Goal: Task Accomplishment & Management: Use online tool/utility

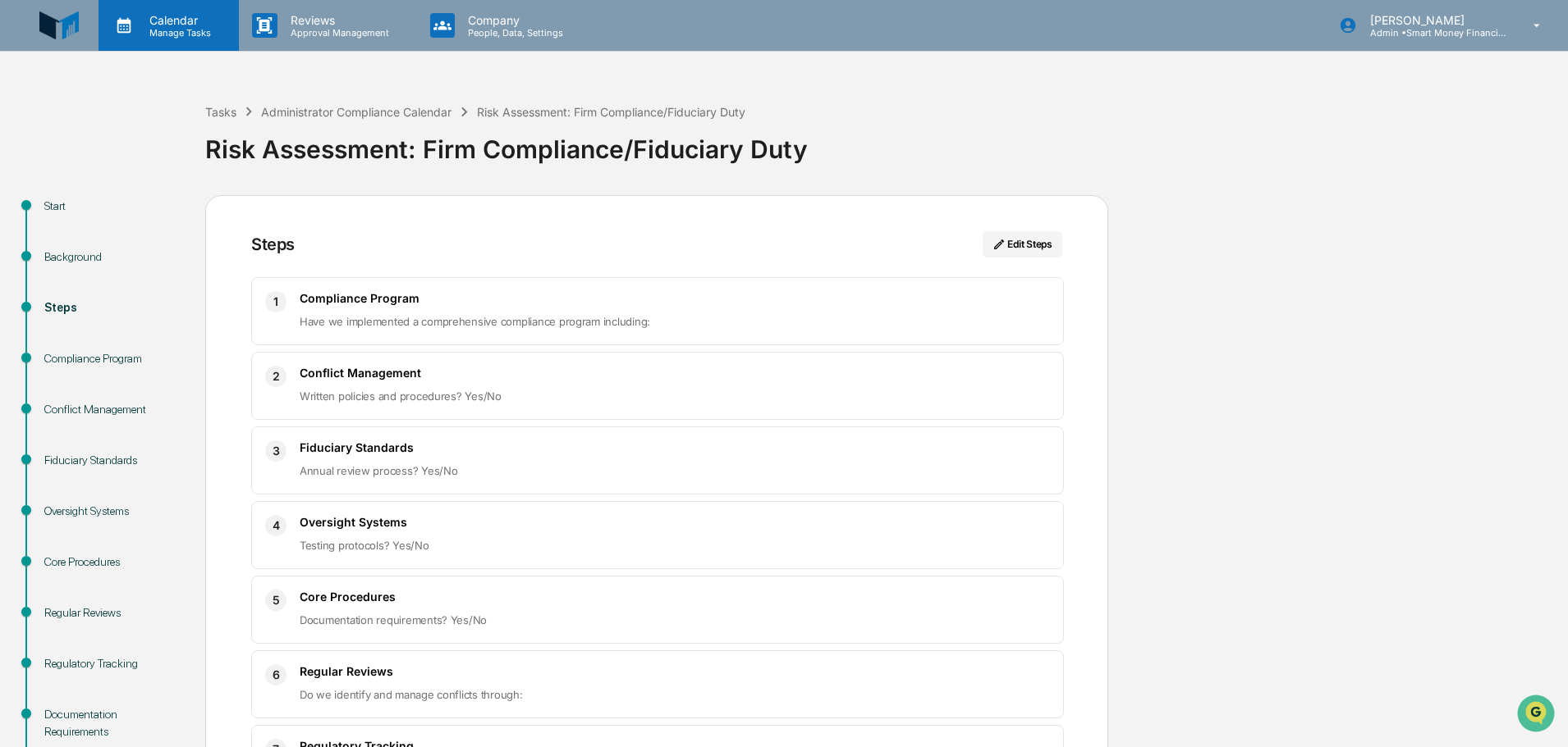
drag, startPoint x: 207, startPoint y: 23, endPoint x: 211, endPoint y: 32, distance: 9.8
click at [211, 32] on div "Calendar Manage Tasks" at bounding box center [178, 25] width 83 height 25
click at [56, 26] on img at bounding box center [59, 25] width 40 height 40
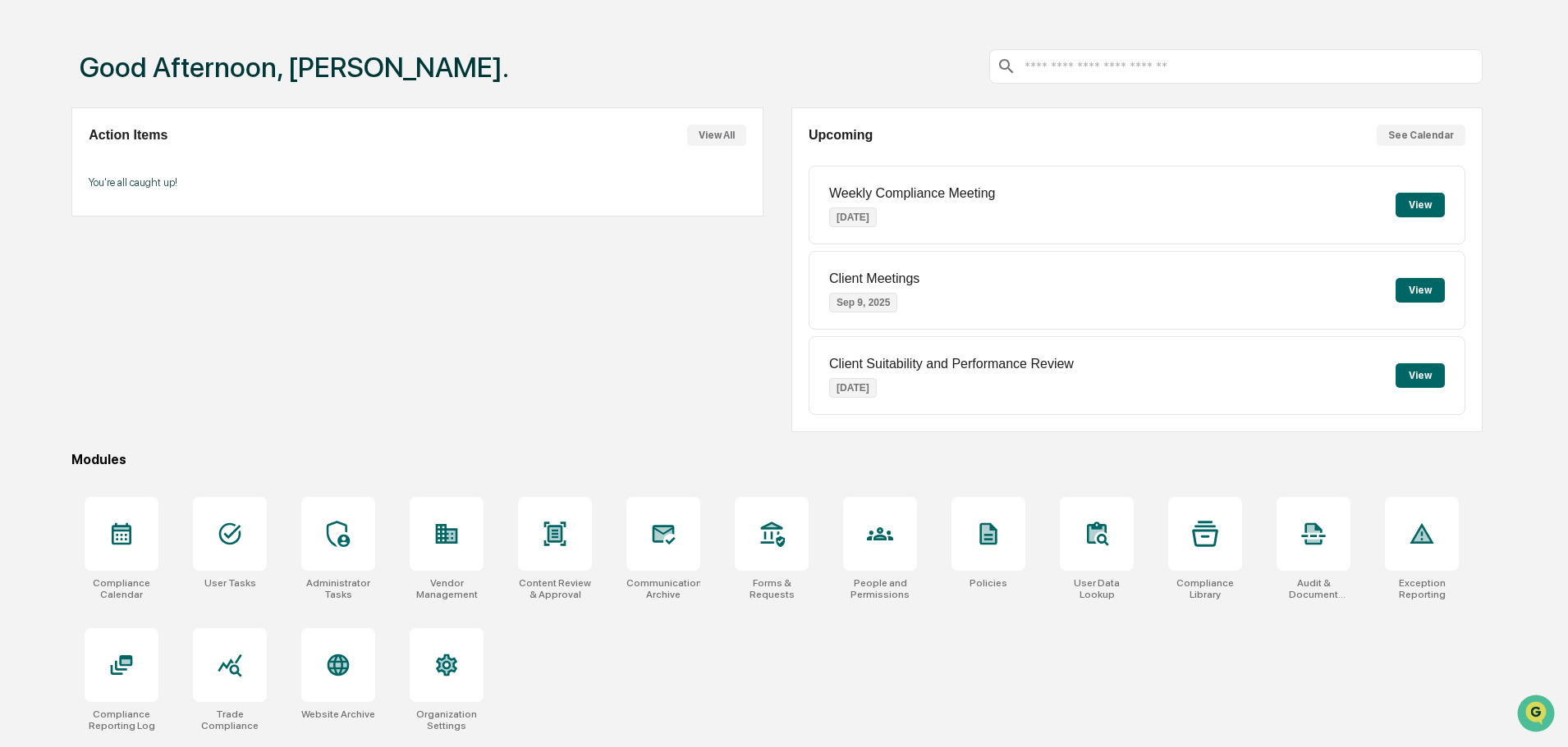
scroll to position [78, 0]
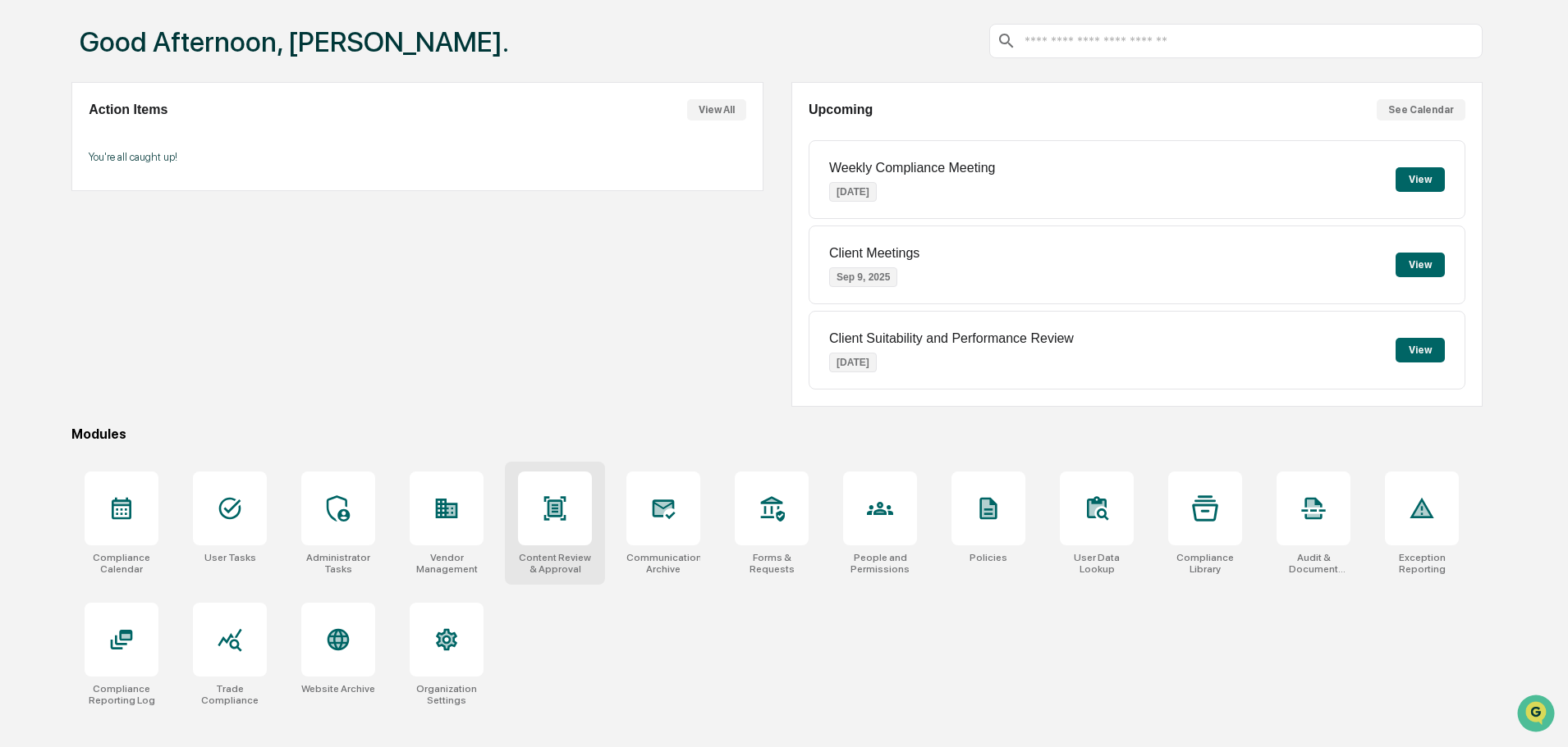
click at [552, 564] on div "Content Review & Approval" at bounding box center [555, 564] width 74 height 23
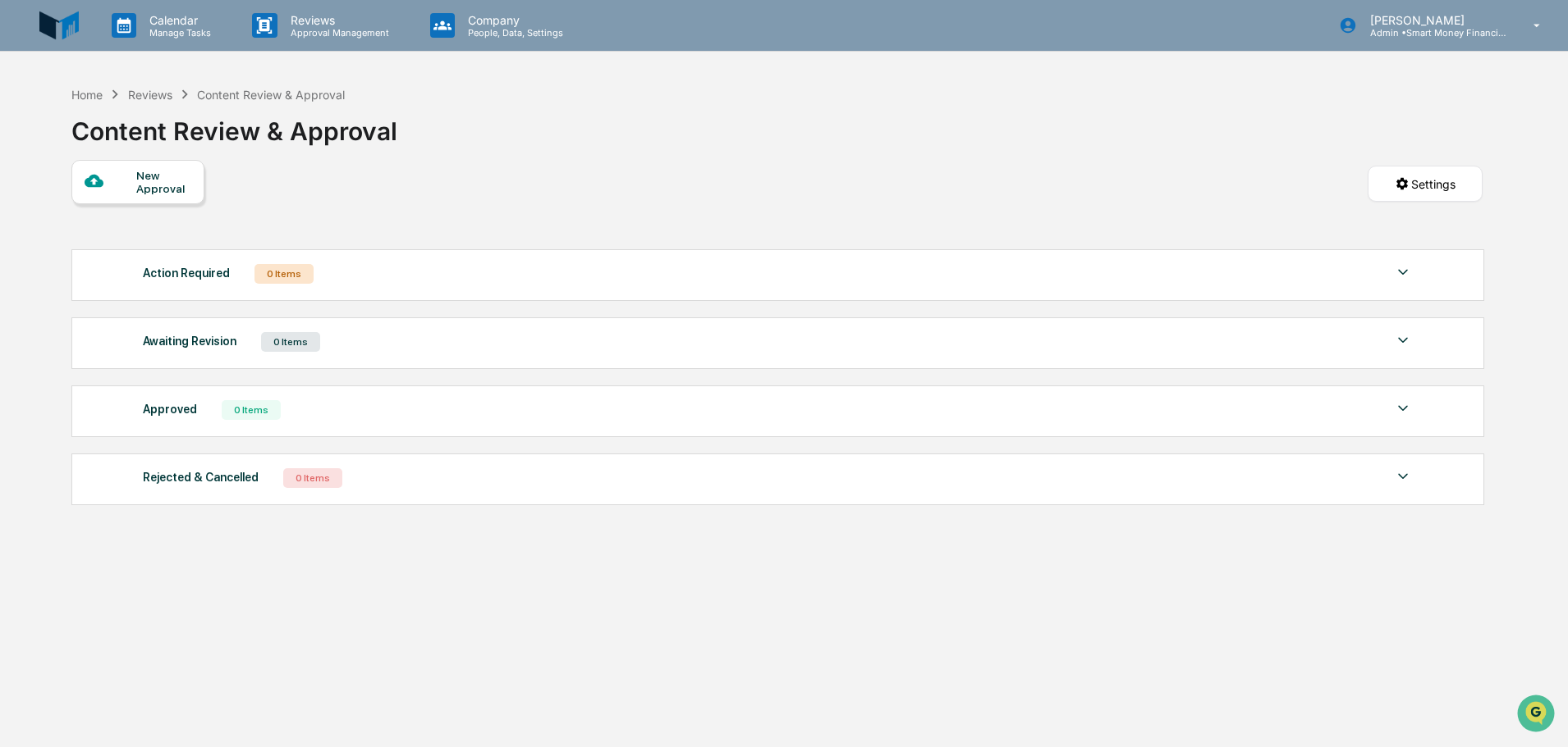
click at [179, 177] on div "New Approval" at bounding box center [163, 182] width 55 height 26
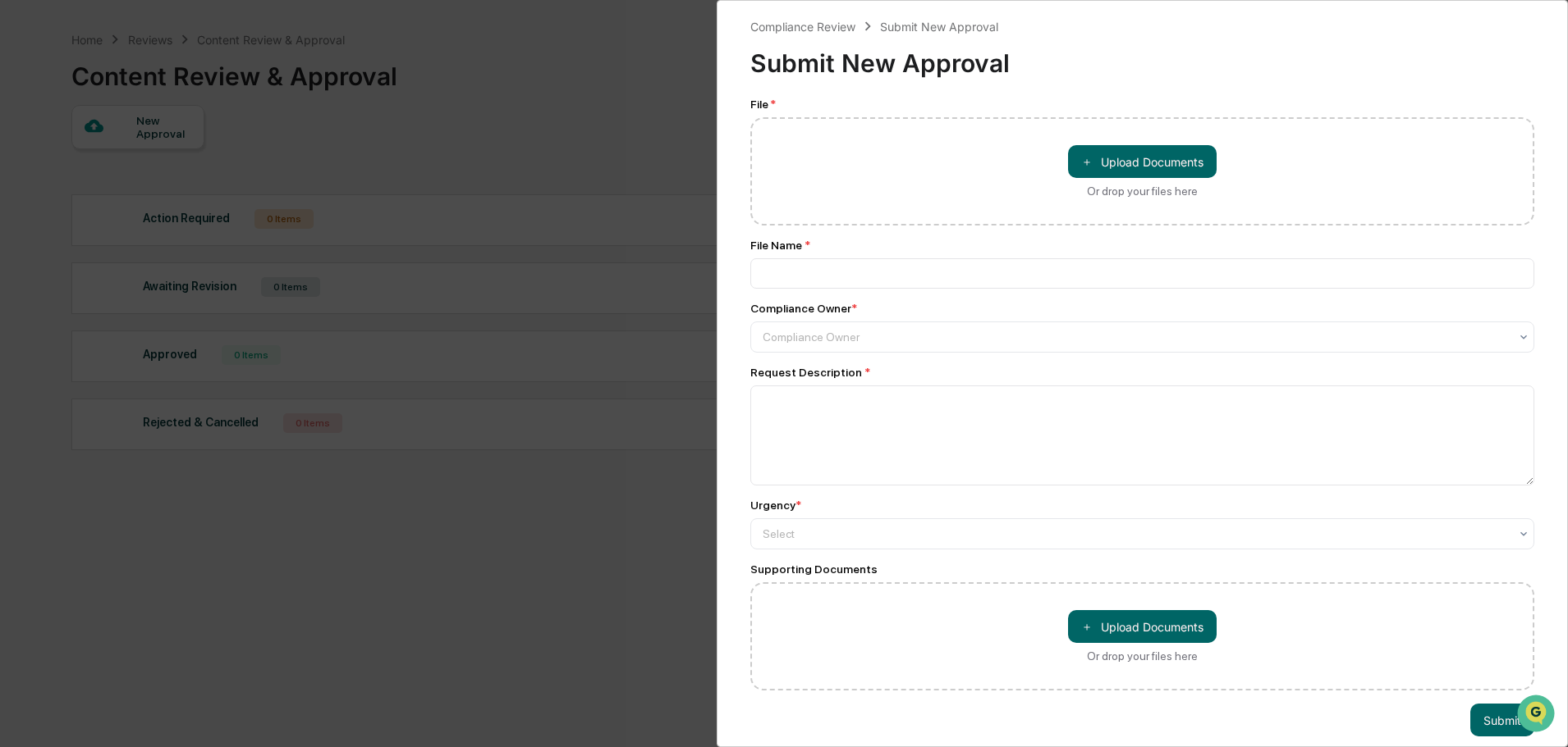
scroll to position [78, 0]
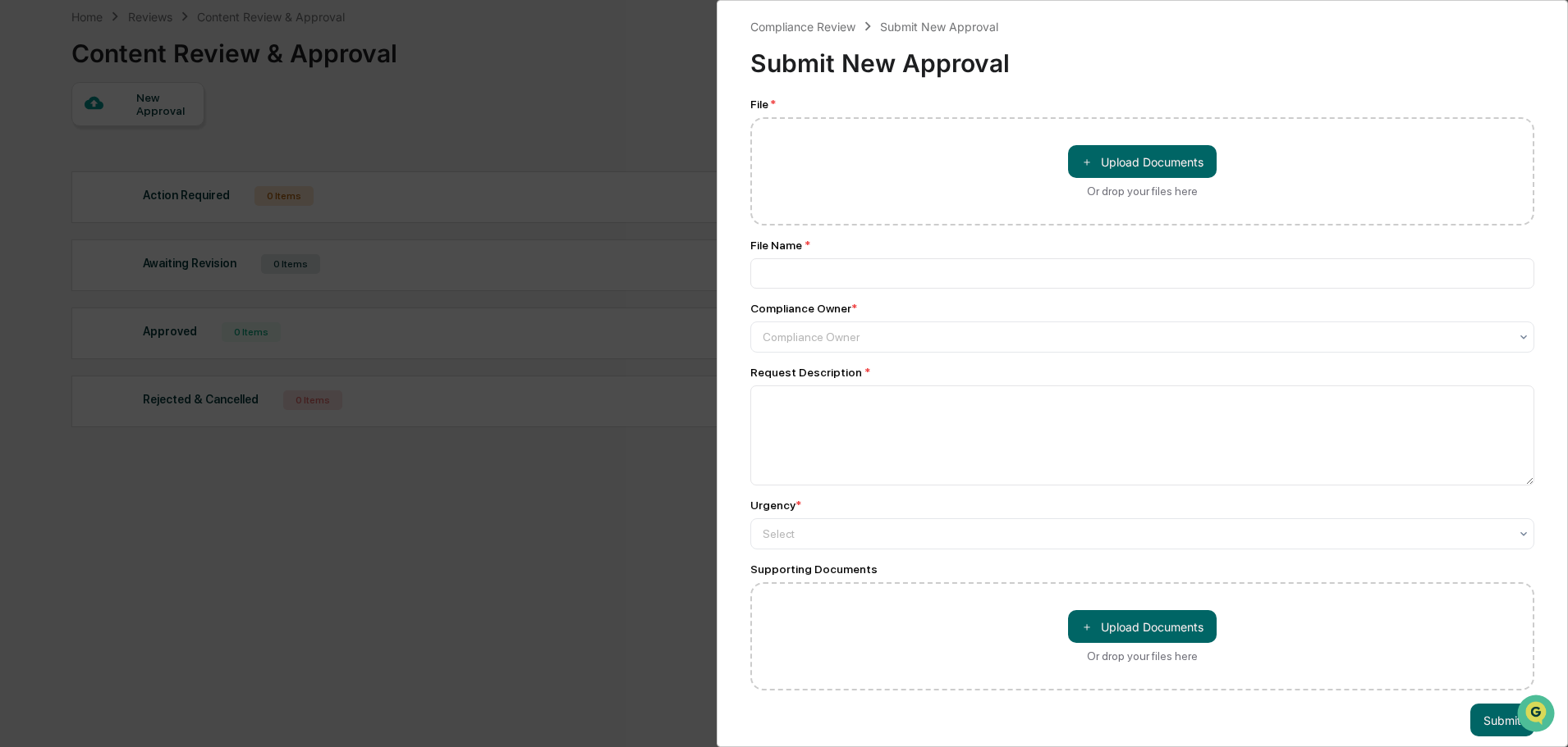
click at [633, 479] on div "Compliance Review Submit New Approval Submit New Approval File * ＋ Upload Docum…" at bounding box center [784, 373] width 1568 height 747
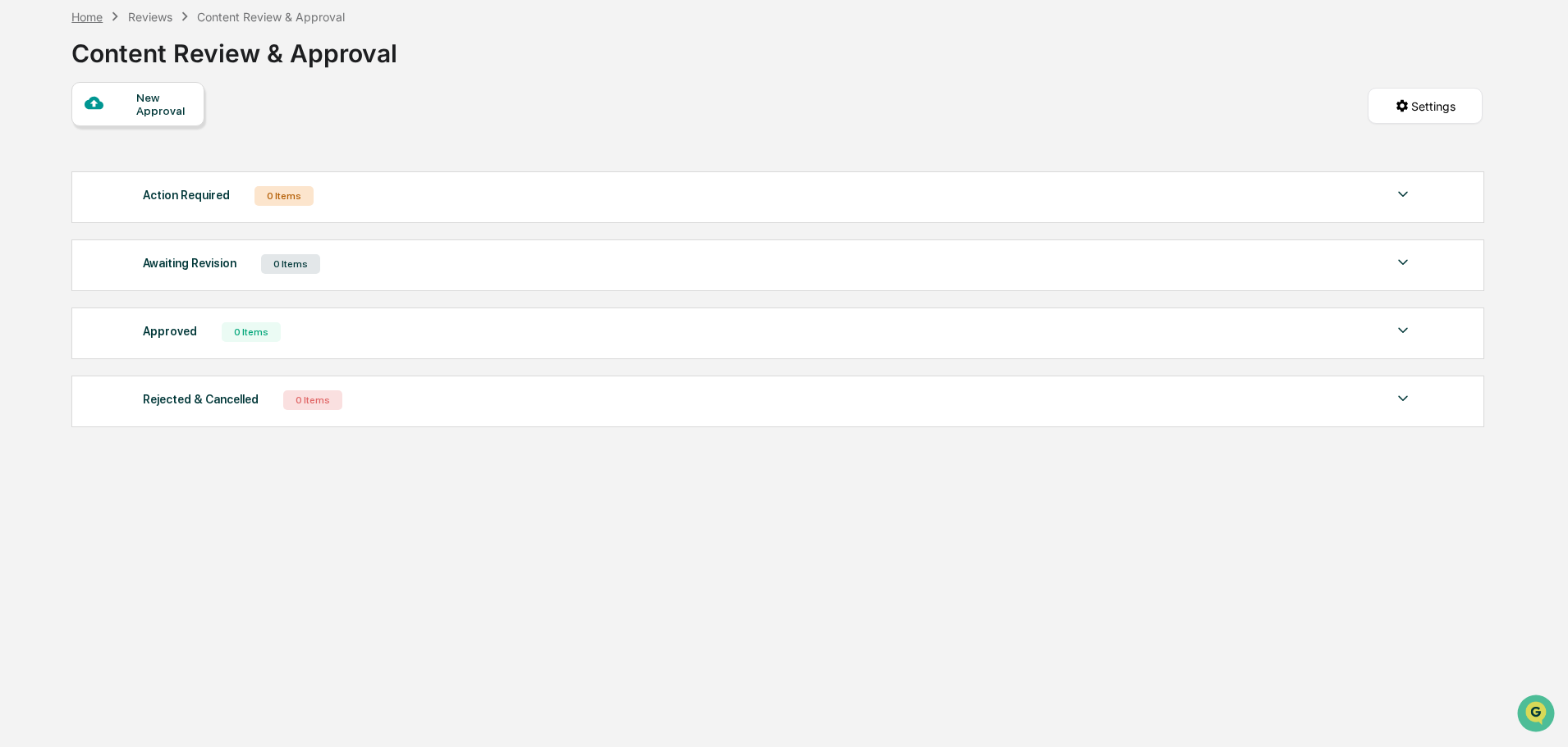
click at [98, 11] on div "Home" at bounding box center [87, 17] width 31 height 14
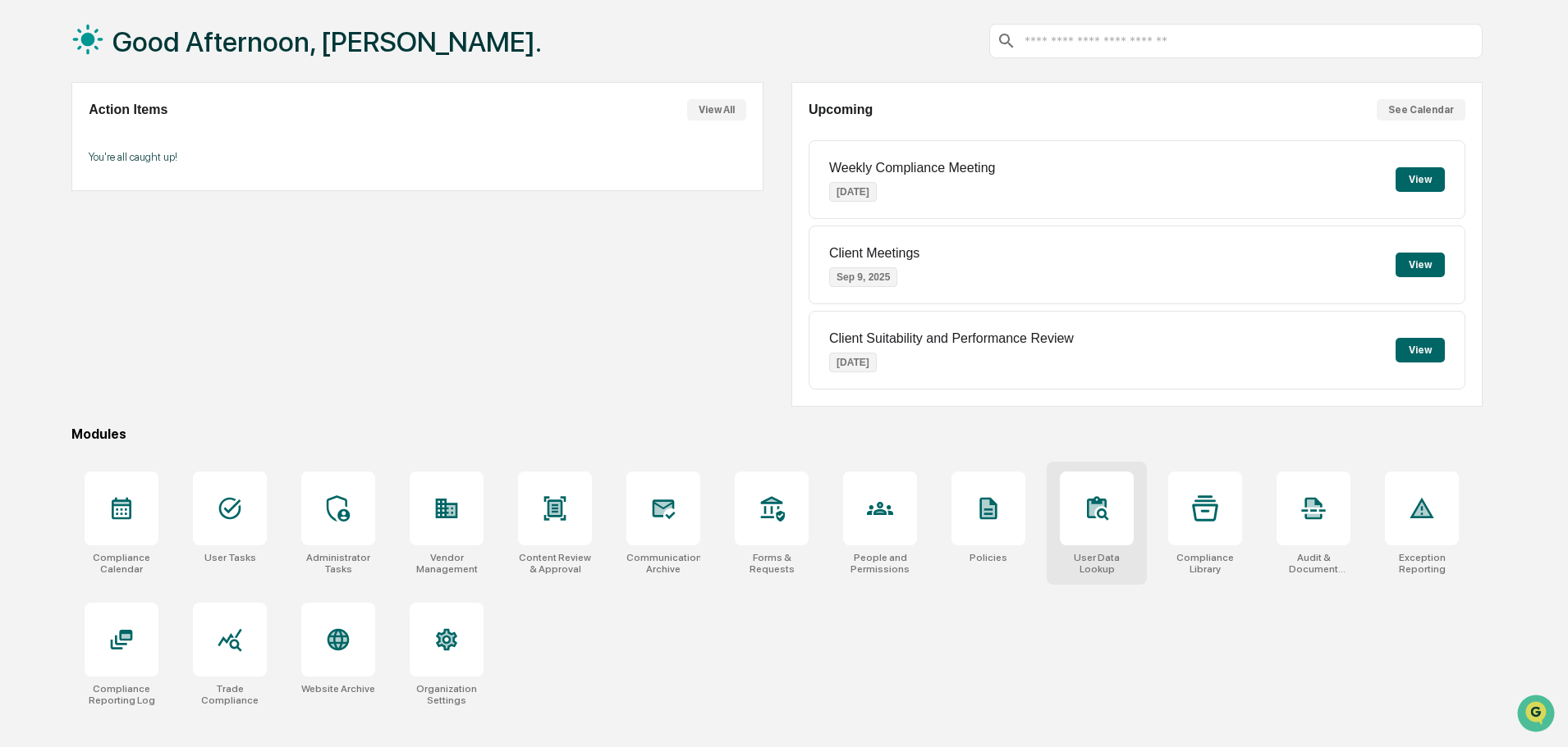
click at [1067, 525] on div at bounding box center [1097, 509] width 74 height 74
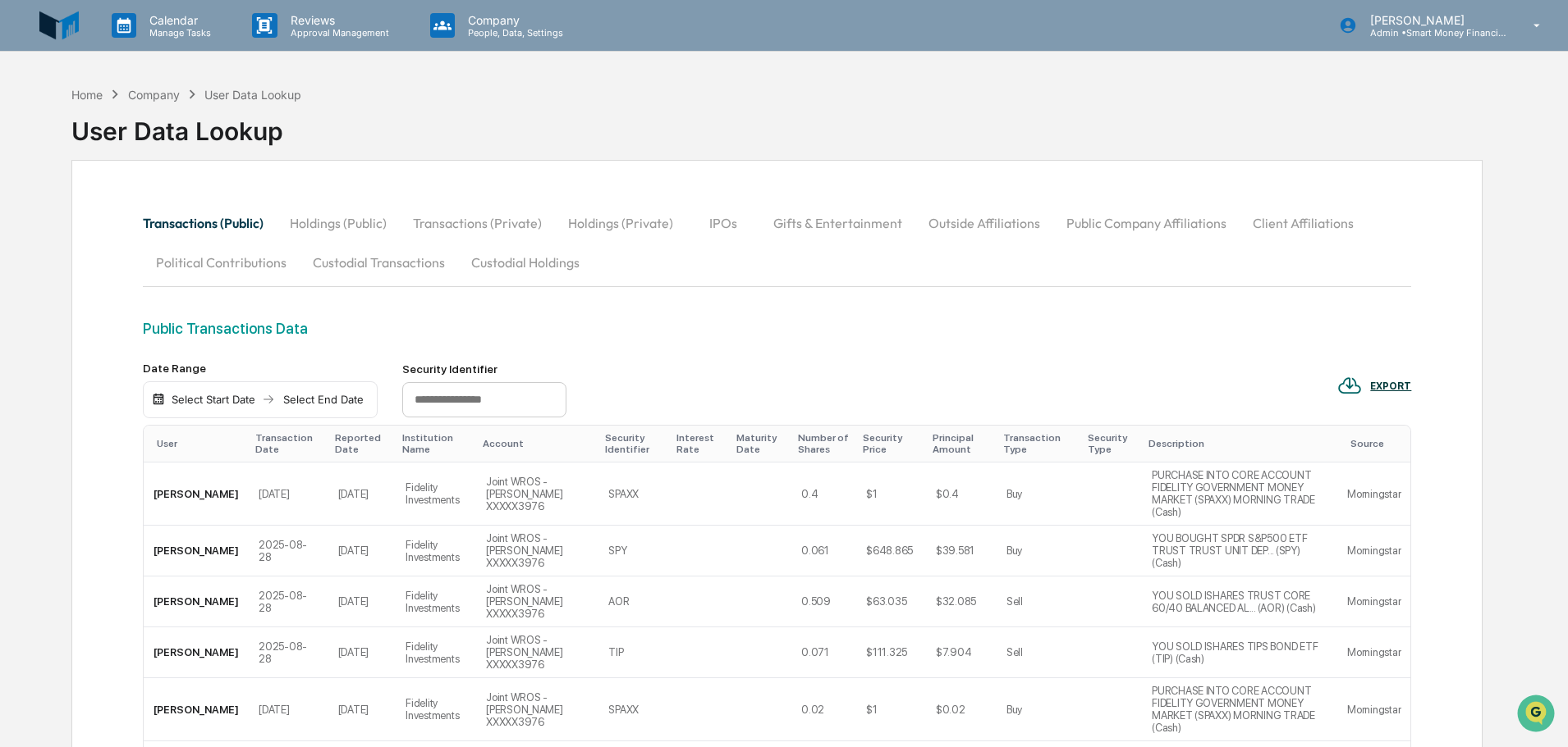
click at [76, 20] on img at bounding box center [59, 25] width 40 height 40
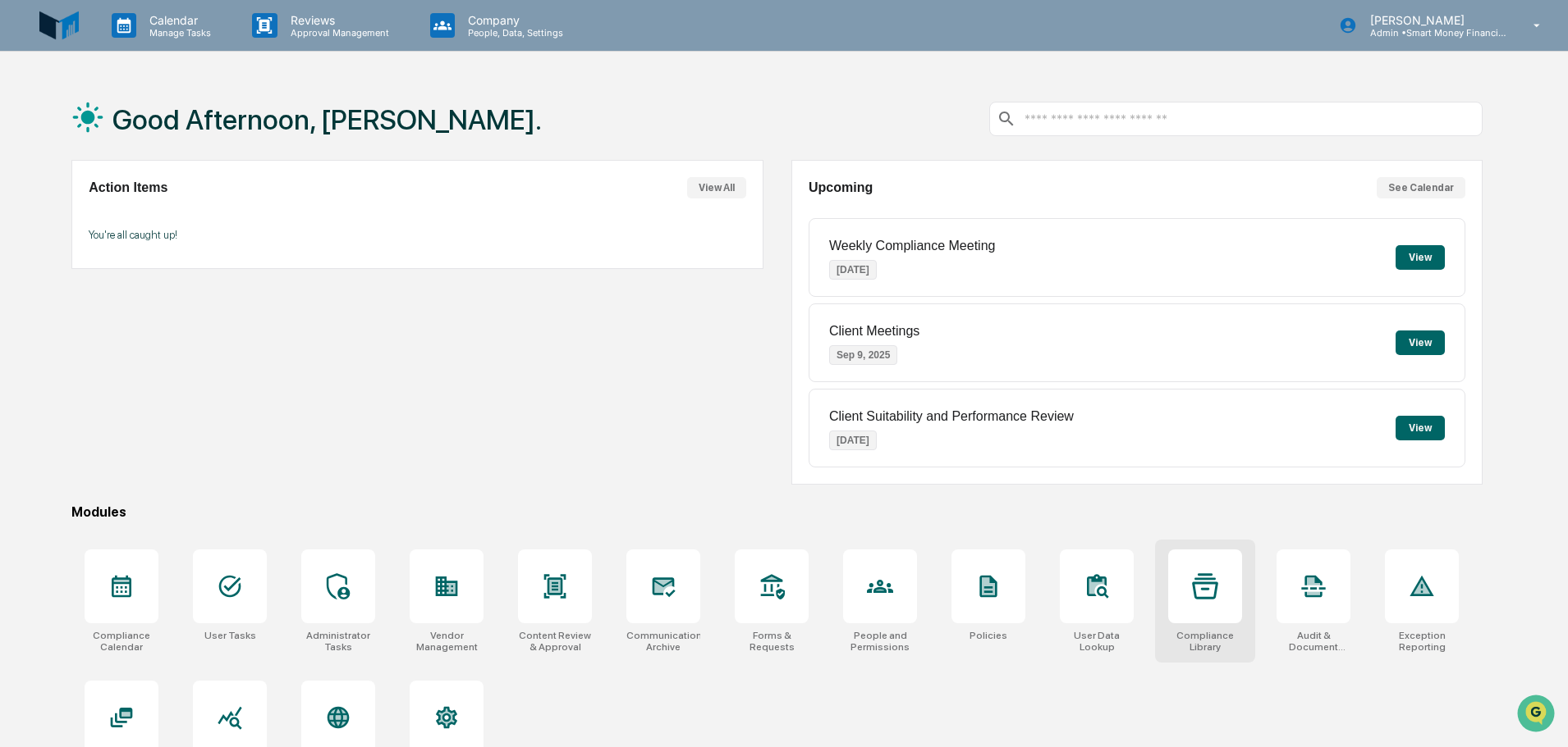
click at [1178, 598] on div at bounding box center [1205, 587] width 74 height 74
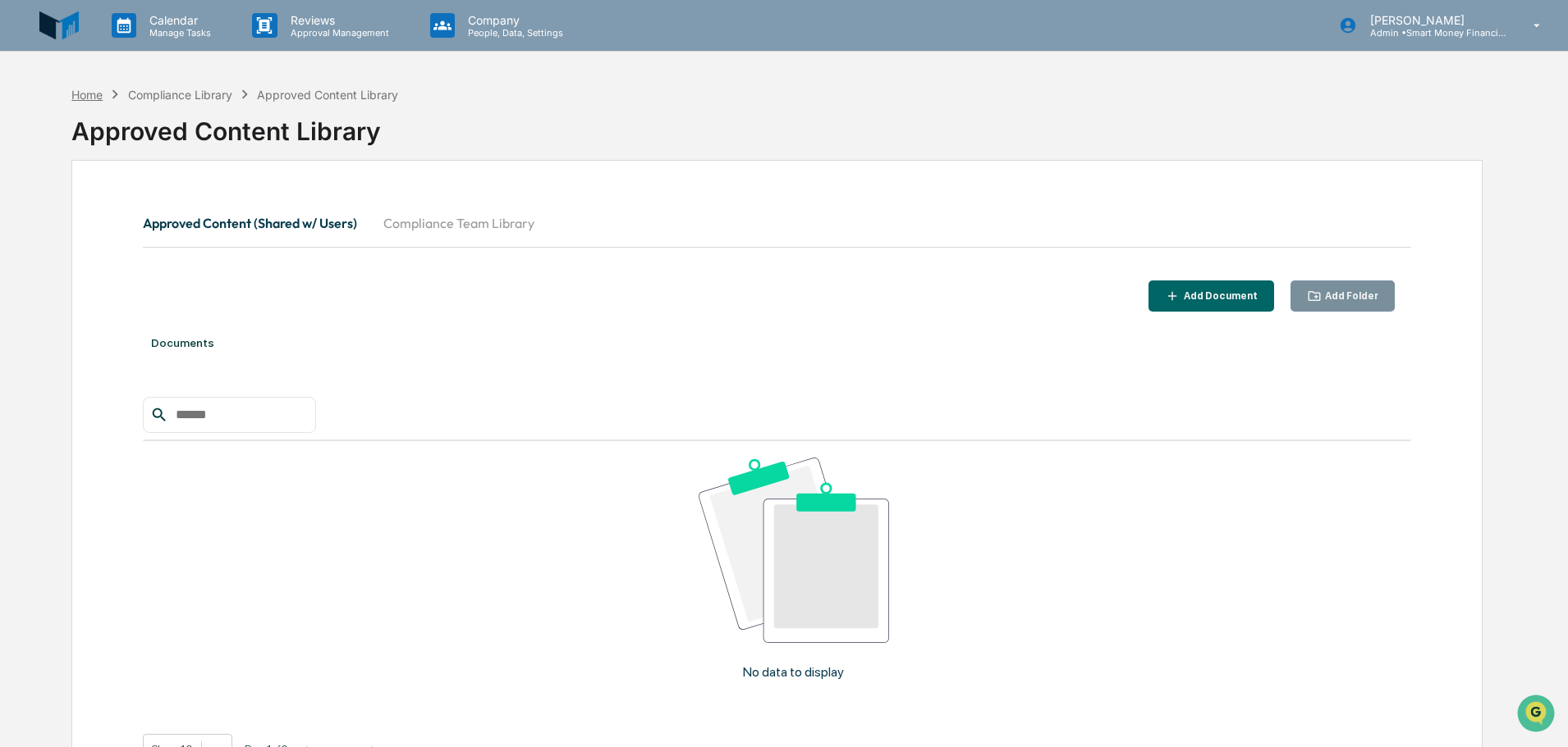
click at [95, 95] on div "Home" at bounding box center [87, 94] width 31 height 14
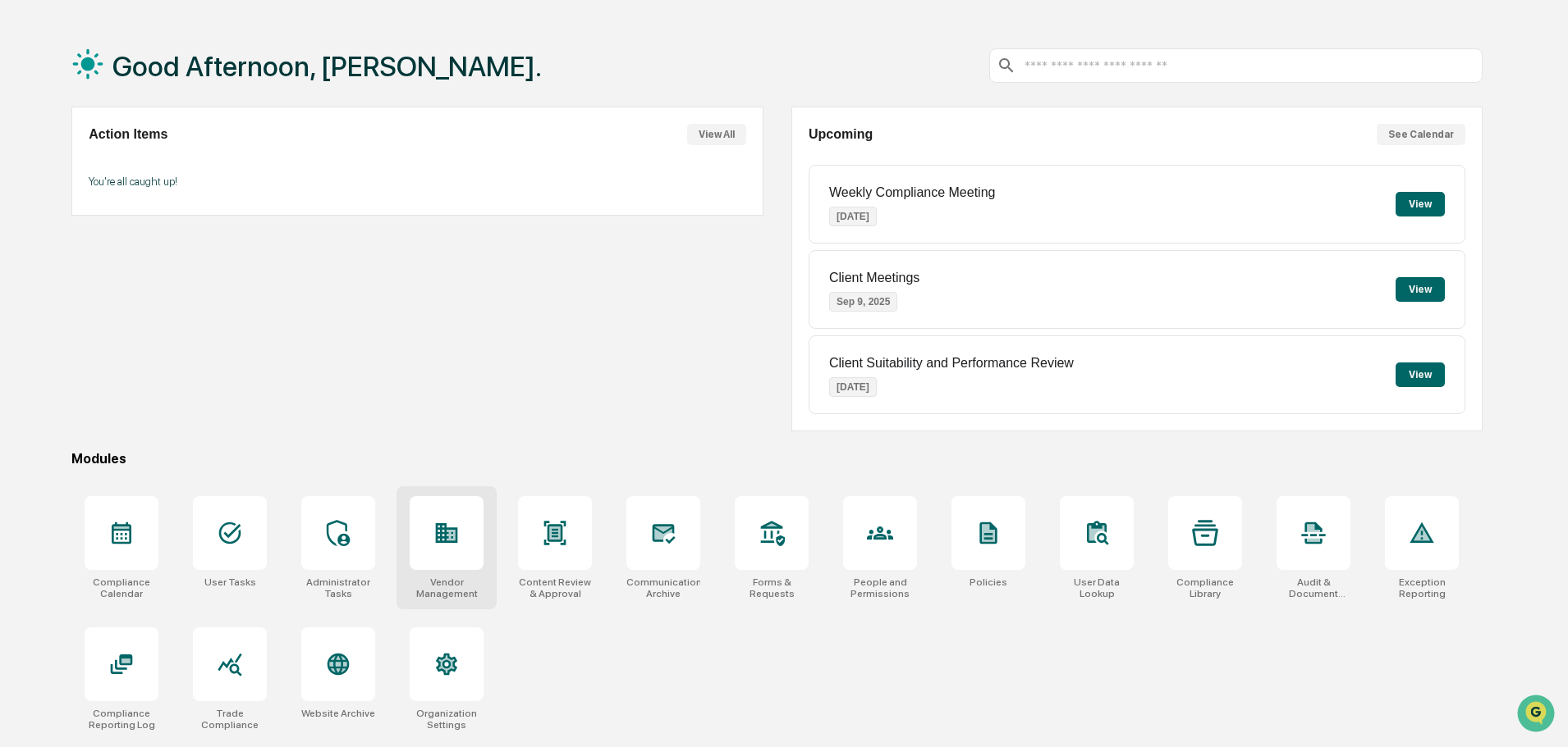
scroll to position [78, 0]
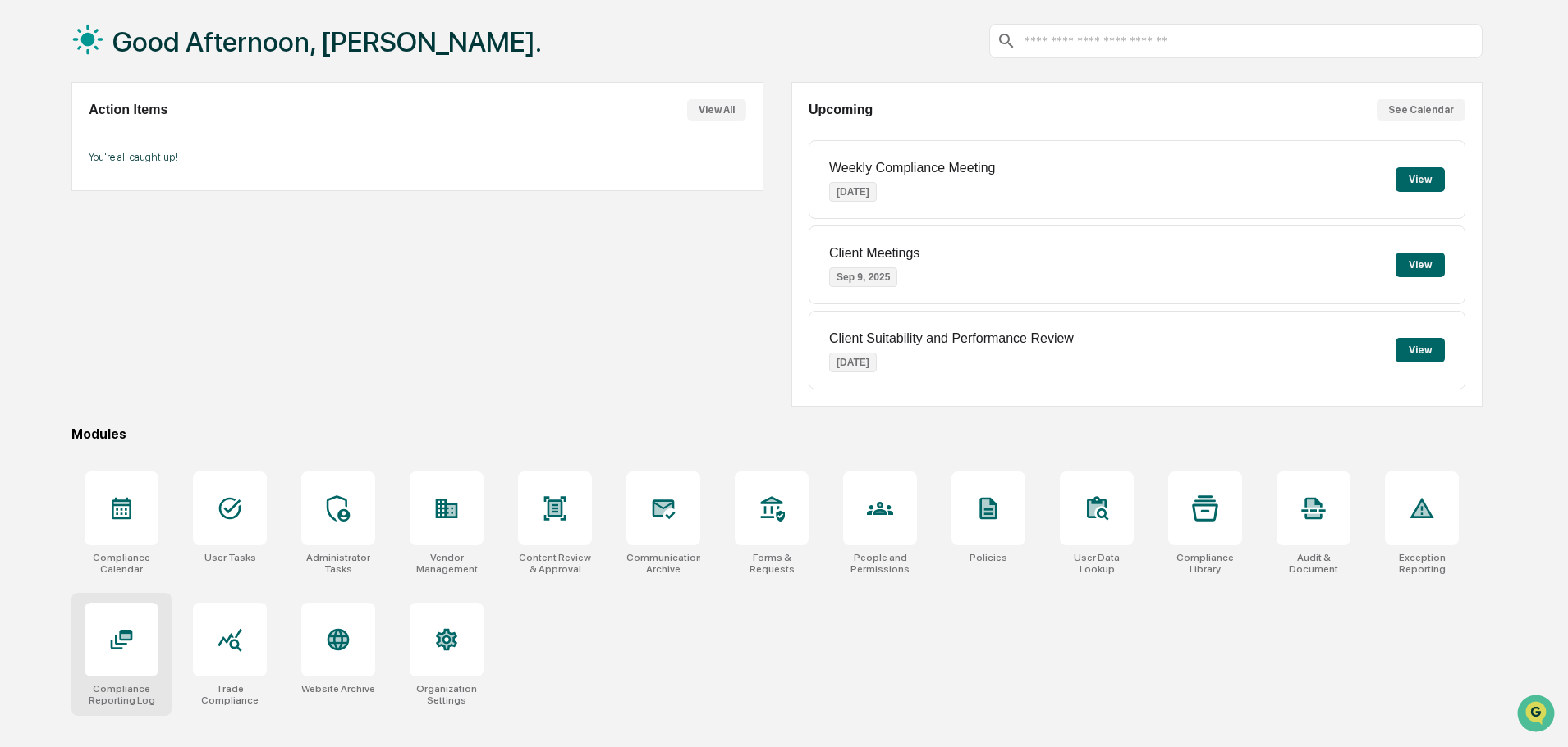
click at [141, 635] on div at bounding box center [121, 640] width 74 height 74
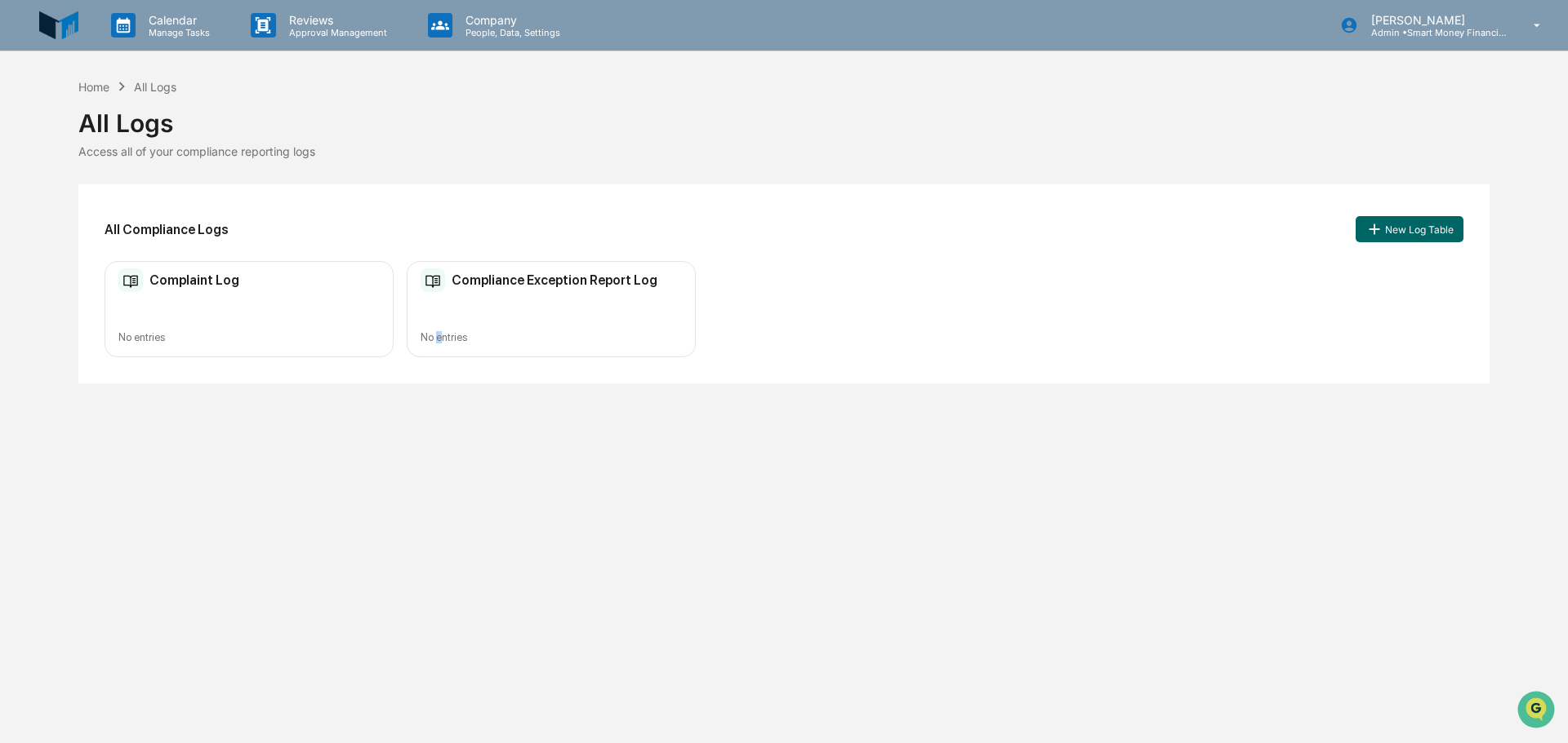
click at [440, 319] on div "Compliance Exception Report Log No entries" at bounding box center [551, 309] width 289 height 97
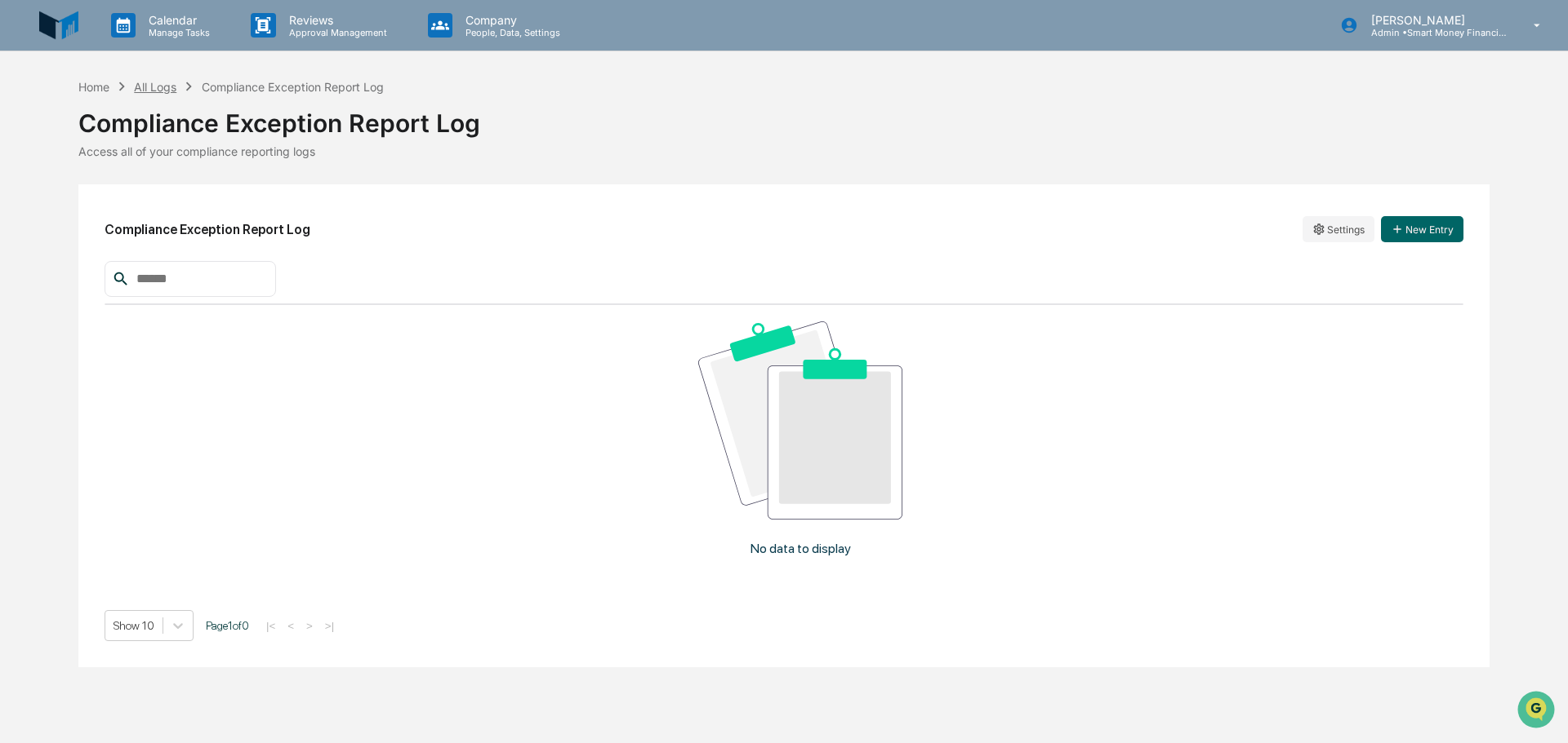
click at [150, 89] on div "All Logs" at bounding box center [155, 87] width 42 height 14
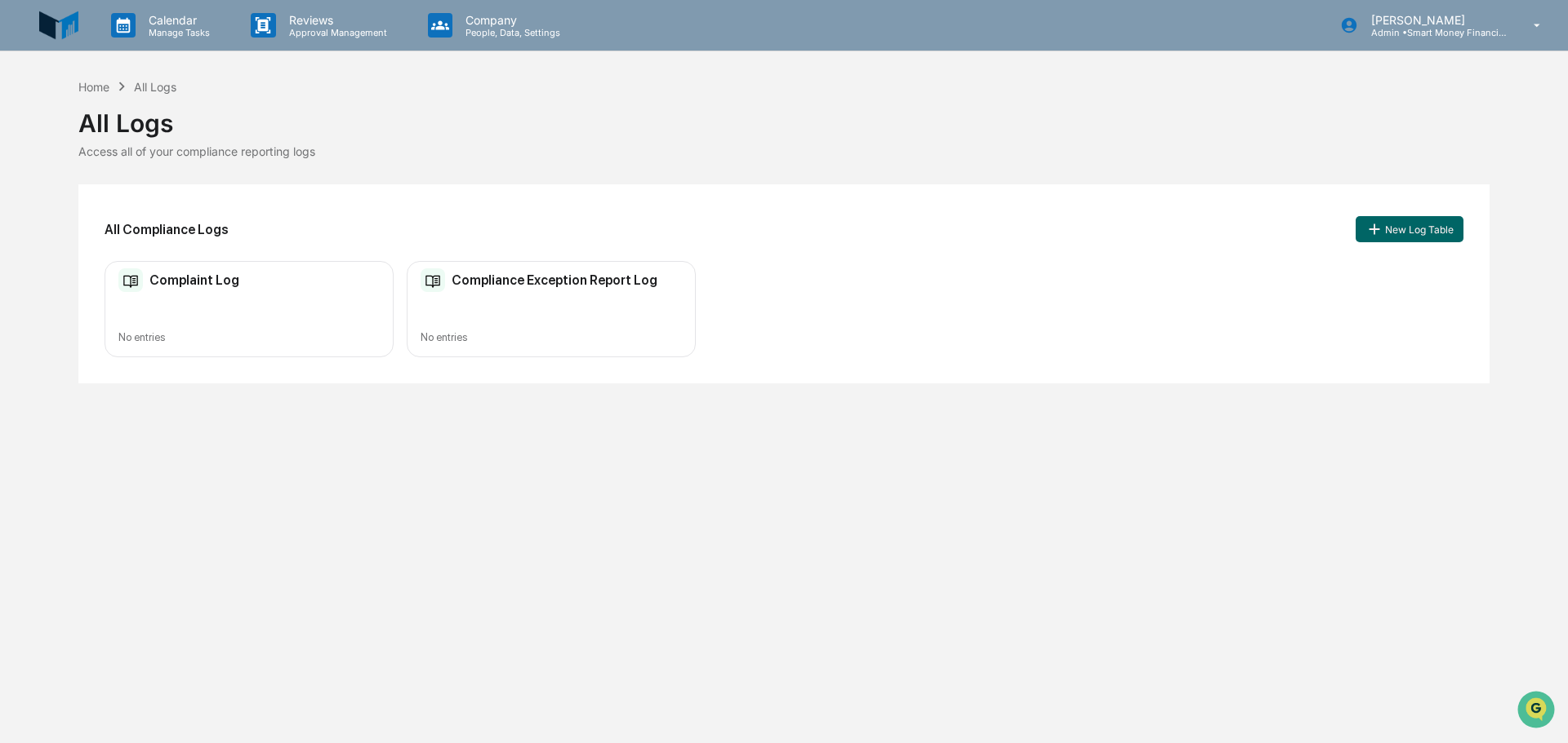
click at [98, 96] on div "All Logs" at bounding box center [784, 117] width 1411 height 42
click at [90, 88] on div "Home" at bounding box center [94, 87] width 31 height 14
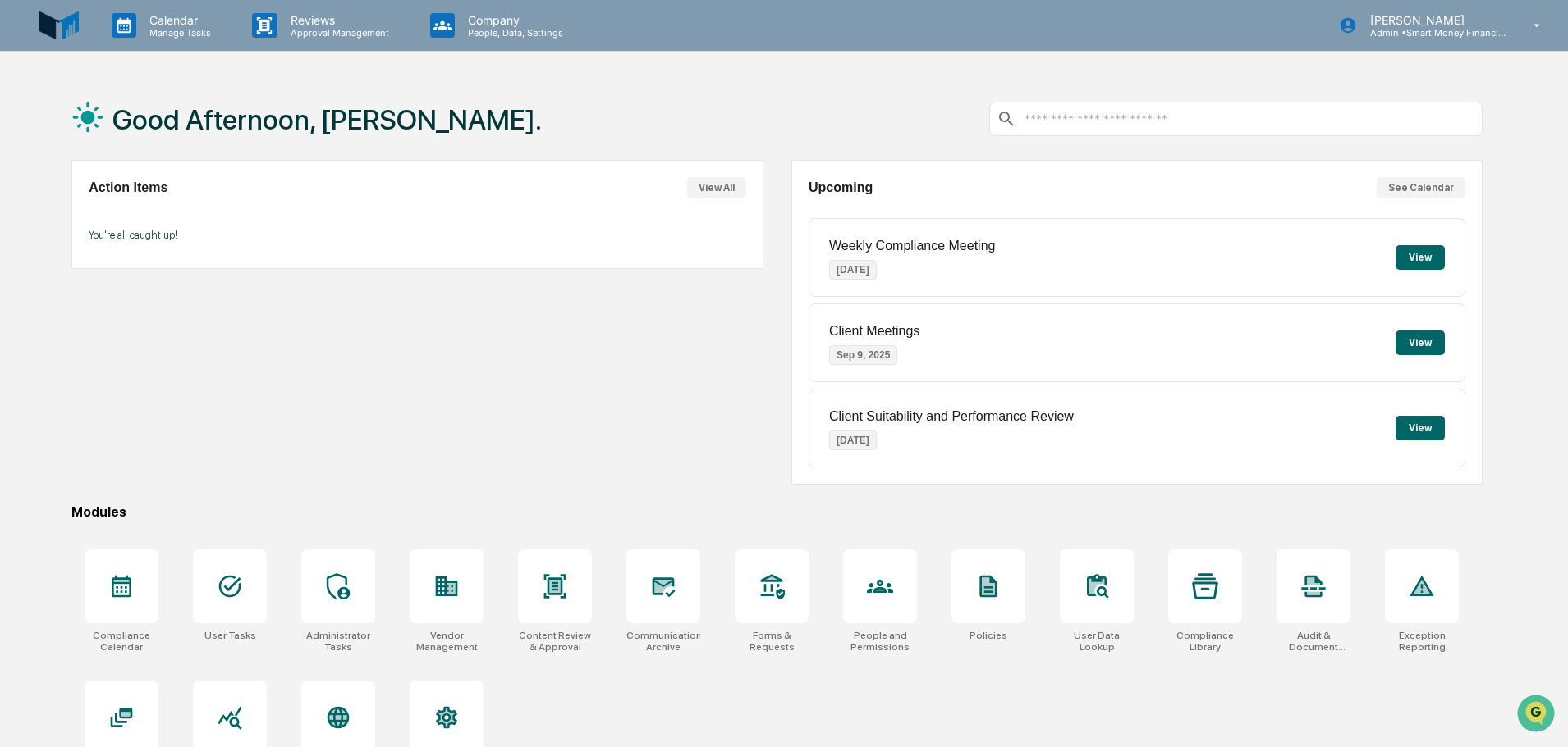
click at [730, 193] on button "View All" at bounding box center [717, 187] width 59 height 21
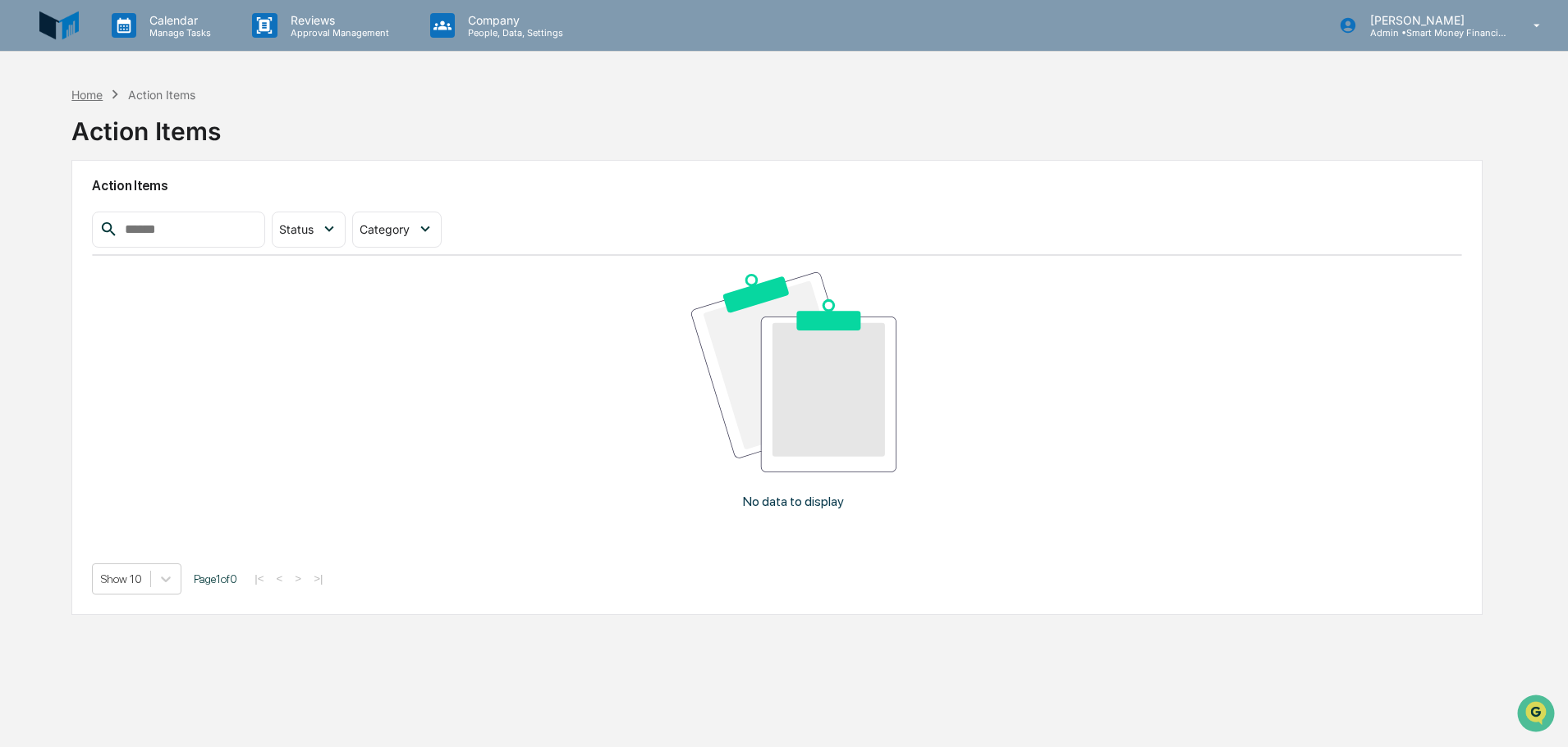
click at [100, 91] on div "Home Action Items" at bounding box center [132, 94] width 123 height 19
click at [98, 91] on div "Home" at bounding box center [87, 94] width 31 height 14
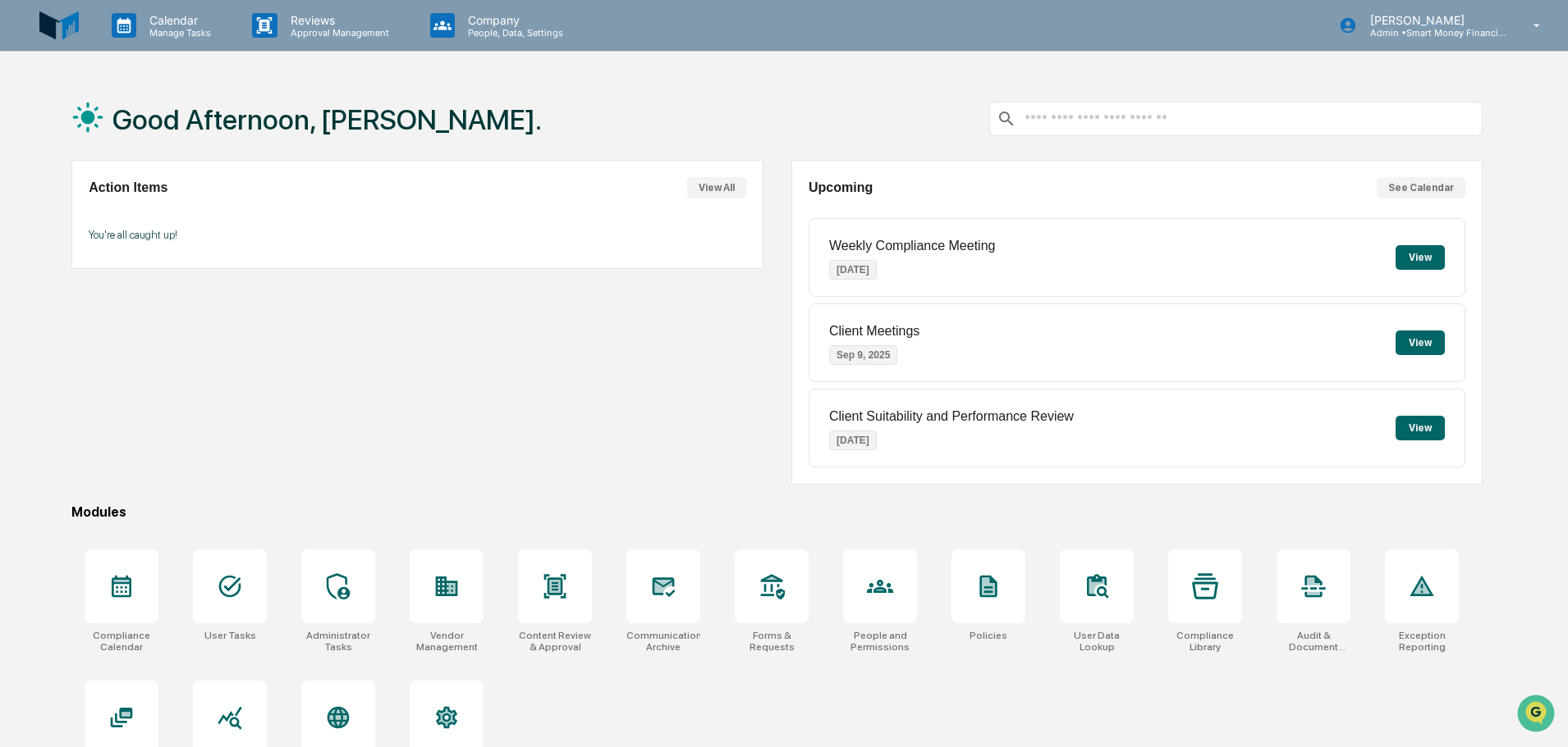
click at [1409, 178] on button "See Calendar" at bounding box center [1421, 187] width 89 height 21
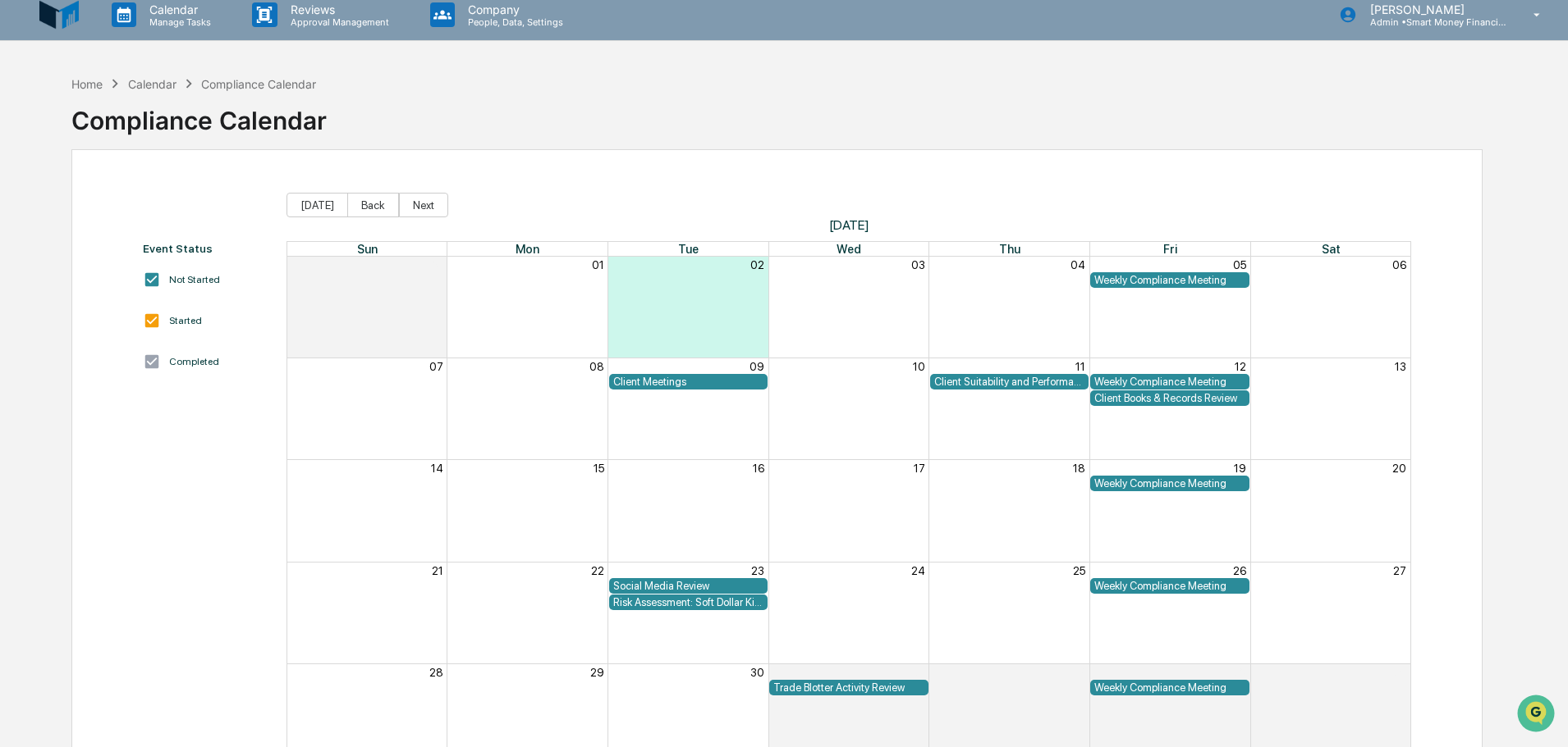
scroll to position [78, 0]
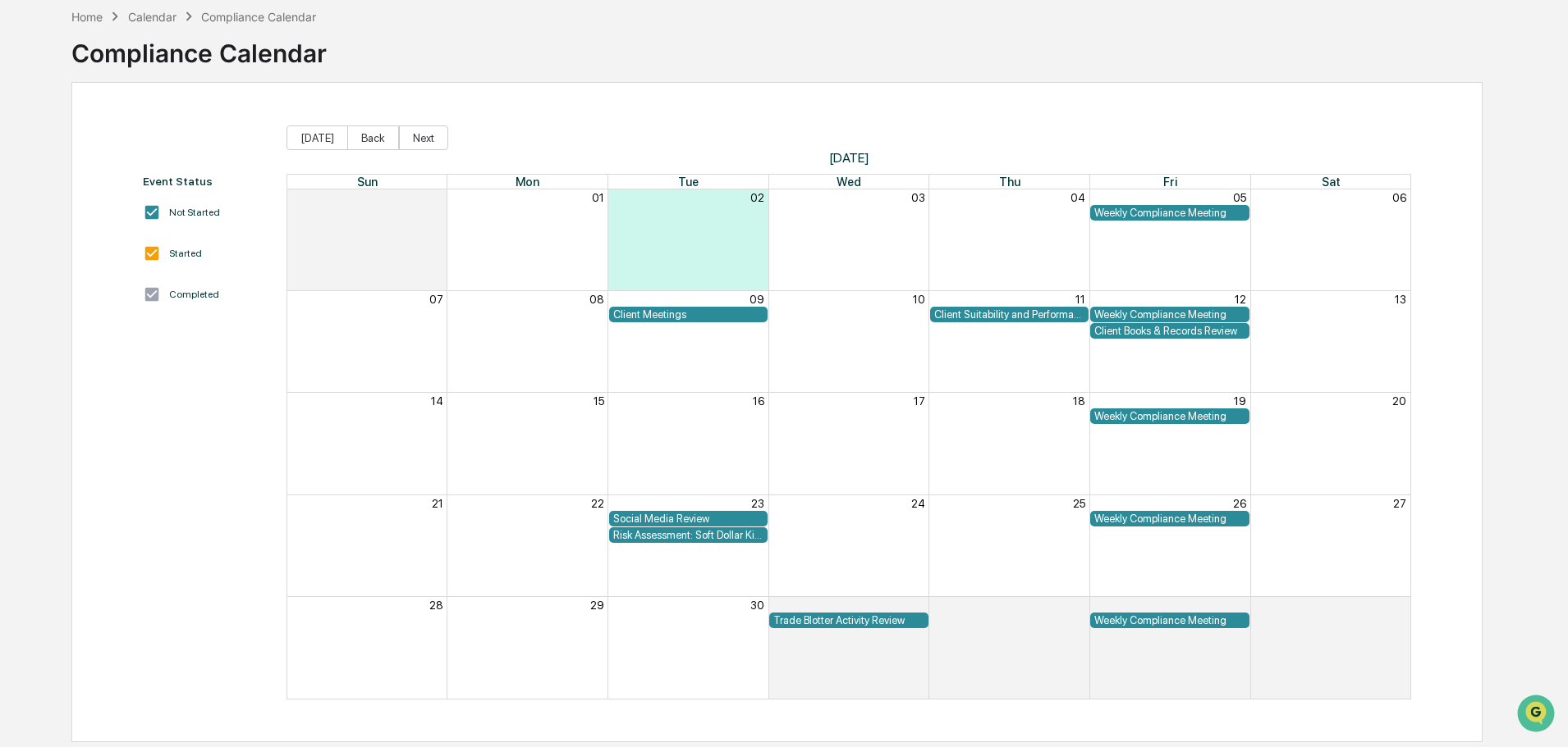
click at [716, 534] on div "Risk Assessment: Soft Dollar Kickbacks" at bounding box center [688, 535] width 151 height 12
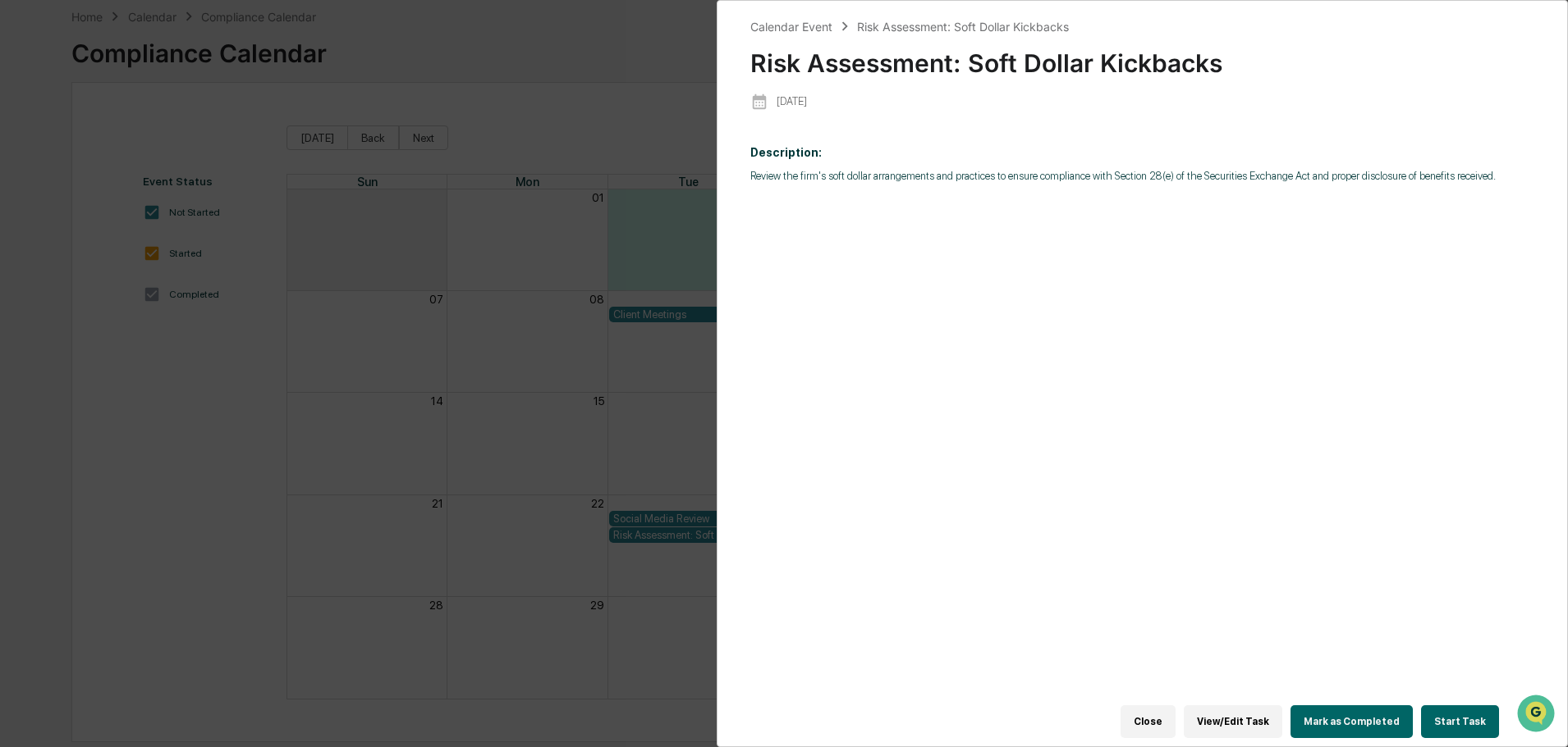
click at [1473, 725] on button "Start Task" at bounding box center [1460, 721] width 78 height 32
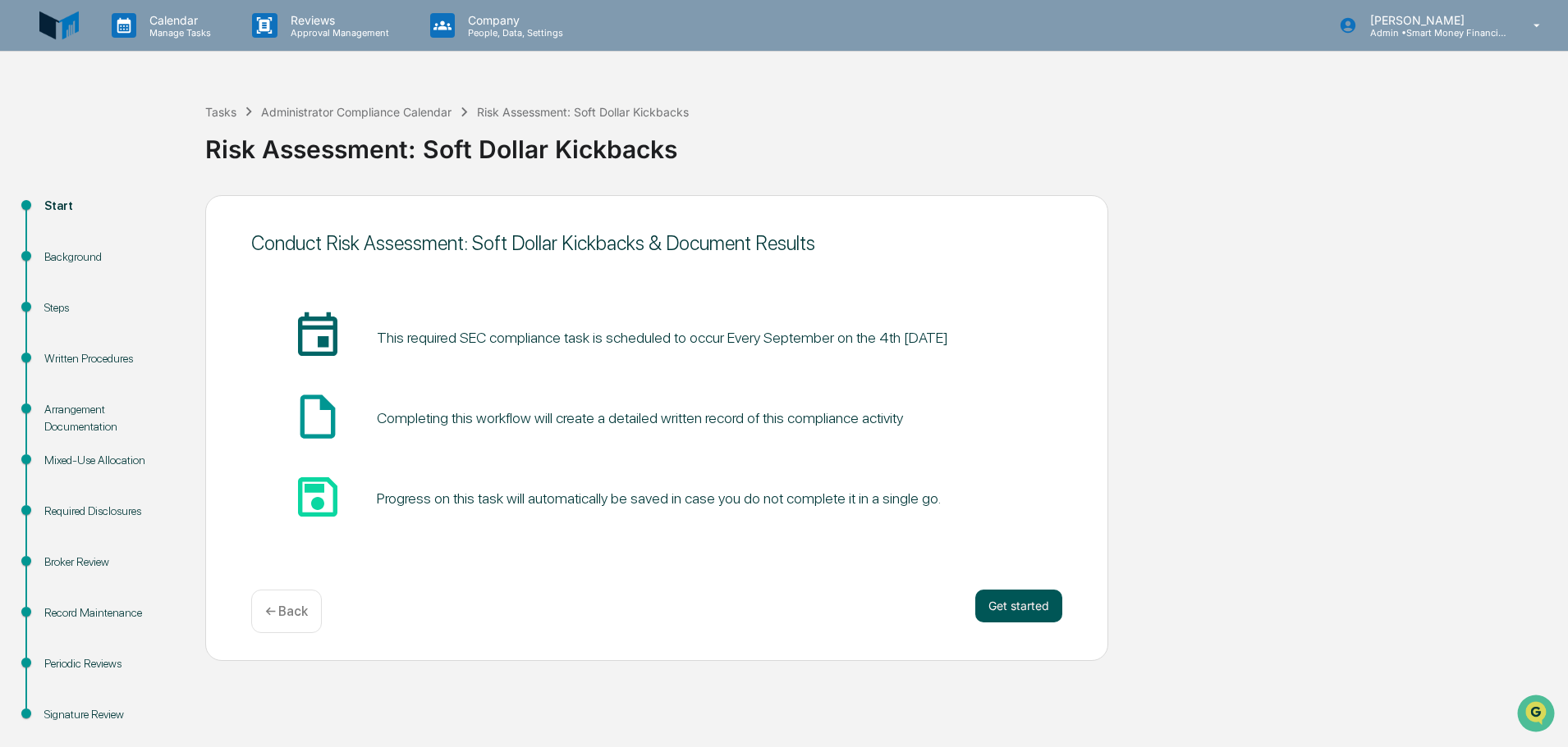
click at [1042, 594] on button "Get started" at bounding box center [1019, 605] width 87 height 32
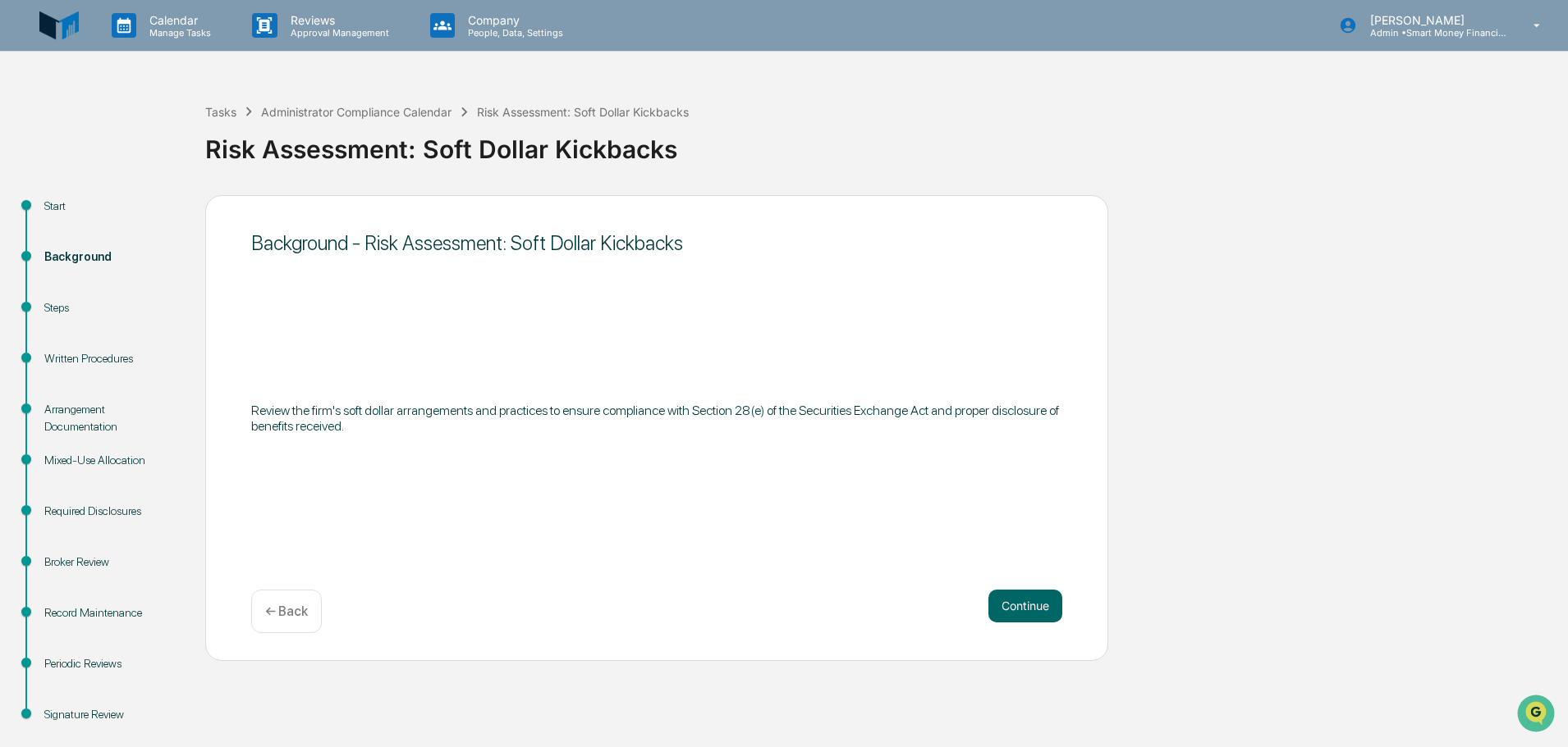
click at [1042, 594] on button "Continue" at bounding box center [1025, 605] width 74 height 32
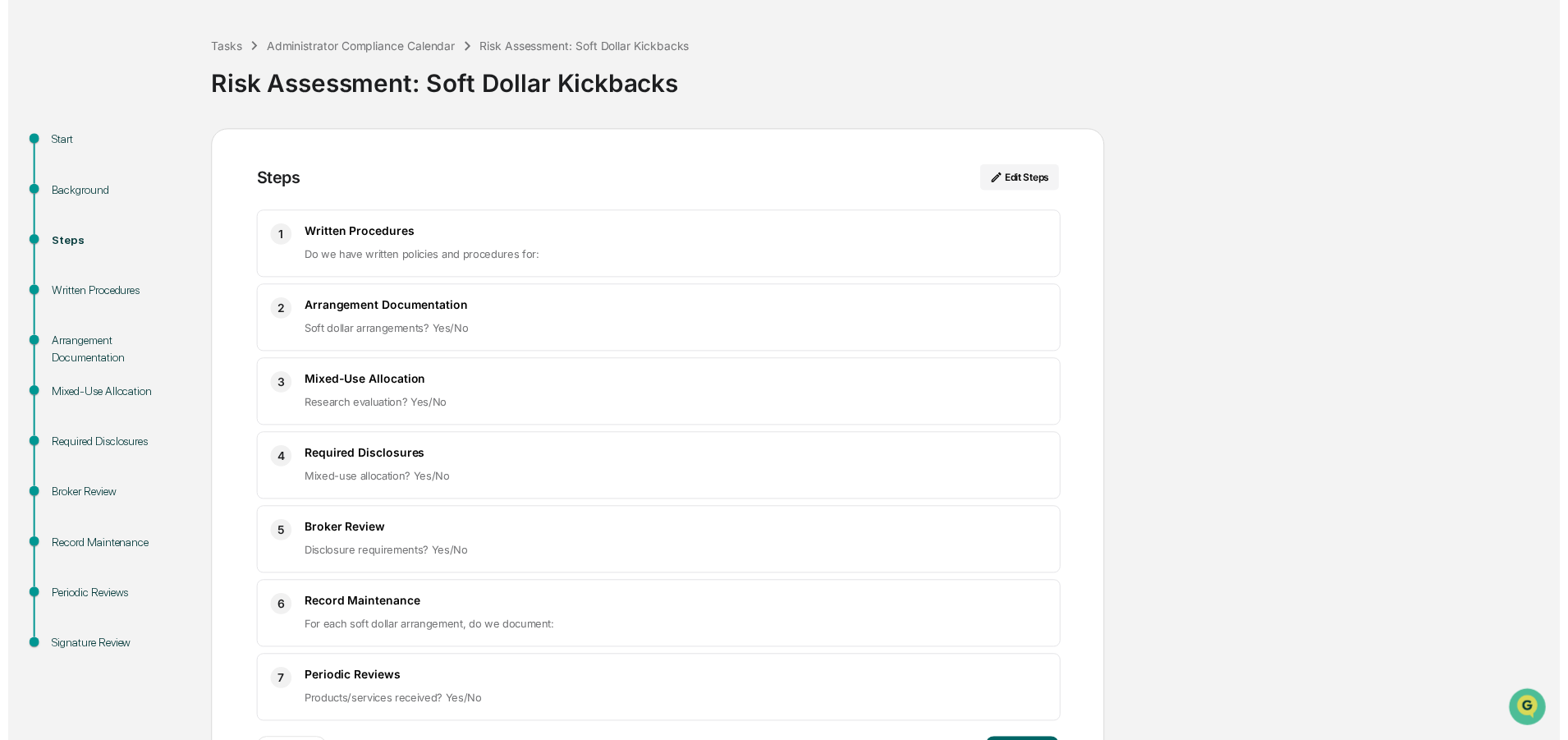
scroll to position [133, 0]
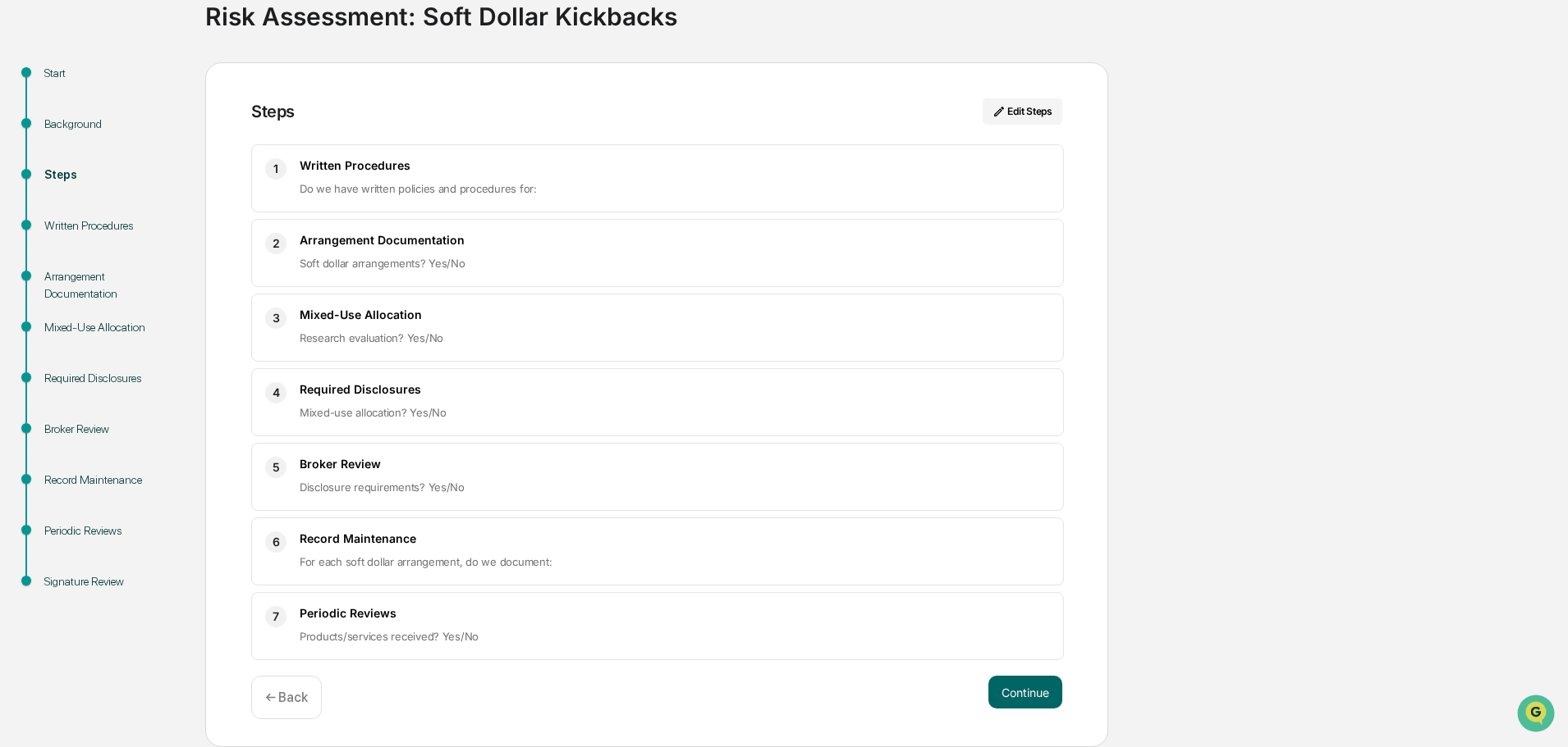
click at [985, 690] on div "Continue ← Back" at bounding box center [657, 697] width 811 height 44
click at [1006, 692] on button "Continue" at bounding box center [1025, 691] width 74 height 32
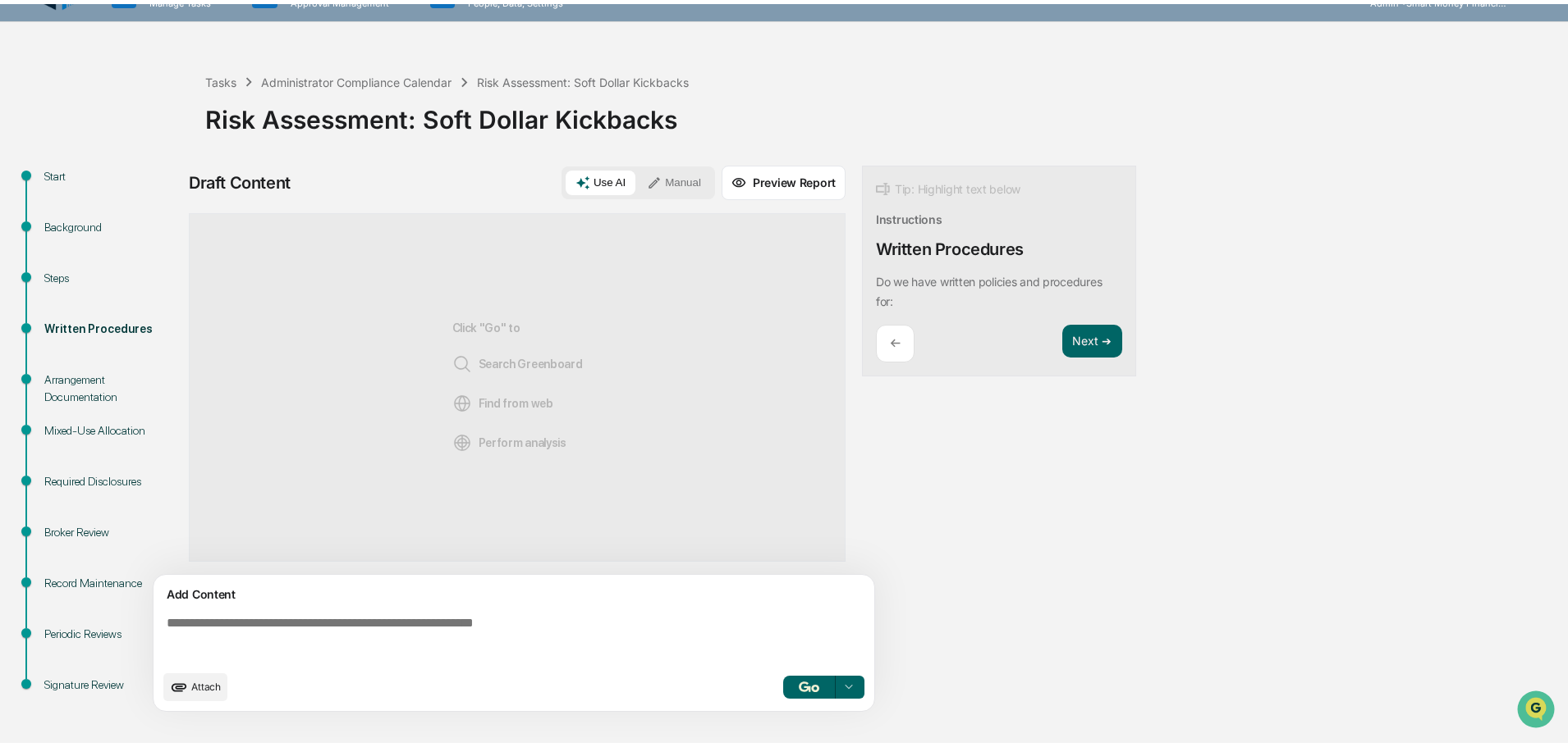
scroll to position [25, 0]
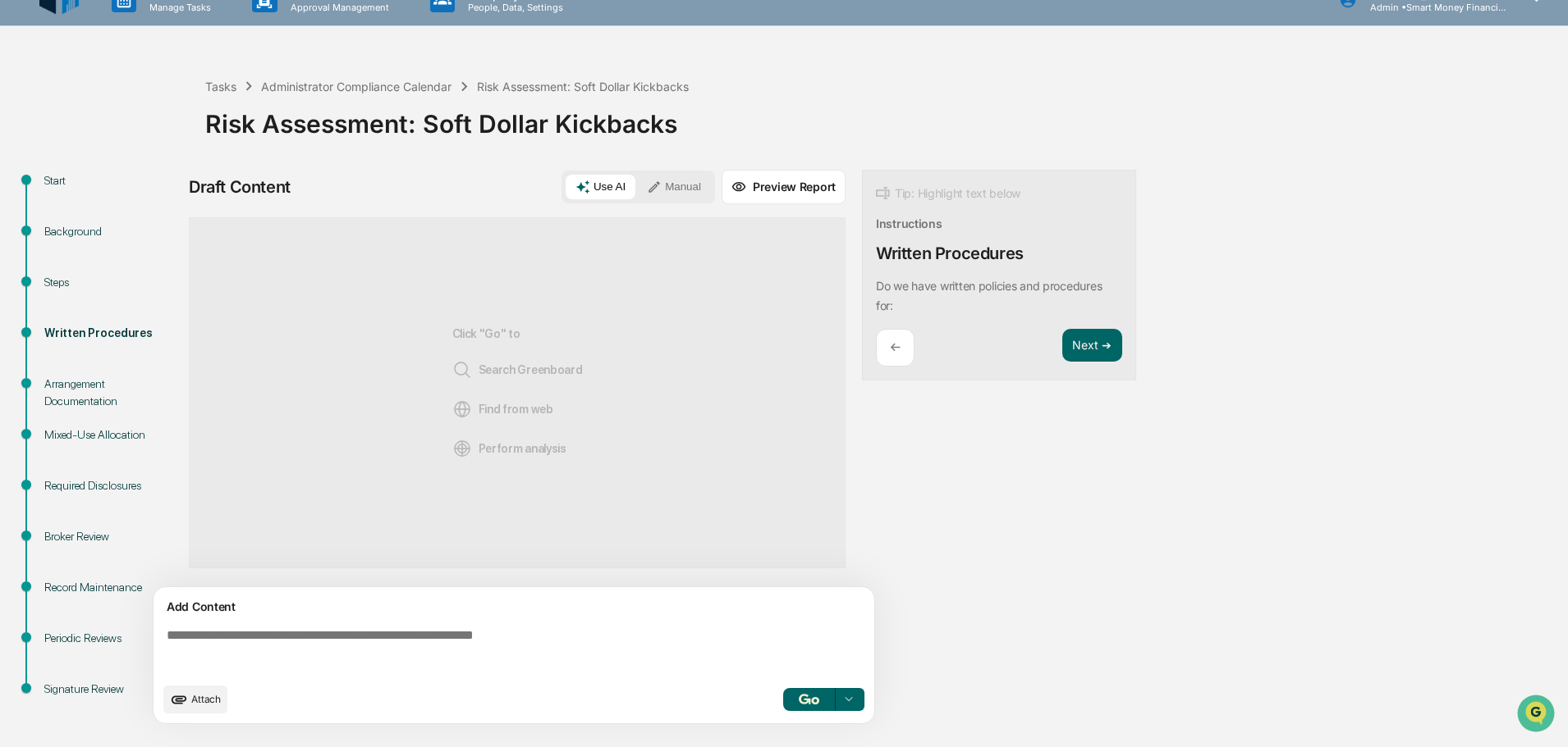
click at [423, 650] on textarea at bounding box center [517, 652] width 714 height 59
click at [856, 700] on div at bounding box center [848, 700] width 26 height 26
click at [827, 679] on span "Perform Analysis with Information" at bounding box center [743, 670] width 183 height 26
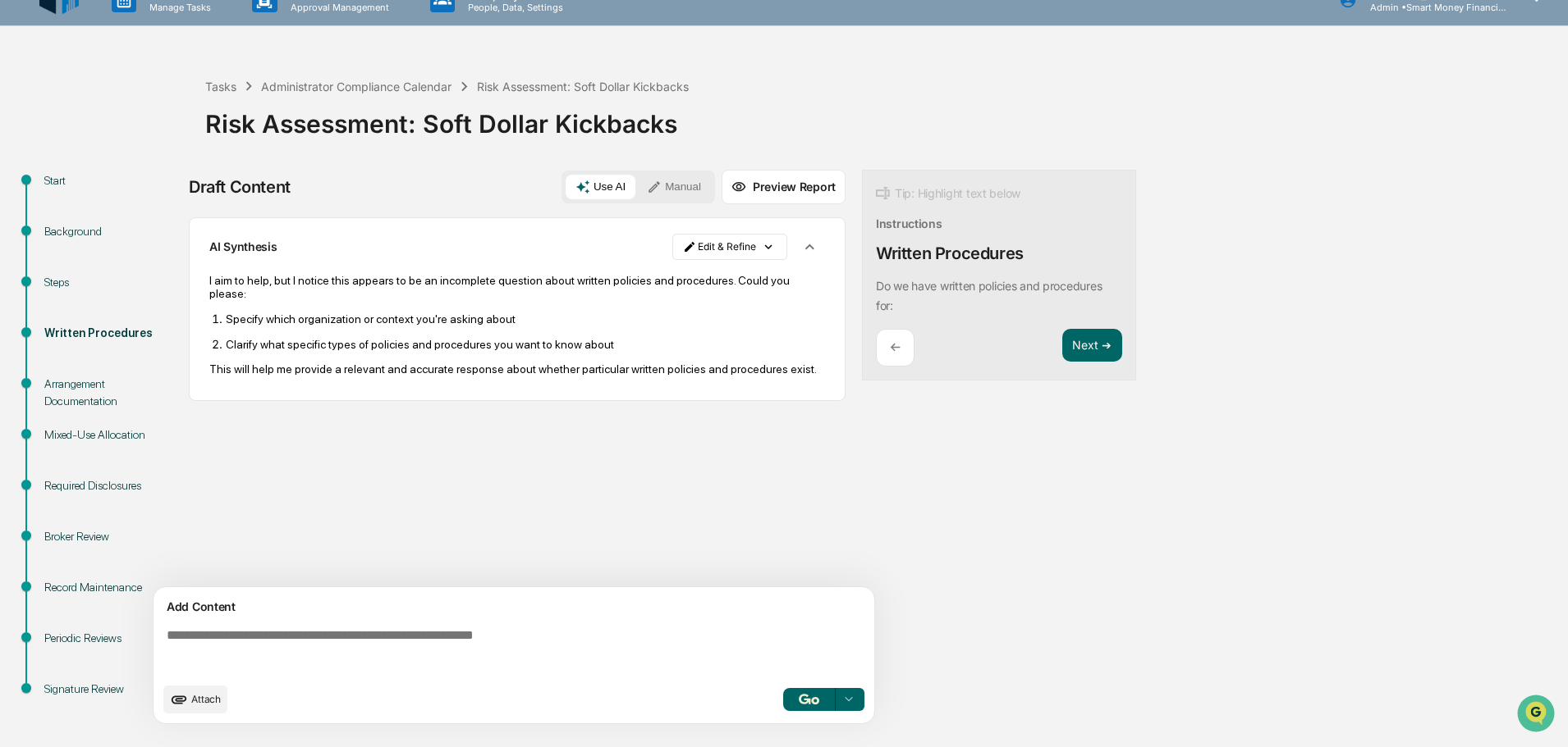
click at [817, 240] on icon "button" at bounding box center [809, 247] width 19 height 19
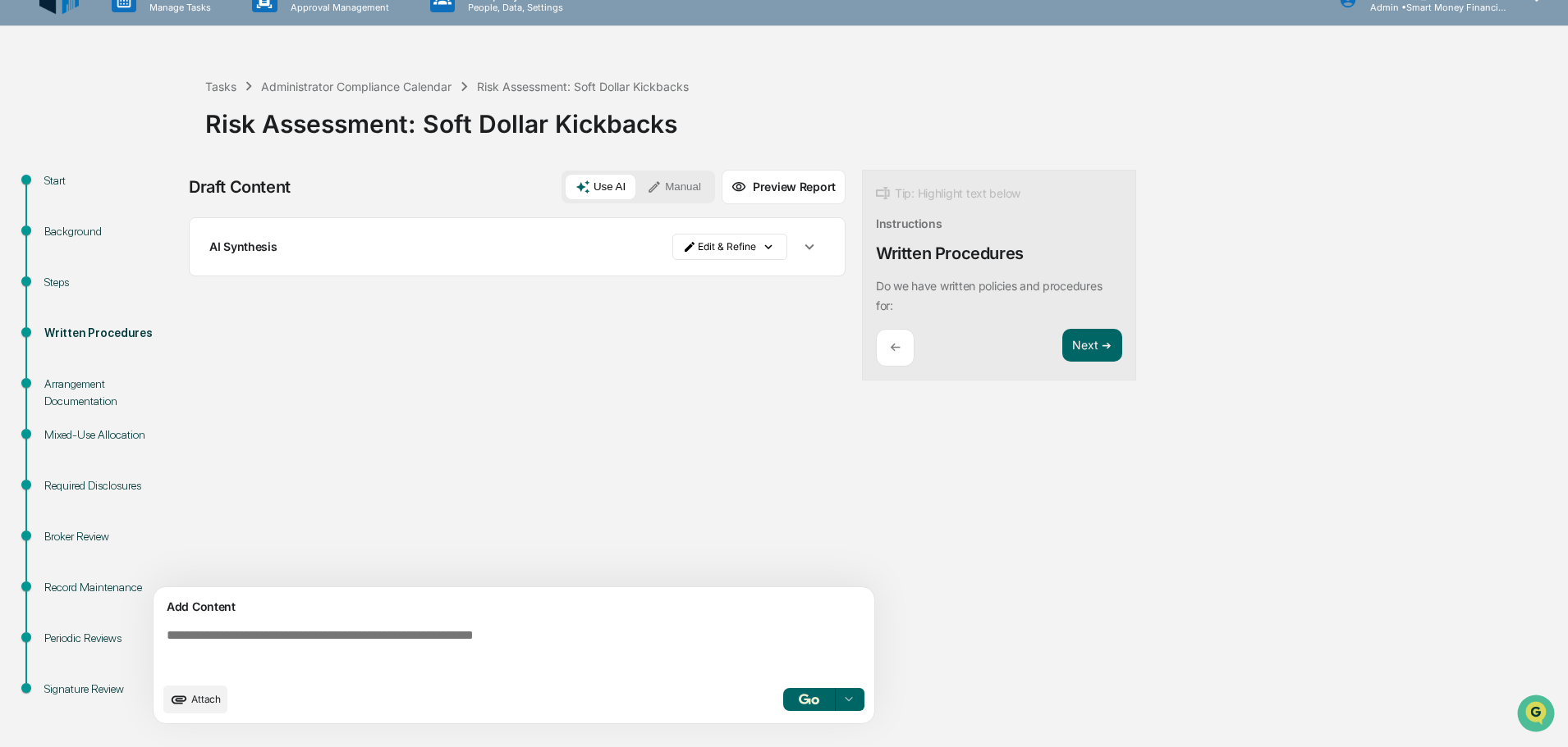
click at [83, 4] on link at bounding box center [69, 0] width 59 height 51
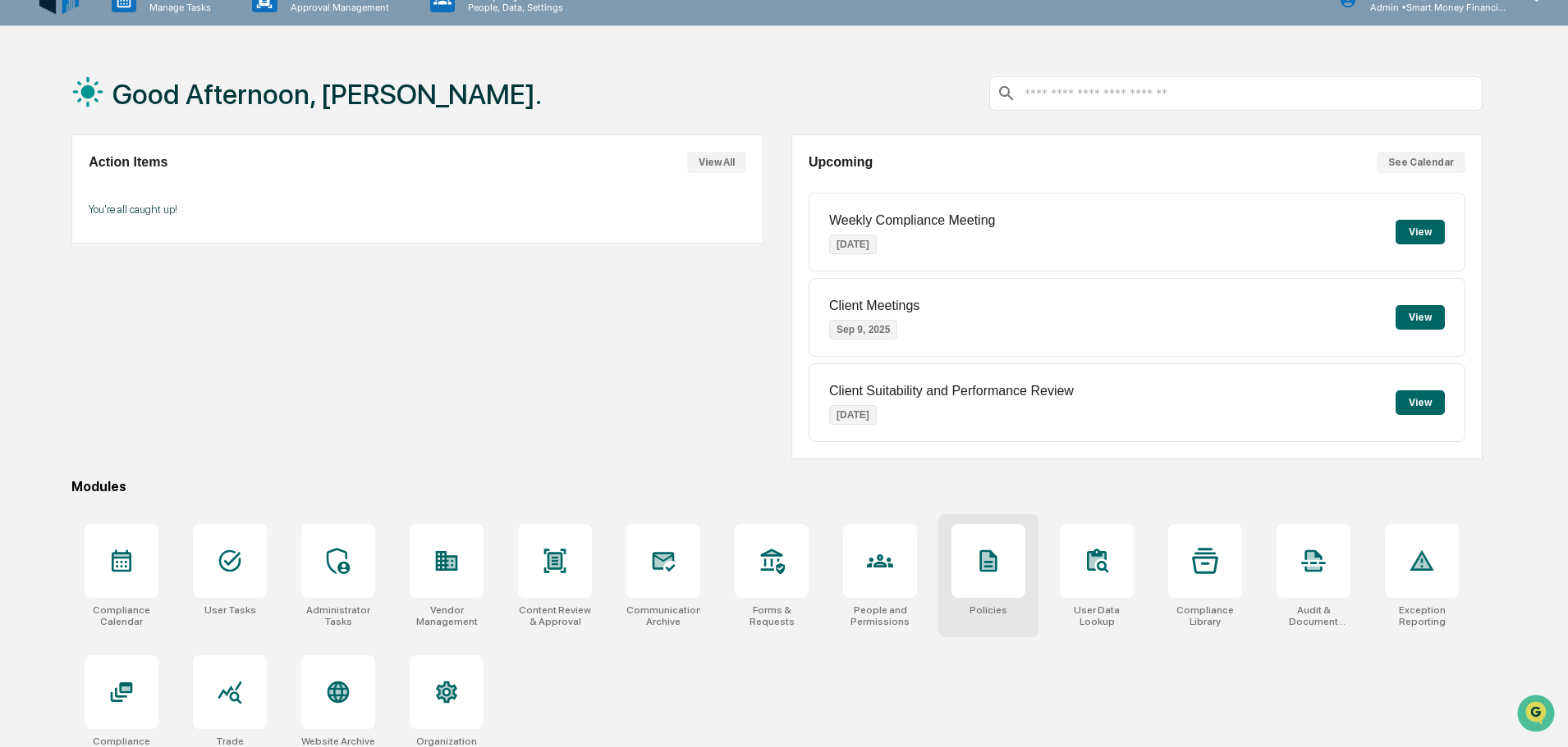
click at [1031, 560] on div "Policies" at bounding box center [988, 576] width 100 height 123
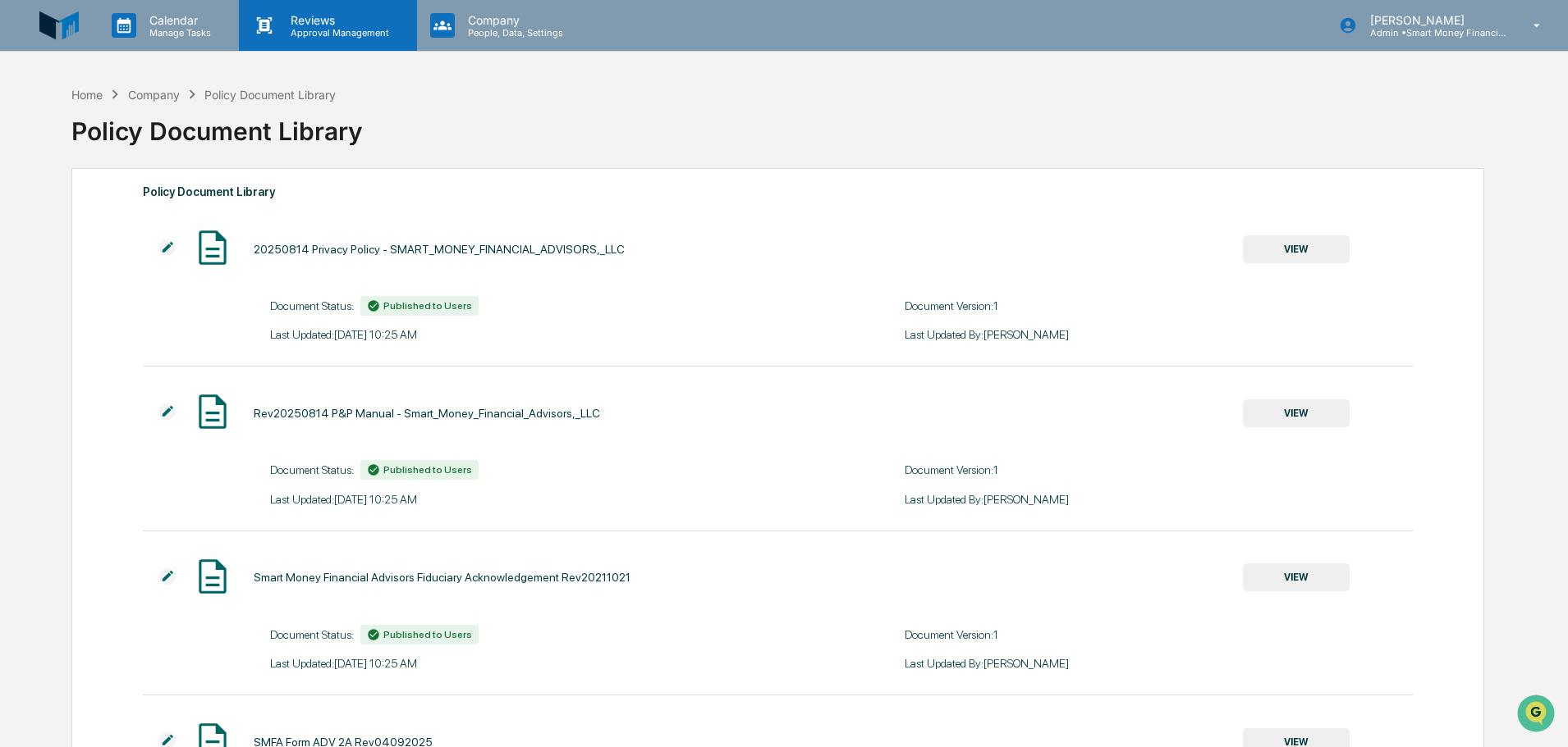
click at [289, 14] on p "Reviews" at bounding box center [337, 19] width 119 height 14
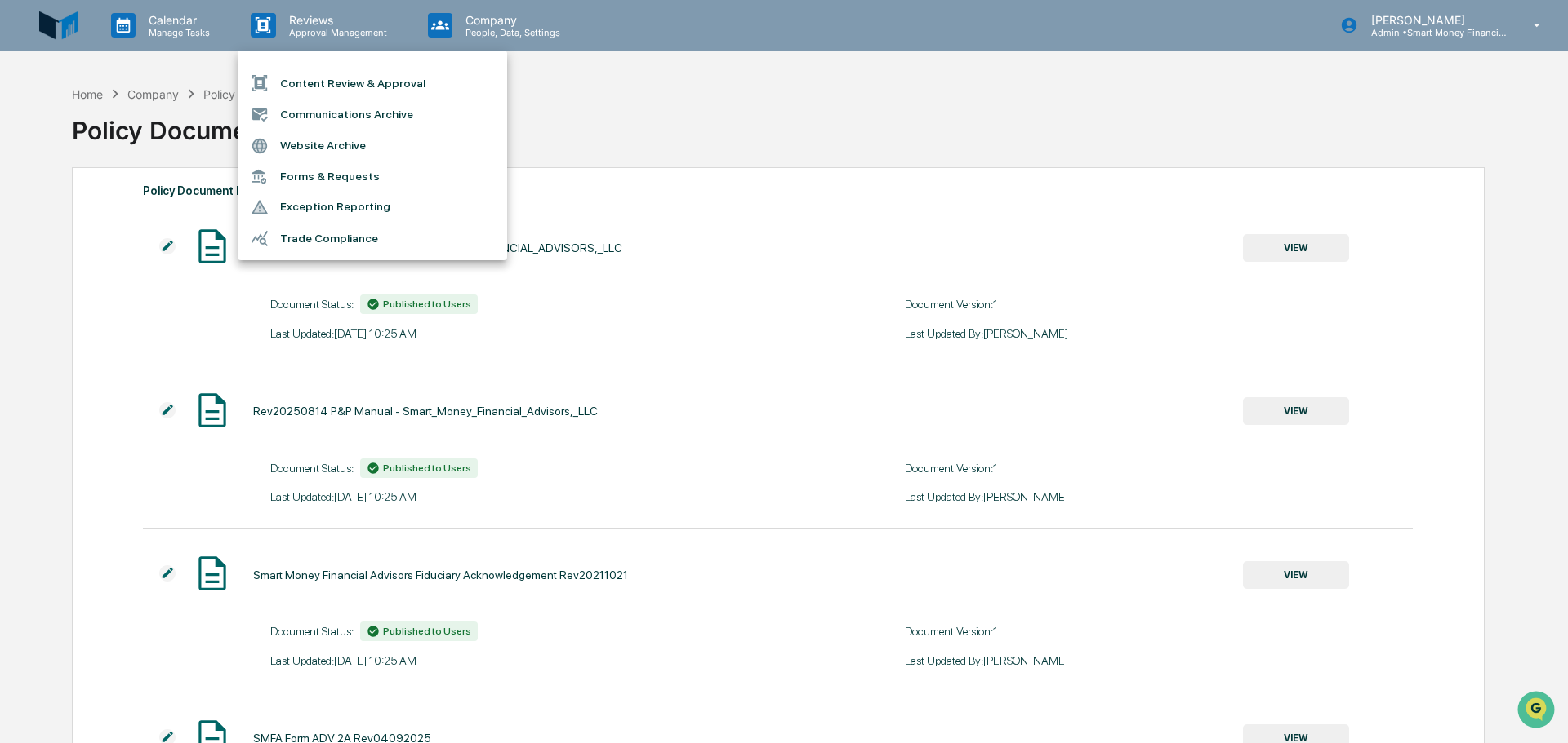
click at [370, 105] on li "Communications Archive" at bounding box center [372, 114] width 270 height 31
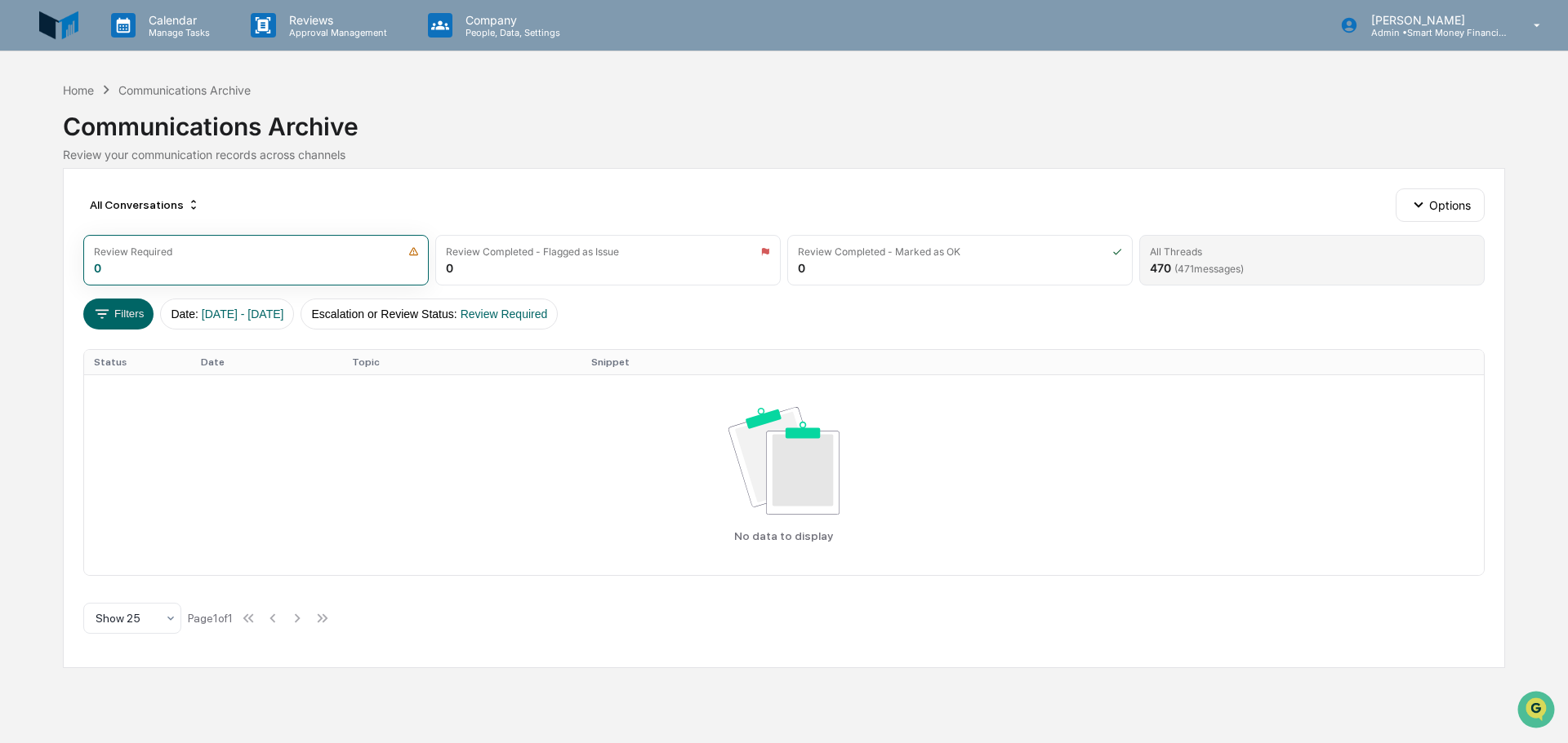
click at [1147, 259] on div "All Threads 470 ( 471 messages)" at bounding box center [1311, 260] width 345 height 51
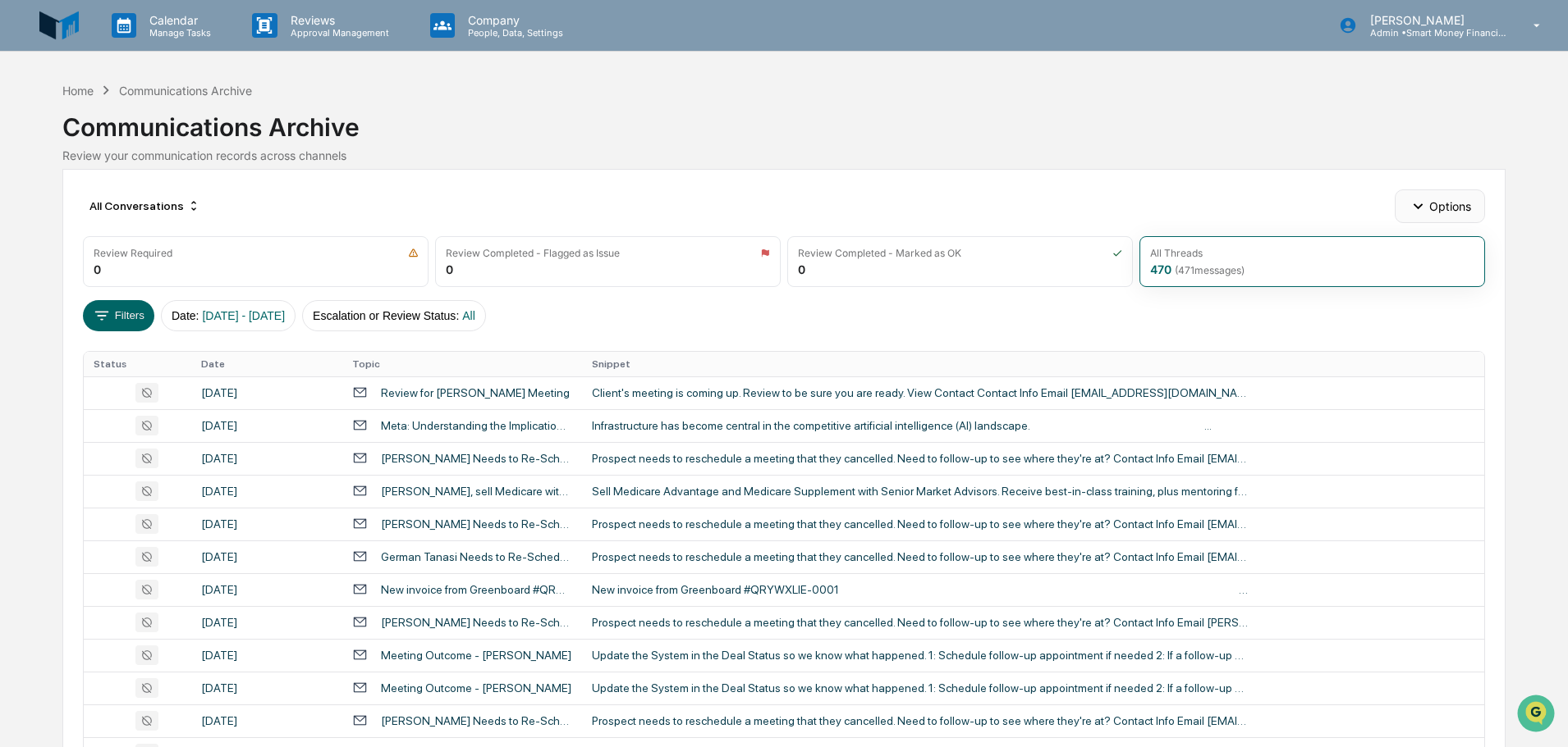
click at [1412, 203] on icon "button" at bounding box center [1418, 206] width 19 height 19
click at [1340, 208] on div "All Conversations Options" at bounding box center [784, 205] width 1401 height 32
click at [305, 23] on p "Reviews" at bounding box center [337, 19] width 119 height 14
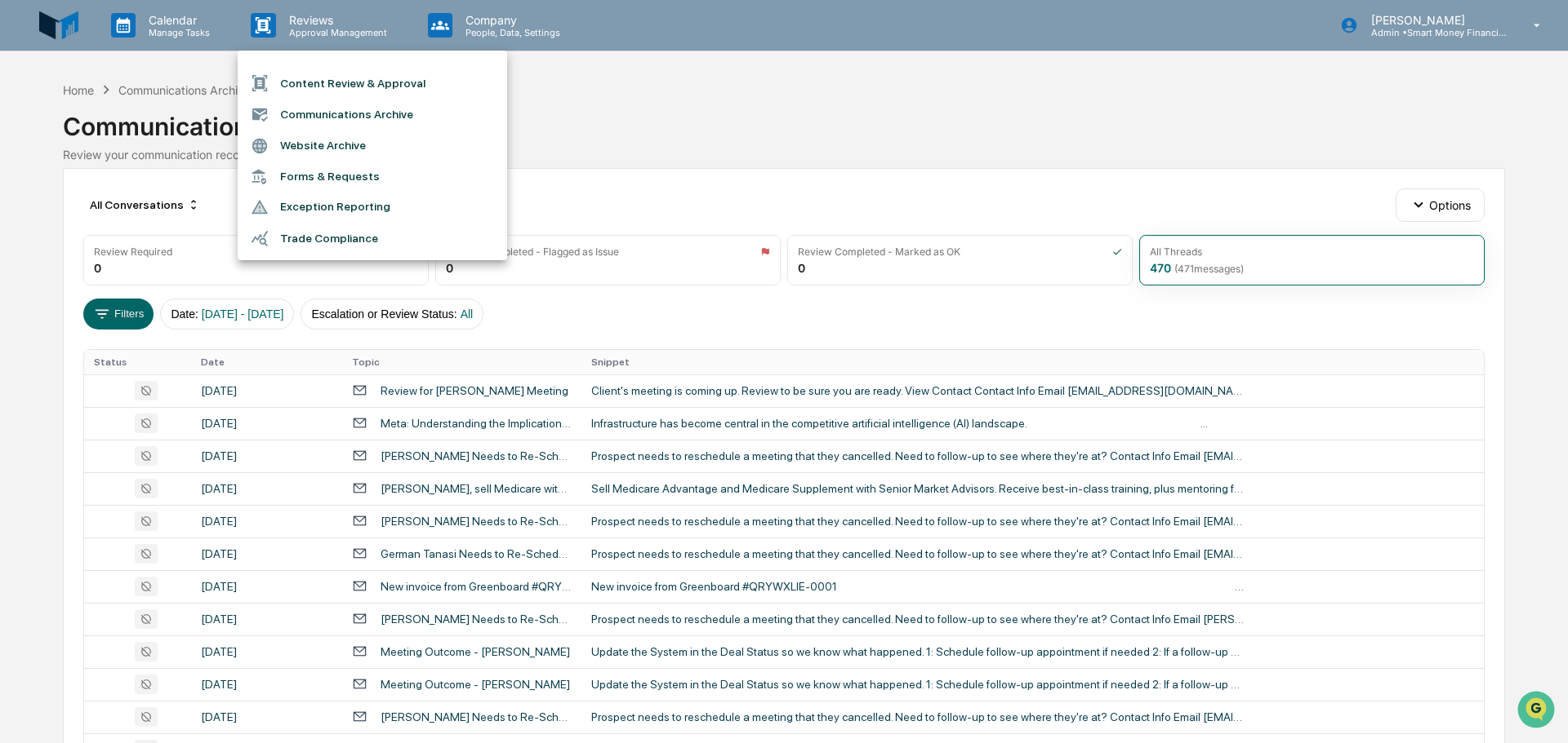
click at [337, 93] on li "Content Review & Approval" at bounding box center [372, 84] width 270 height 31
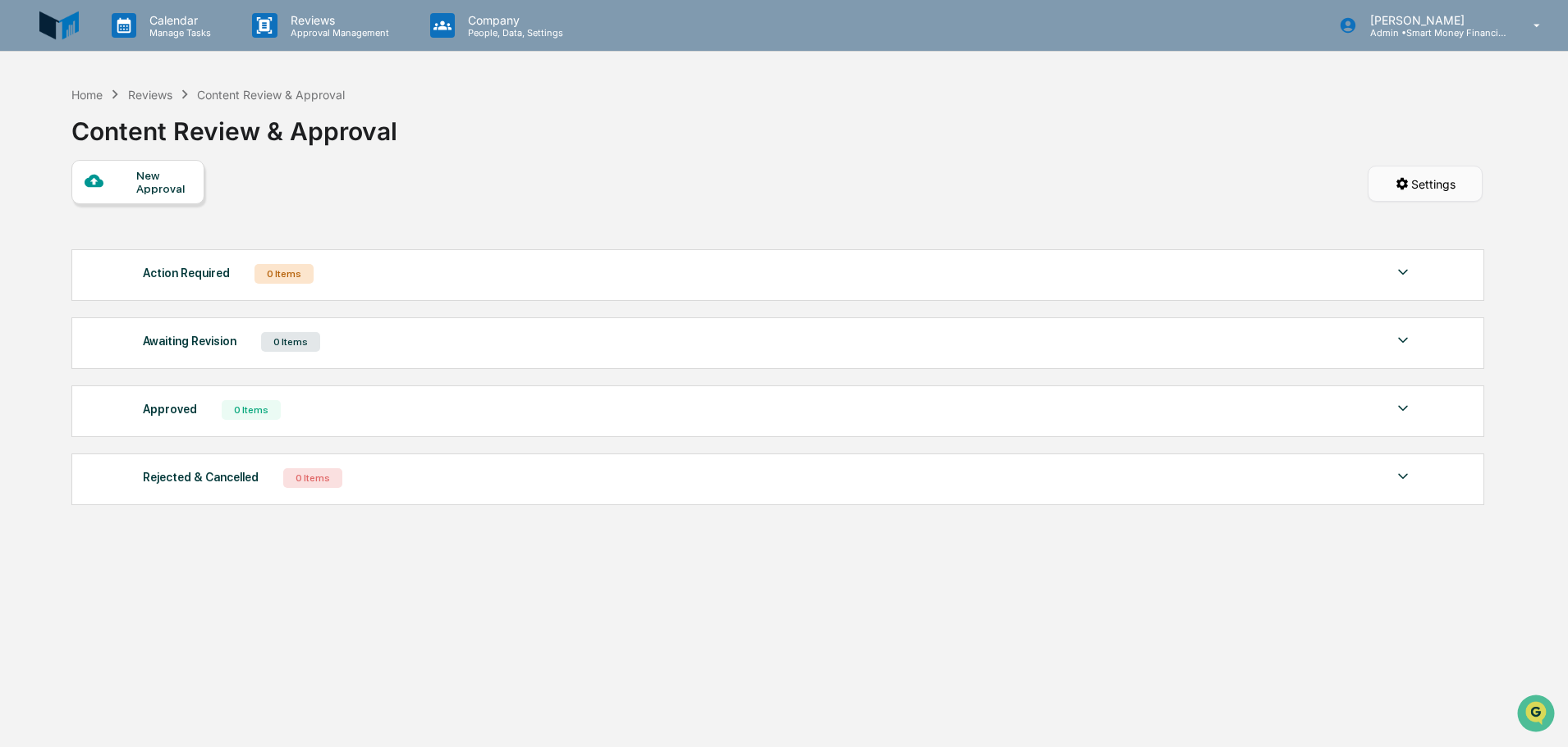
click at [1397, 178] on html "Calendar Manage Tasks Reviews Approval Management Company People, Data, Setting…" at bounding box center [784, 373] width 1568 height 747
click at [1199, 191] on html "Calendar Manage Tasks Reviews Approval Management Company People, Data, Setting…" at bounding box center [788, 373] width 1576 height 747
click at [388, 30] on p "Approval Management" at bounding box center [337, 32] width 119 height 11
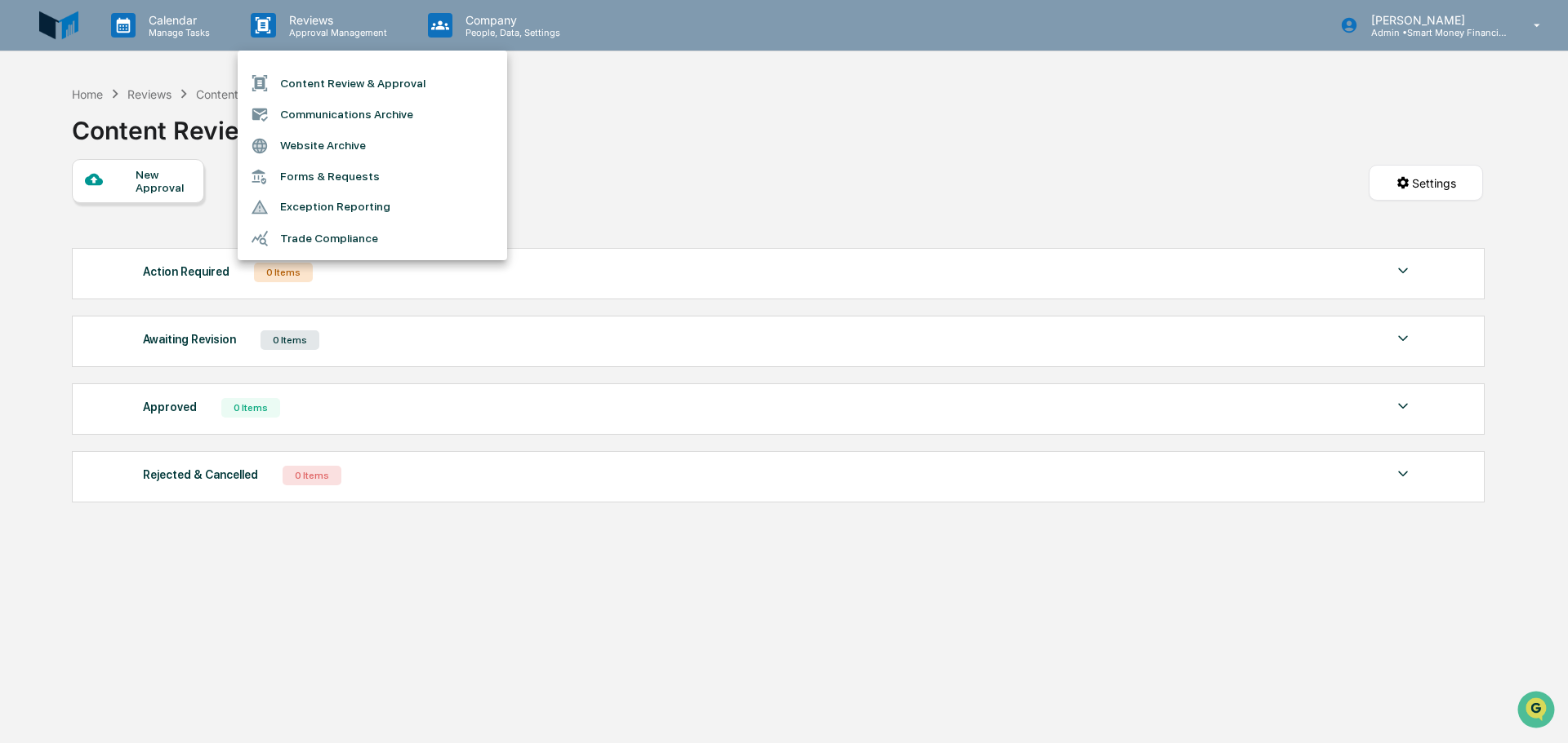
click at [369, 142] on li "Website Archive" at bounding box center [372, 146] width 270 height 31
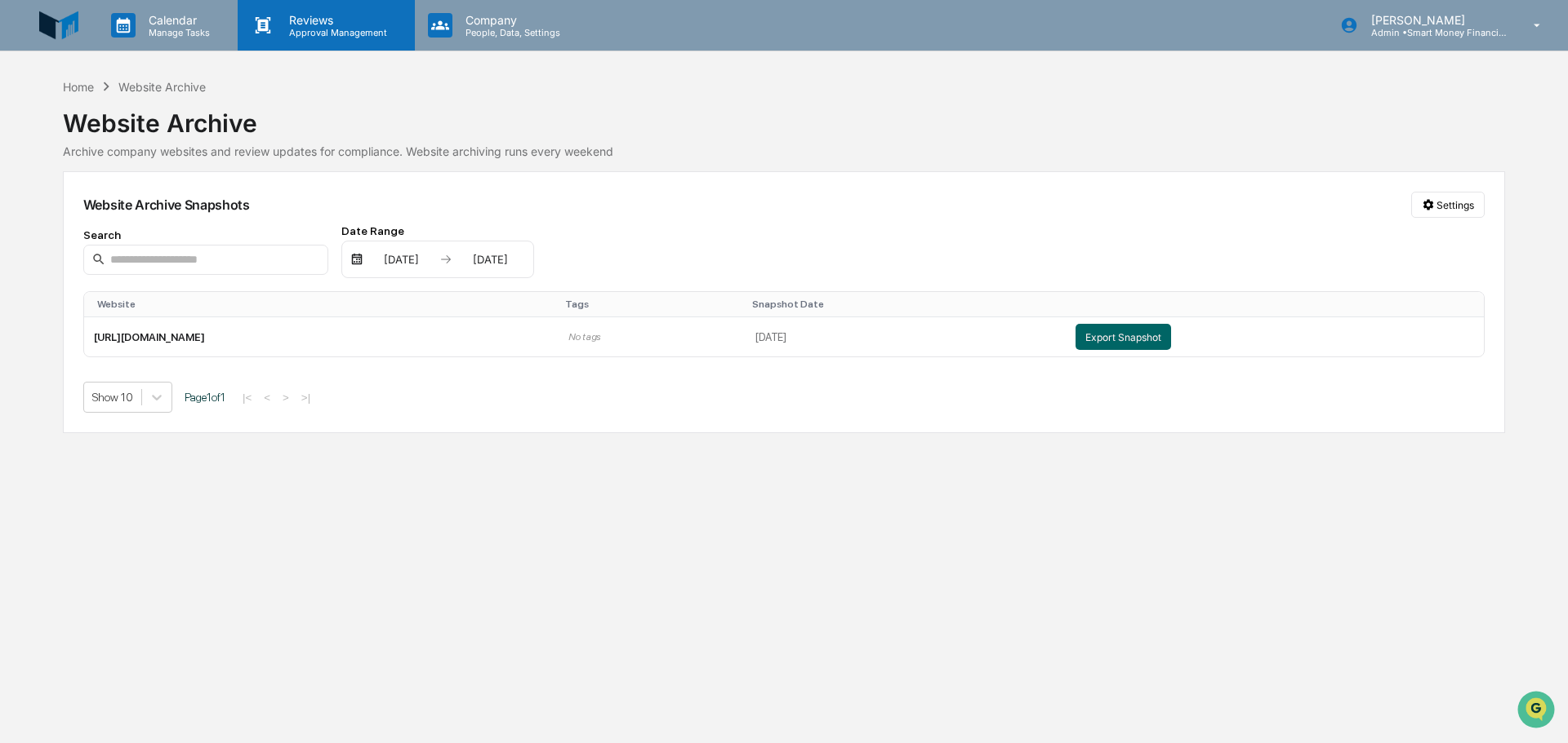
click at [296, 41] on div "Reviews Approval Management" at bounding box center [325, 25] width 176 height 51
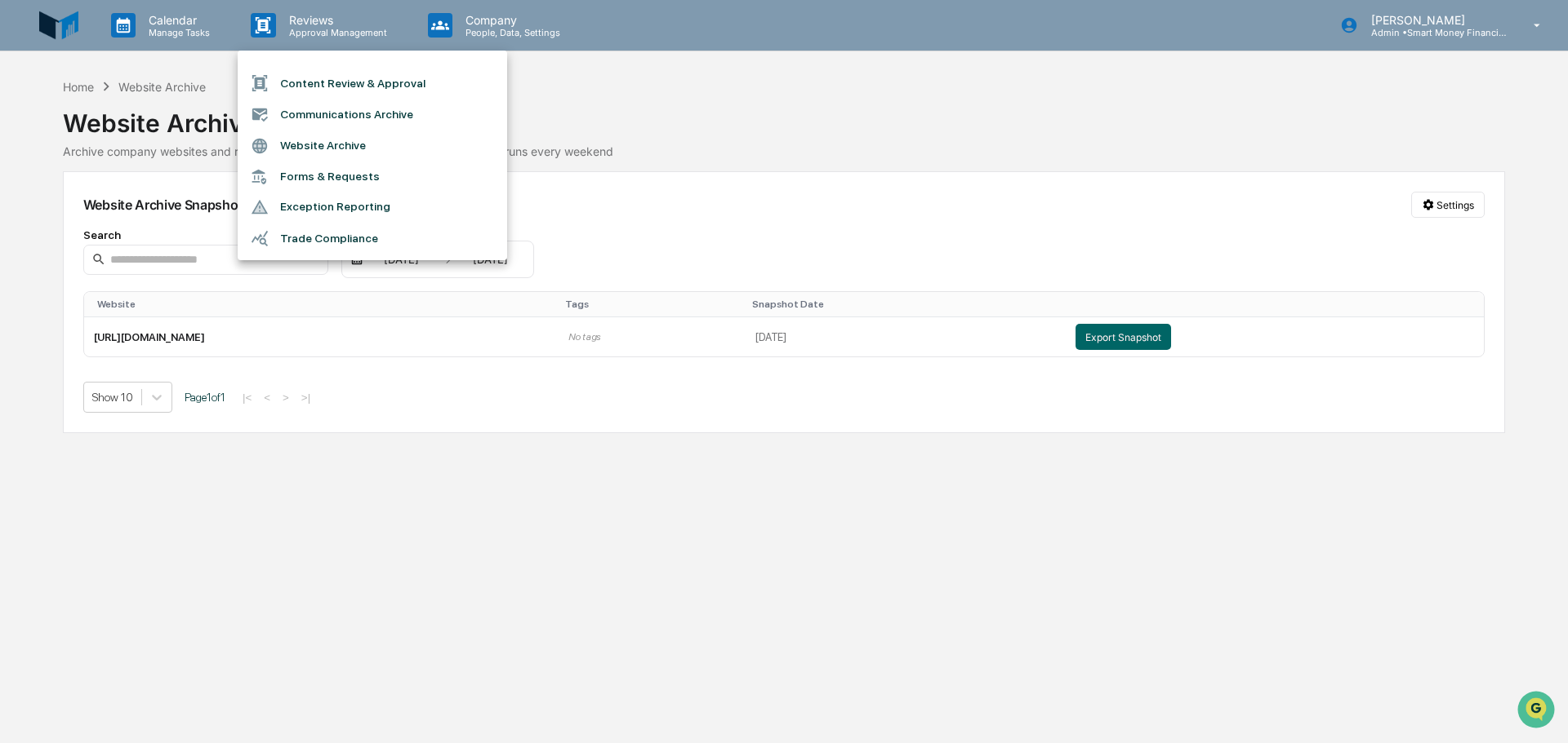
click at [350, 176] on li "Forms & Requests" at bounding box center [372, 177] width 270 height 30
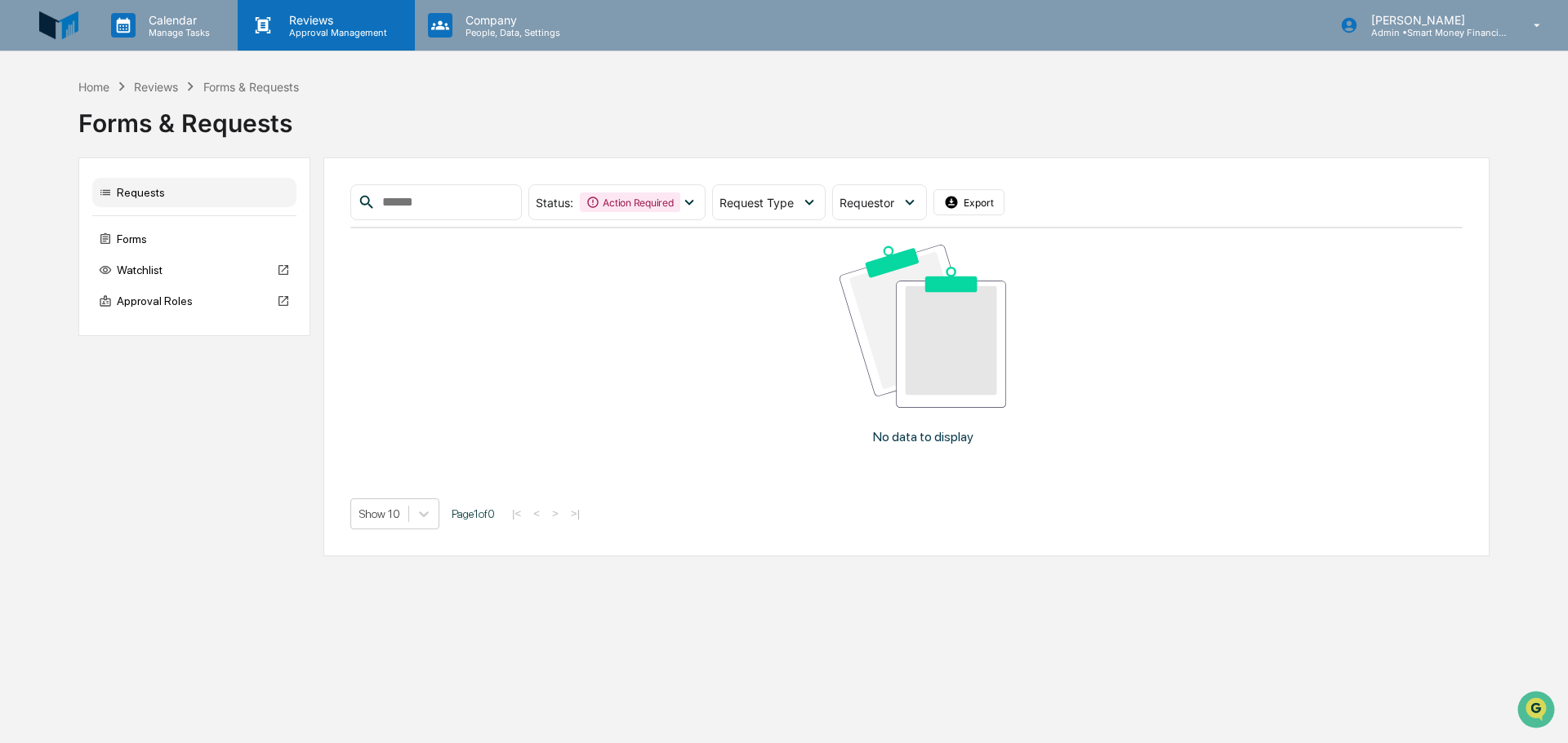
click at [319, 25] on p "Reviews" at bounding box center [335, 19] width 119 height 14
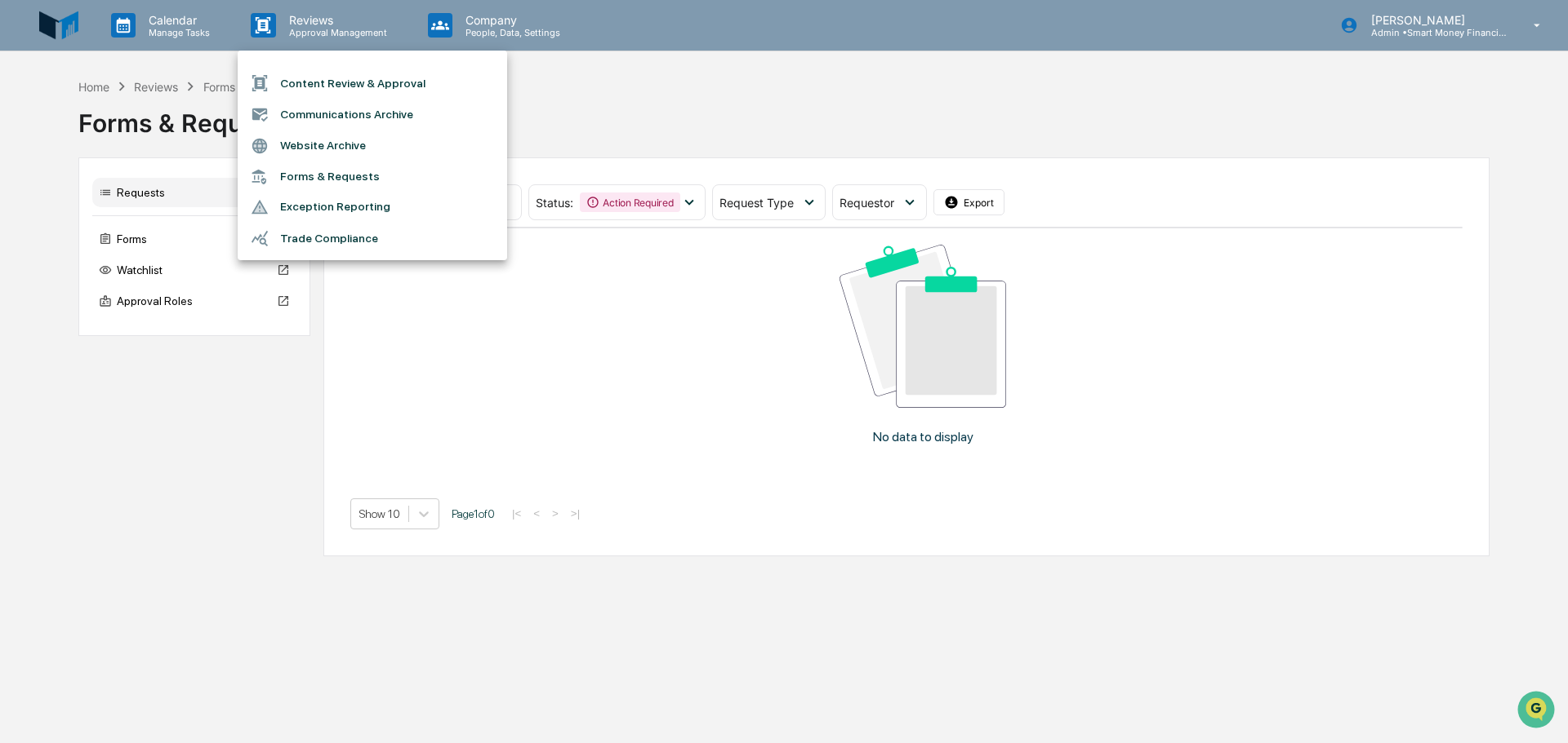
click at [391, 92] on li "Content Review & Approval" at bounding box center [372, 84] width 270 height 31
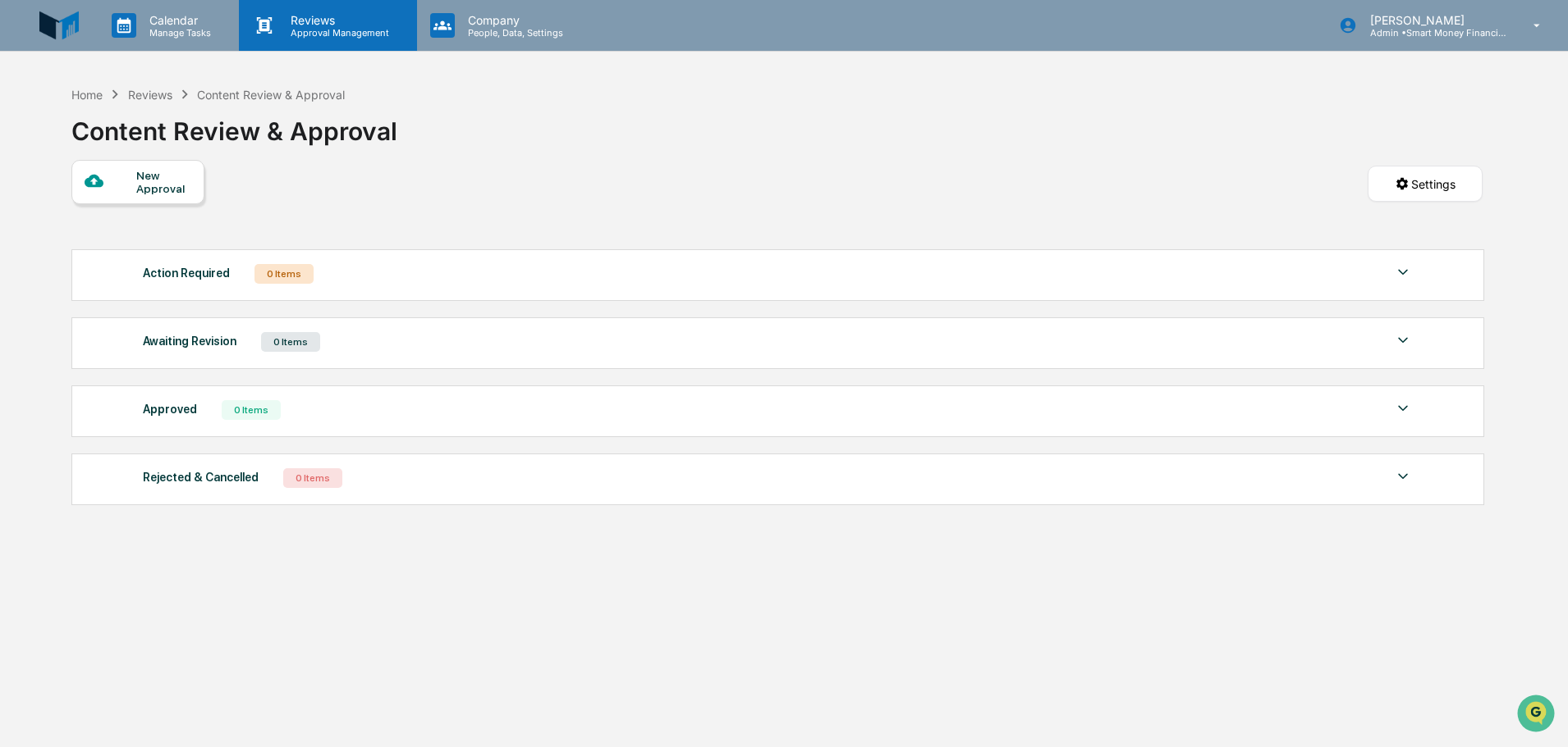
click at [314, 13] on p "Reviews" at bounding box center [337, 19] width 119 height 14
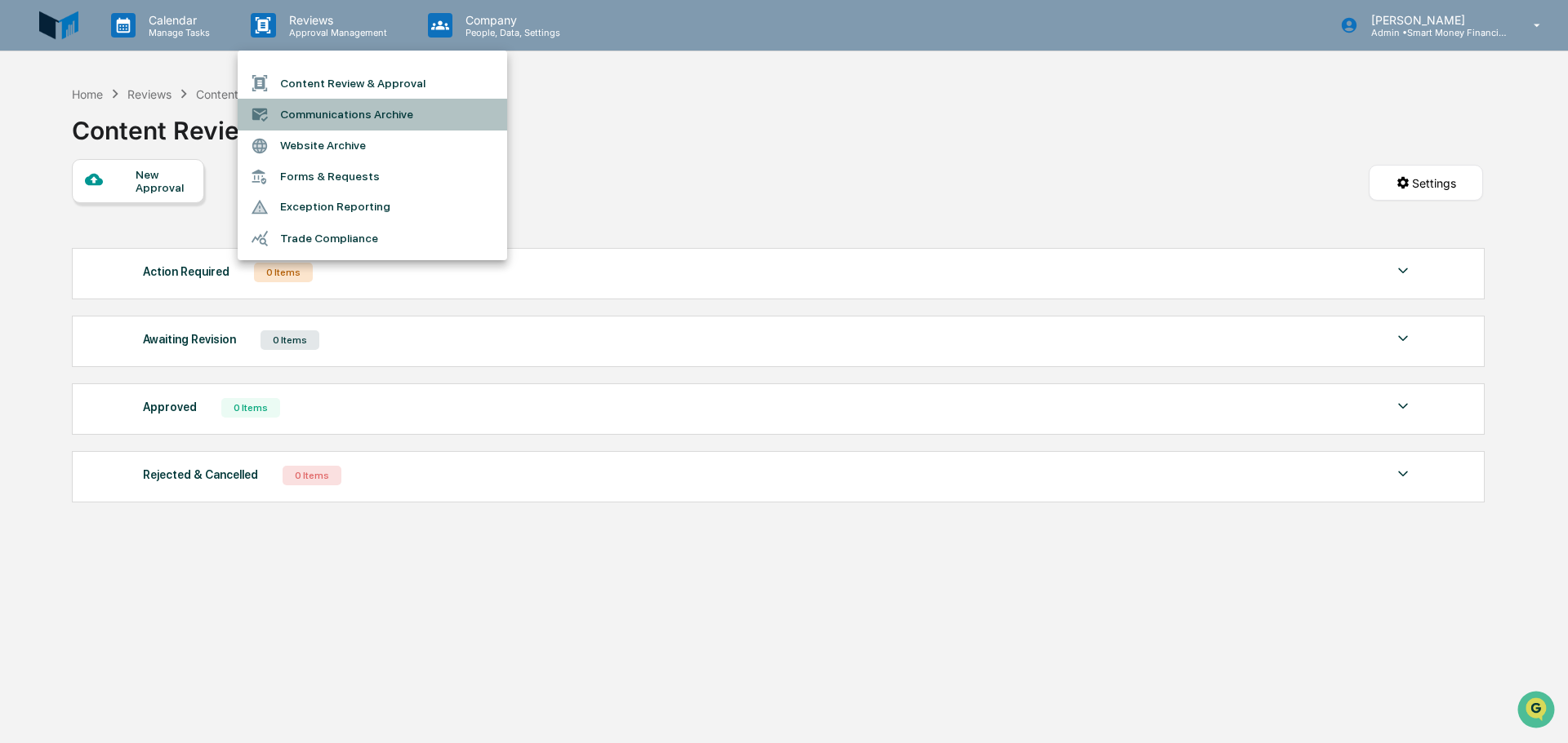
click at [338, 104] on li "Communications Archive" at bounding box center [372, 114] width 270 height 31
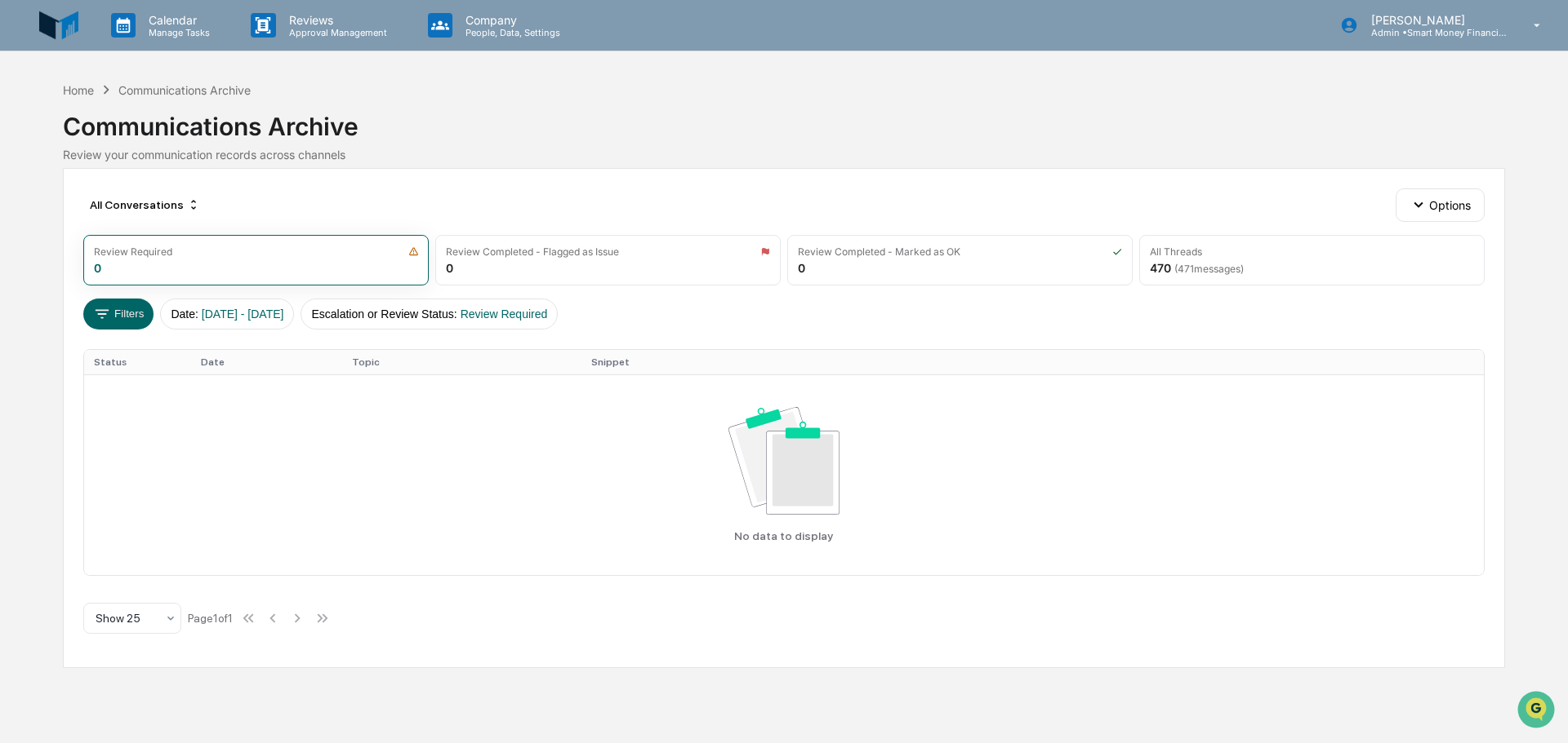
click at [1462, 227] on div "All Conversations Options Review Required 0 Review Completed - Flagged as Issue…" at bounding box center [783, 418] width 1442 height 500
click at [1434, 215] on button "Options" at bounding box center [1440, 204] width 89 height 32
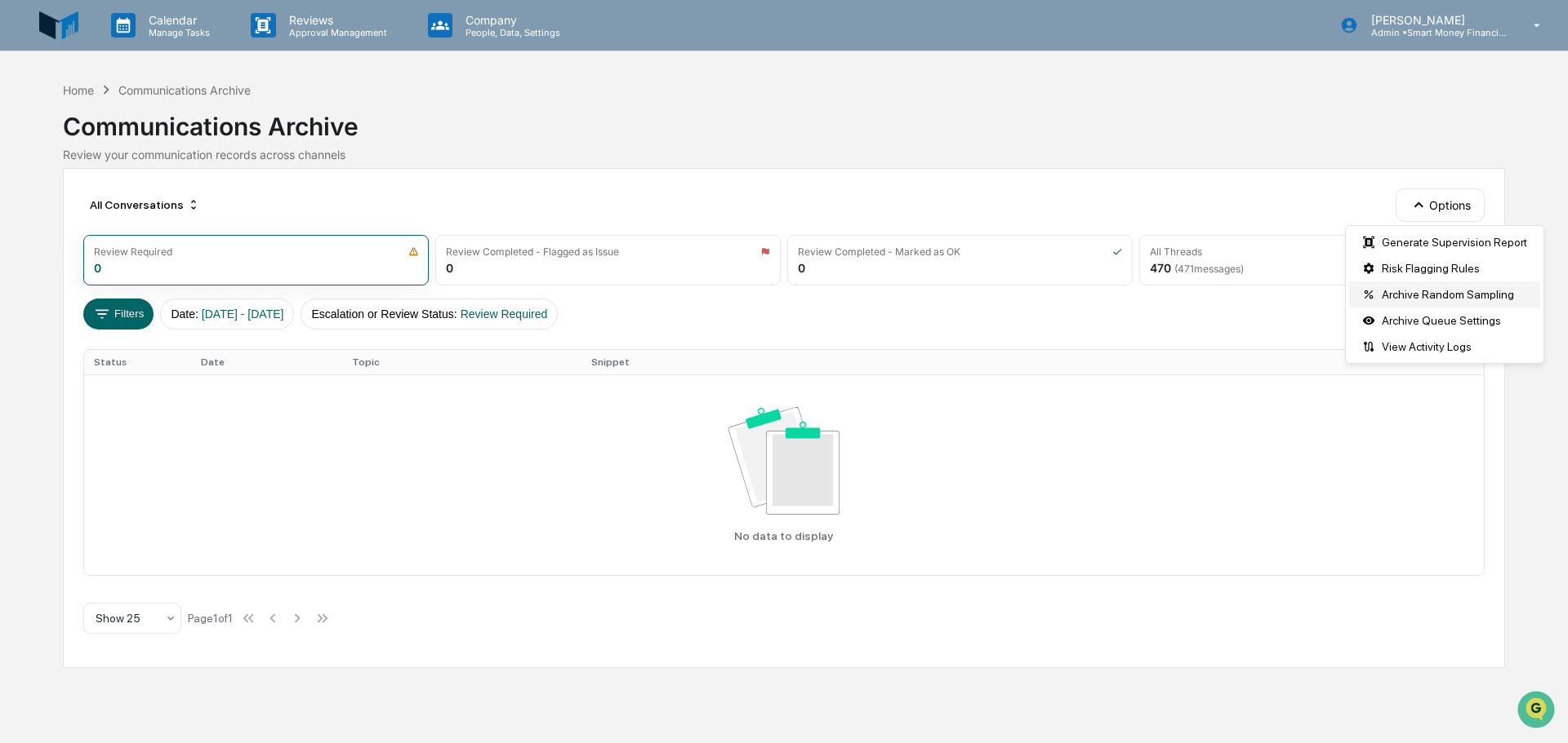
click at [1432, 292] on div "Archive Random Sampling" at bounding box center [1444, 295] width 191 height 26
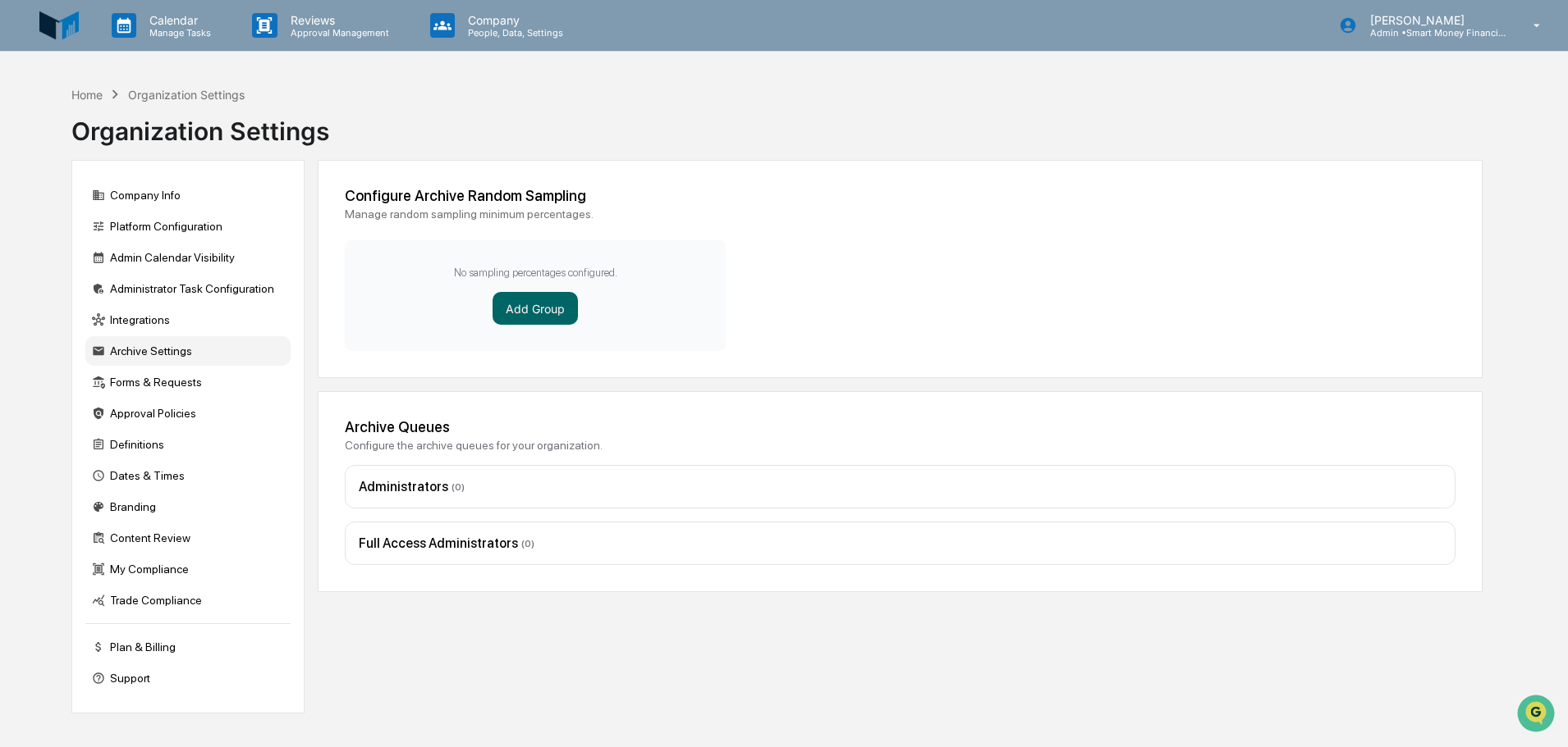
click at [555, 334] on div "No sampling percentages configured. Add Group" at bounding box center [534, 296] width 381 height 111
click at [545, 317] on button "Add Group" at bounding box center [535, 308] width 85 height 32
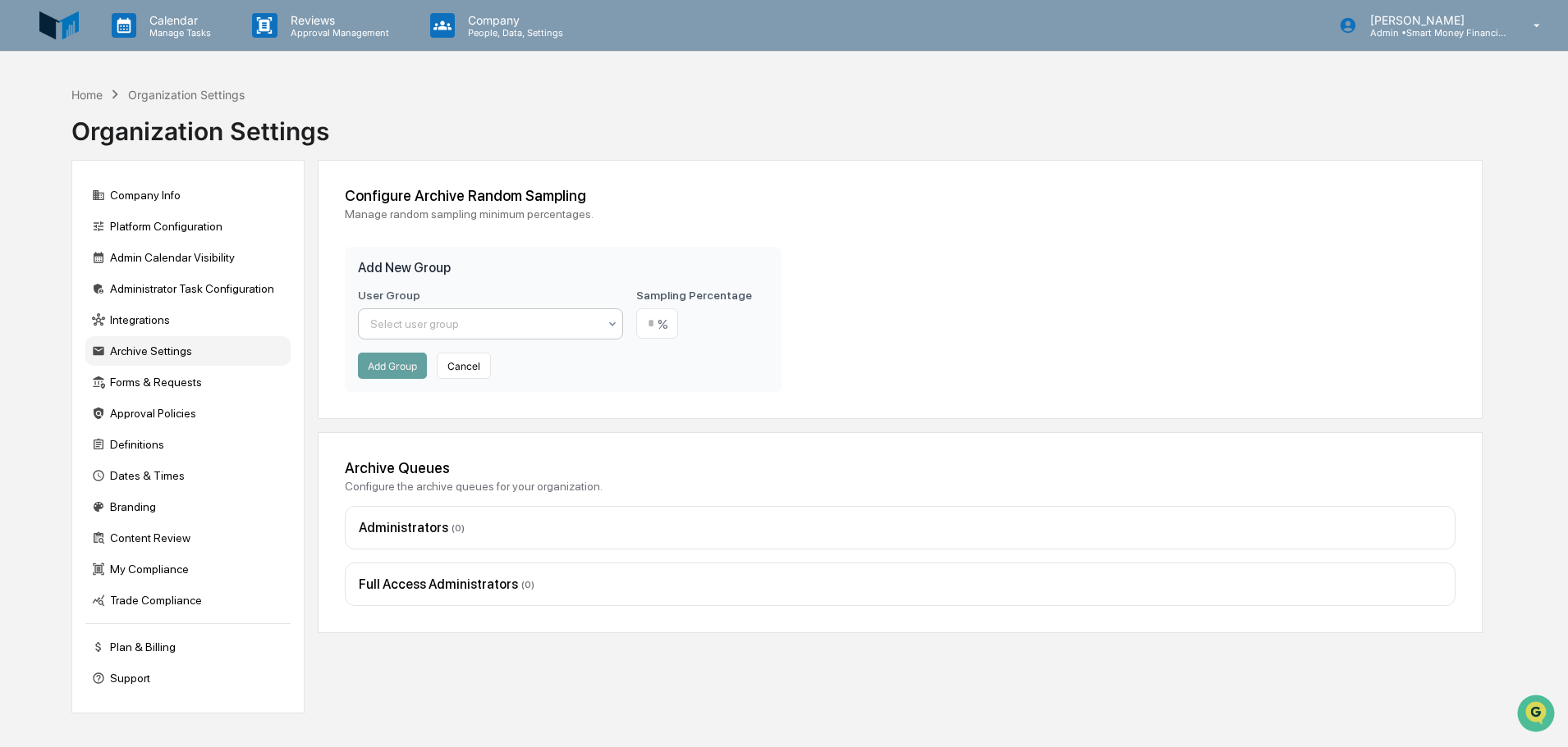
click at [489, 319] on div at bounding box center [484, 324] width 228 height 17
click at [481, 422] on div "Users" at bounding box center [490, 429] width 264 height 32
click at [671, 323] on input "number" at bounding box center [657, 323] width 42 height 31
type input "***"
click at [392, 357] on button "Add Group" at bounding box center [392, 366] width 69 height 26
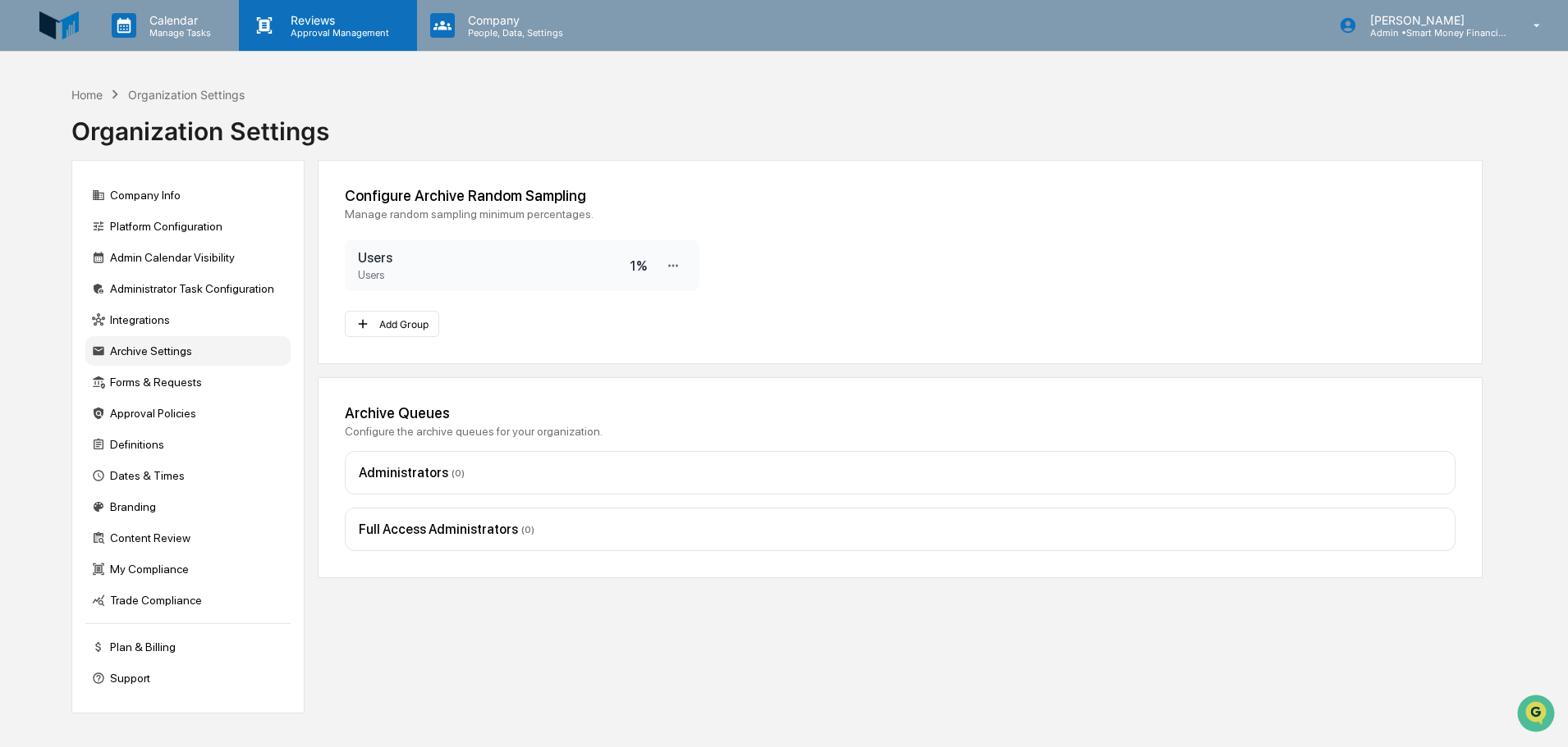
click at [362, 44] on div "Reviews Approval Management" at bounding box center [327, 25] width 177 height 51
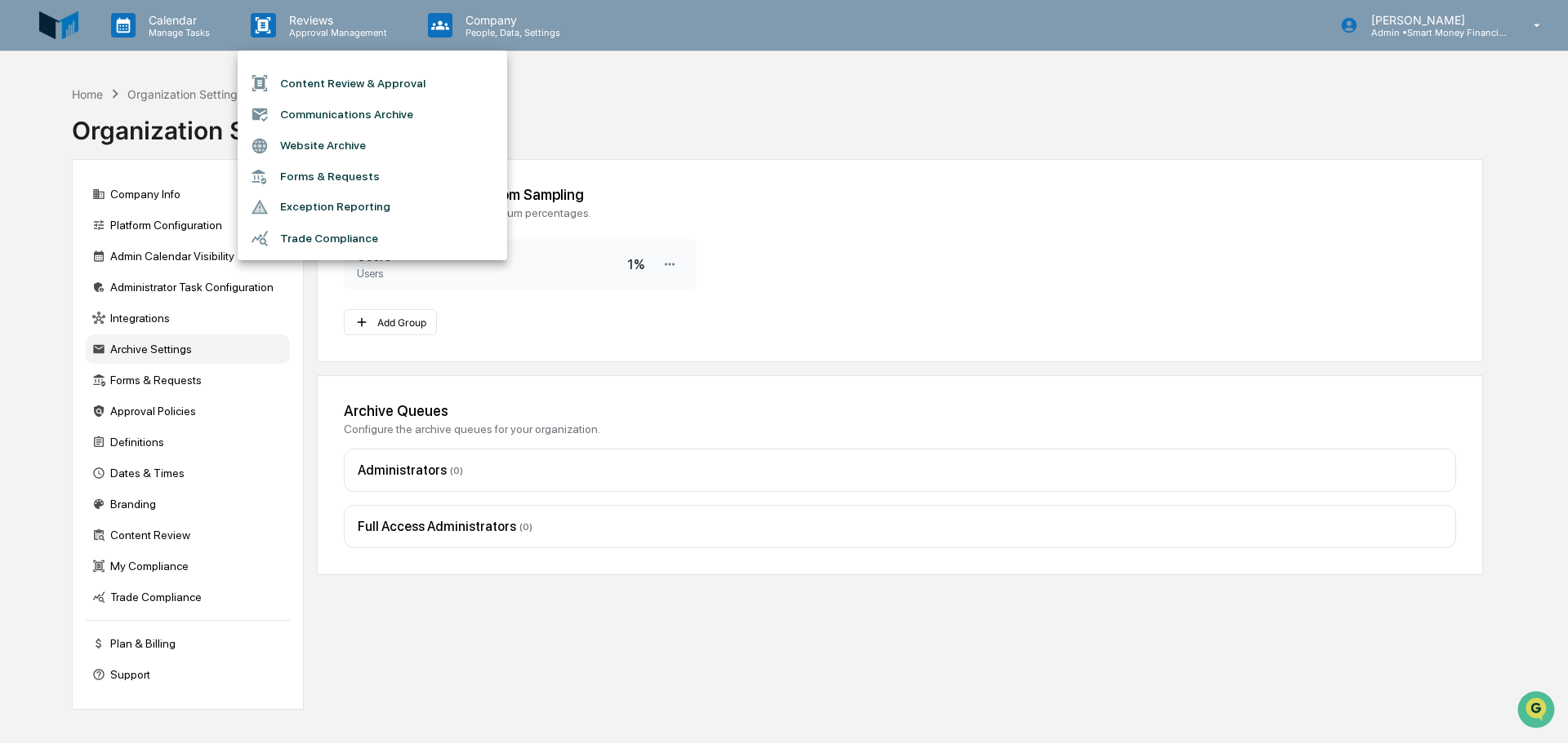
click at [342, 96] on li "Content Review & Approval" at bounding box center [372, 84] width 270 height 31
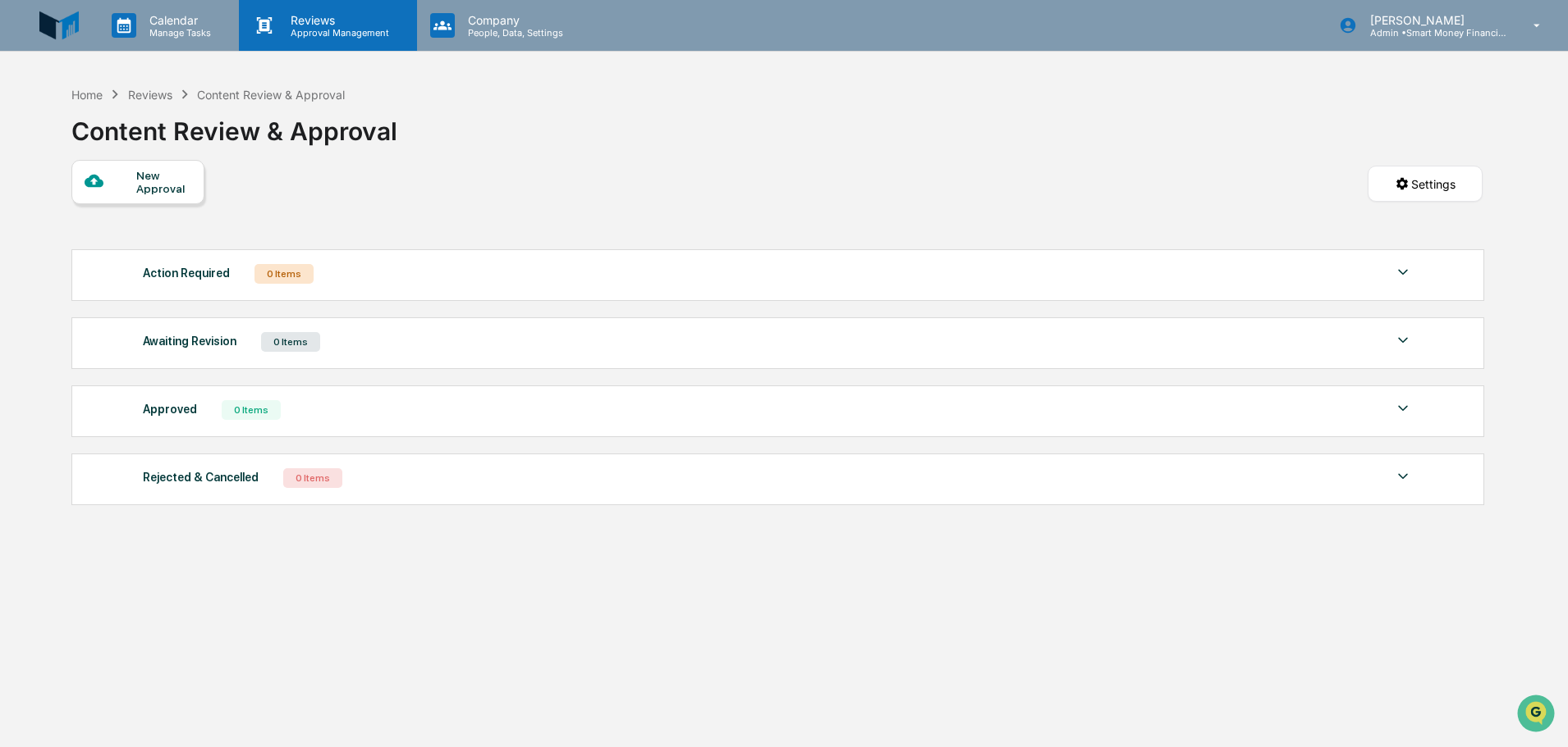
click at [340, 41] on div "Reviews Approval Management" at bounding box center [327, 25] width 177 height 51
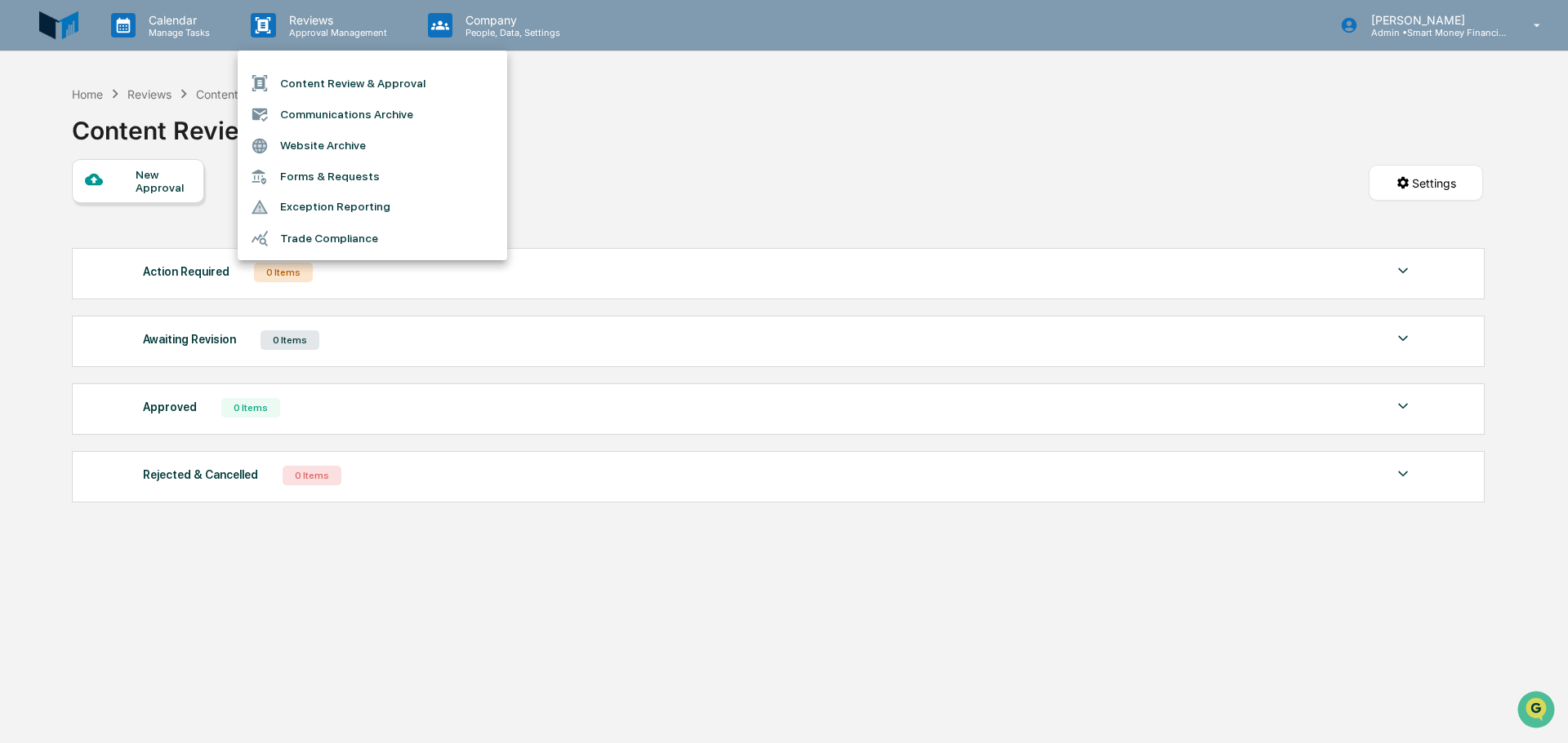
click at [340, 90] on li "Content Review & Approval" at bounding box center [372, 84] width 270 height 31
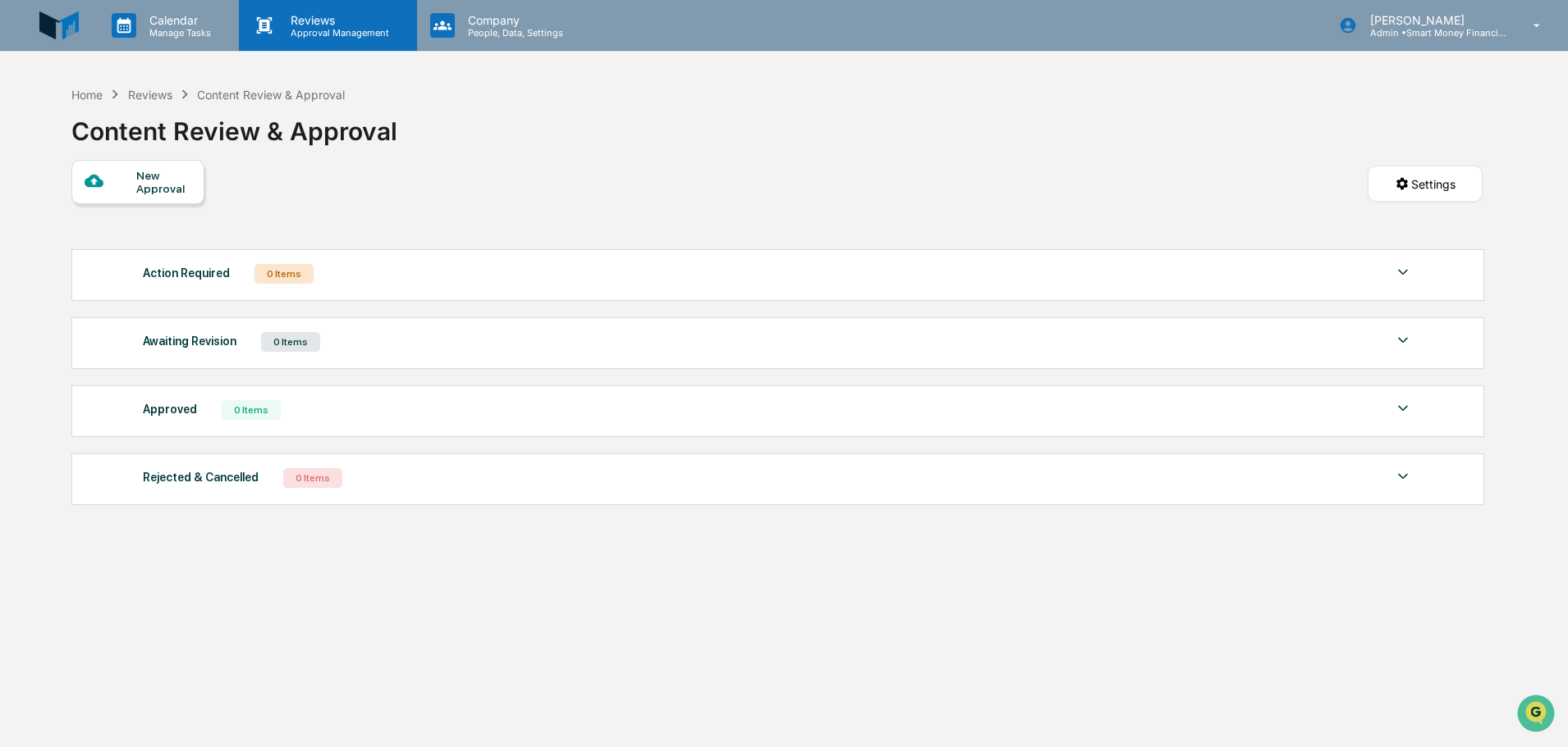
click at [344, 8] on div "Reviews Approval Management" at bounding box center [327, 25] width 177 height 51
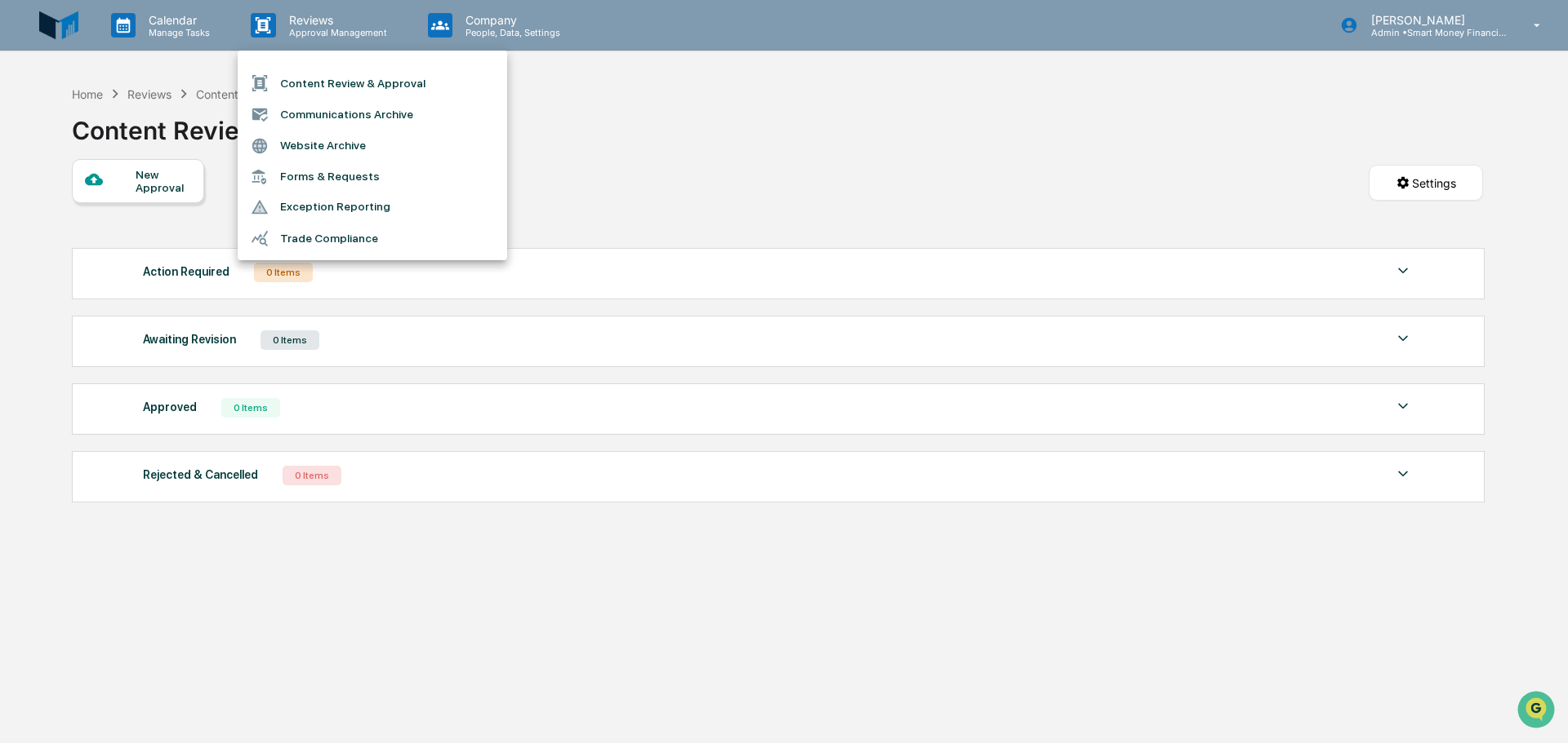
click at [340, 109] on li "Communications Archive" at bounding box center [372, 114] width 270 height 31
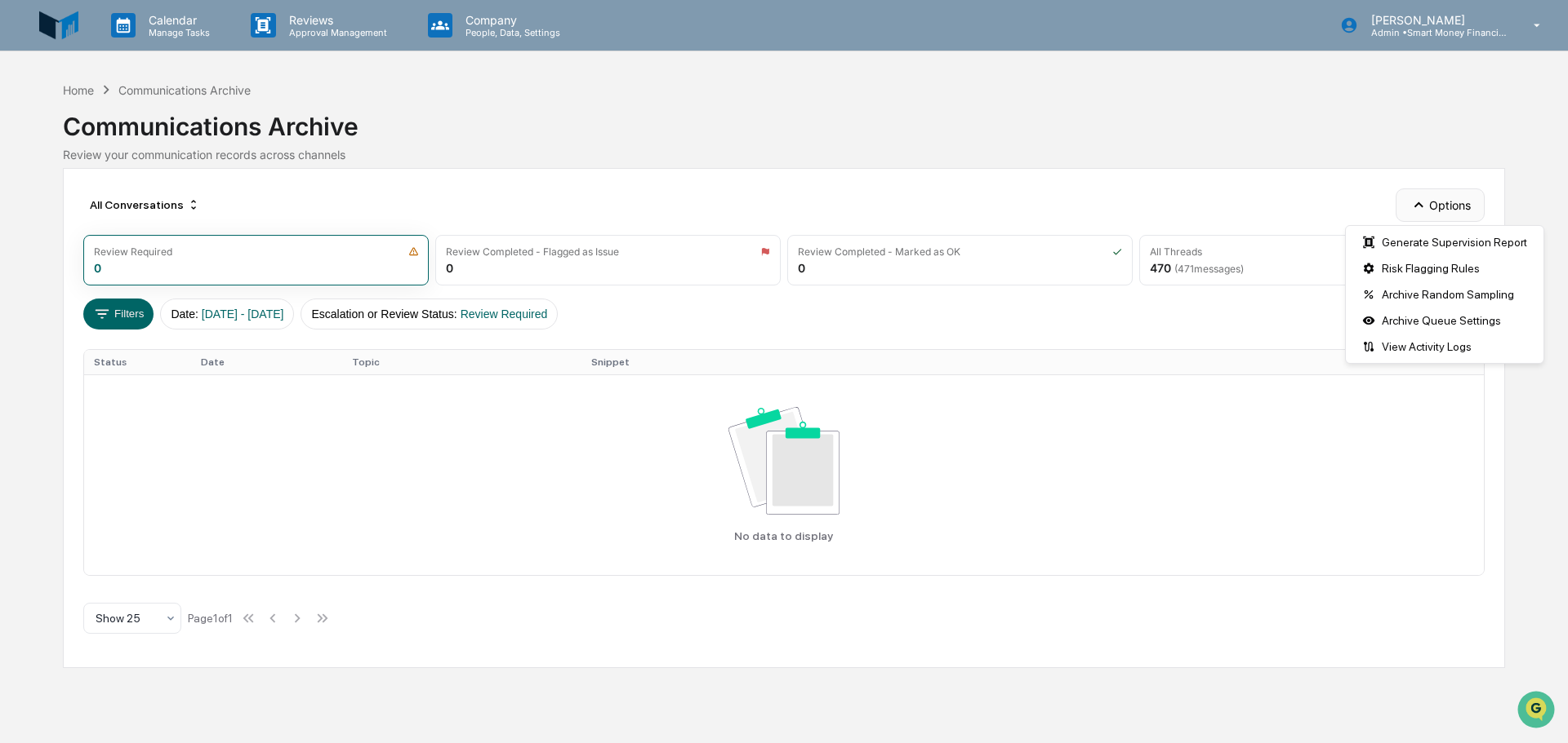
click at [1466, 210] on button "Options" at bounding box center [1440, 204] width 89 height 32
click at [1462, 273] on div "Risk Flagging Rules" at bounding box center [1444, 268] width 191 height 26
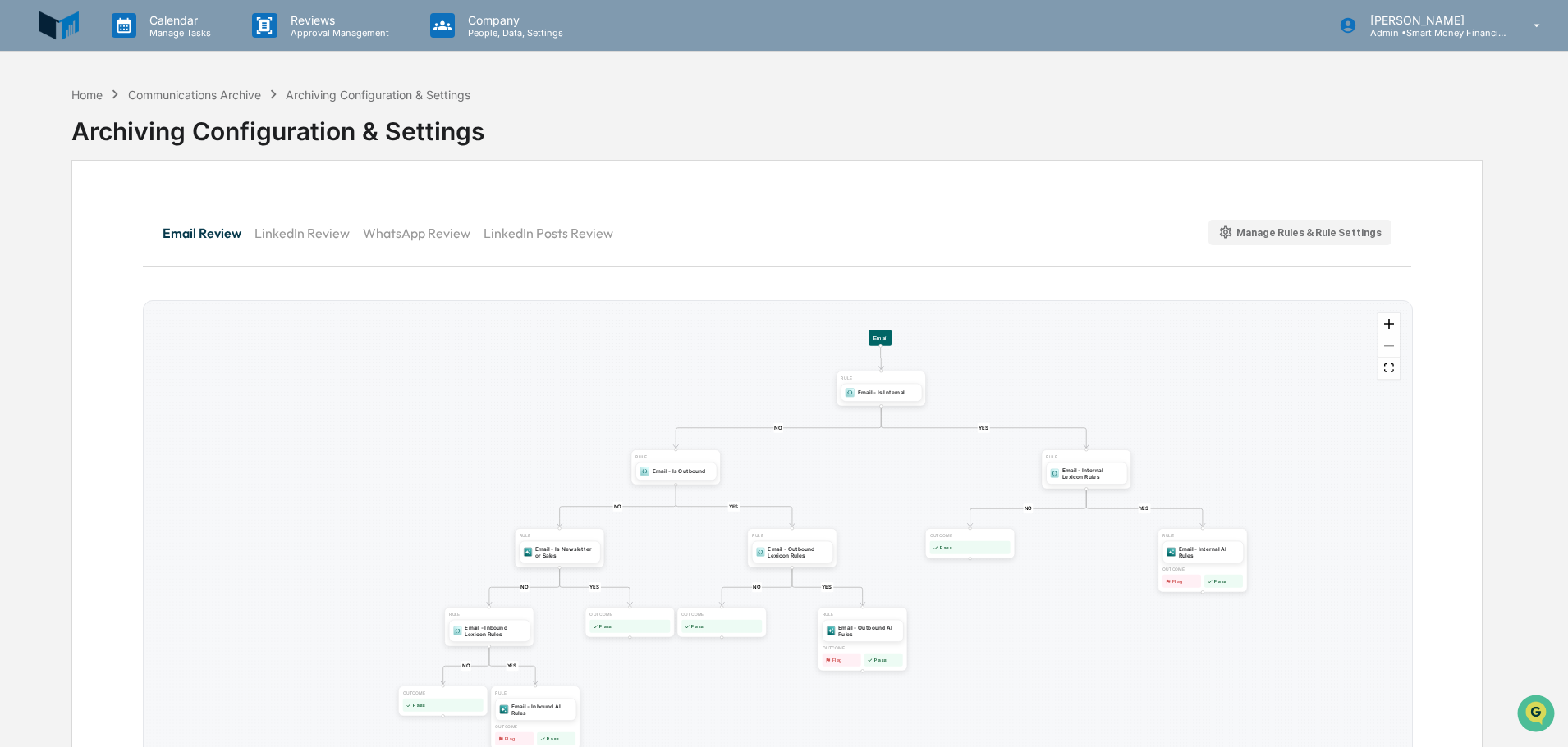
click at [1389, 353] on div at bounding box center [1388, 347] width 21 height 67
click at [1371, 231] on div "Manage Rules & Rule Settings" at bounding box center [1299, 232] width 164 height 16
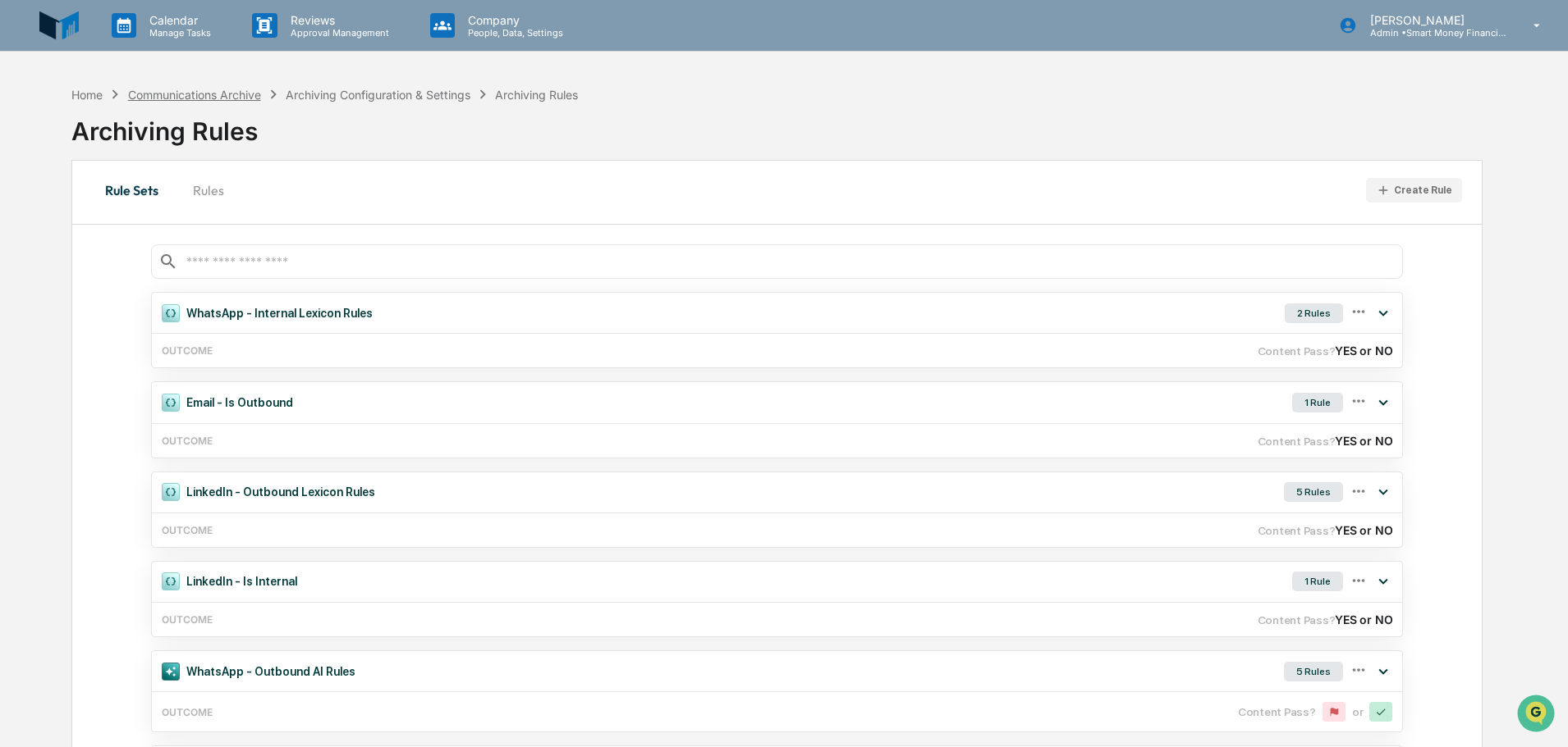
click at [259, 93] on div "Communications Archive" at bounding box center [194, 94] width 133 height 14
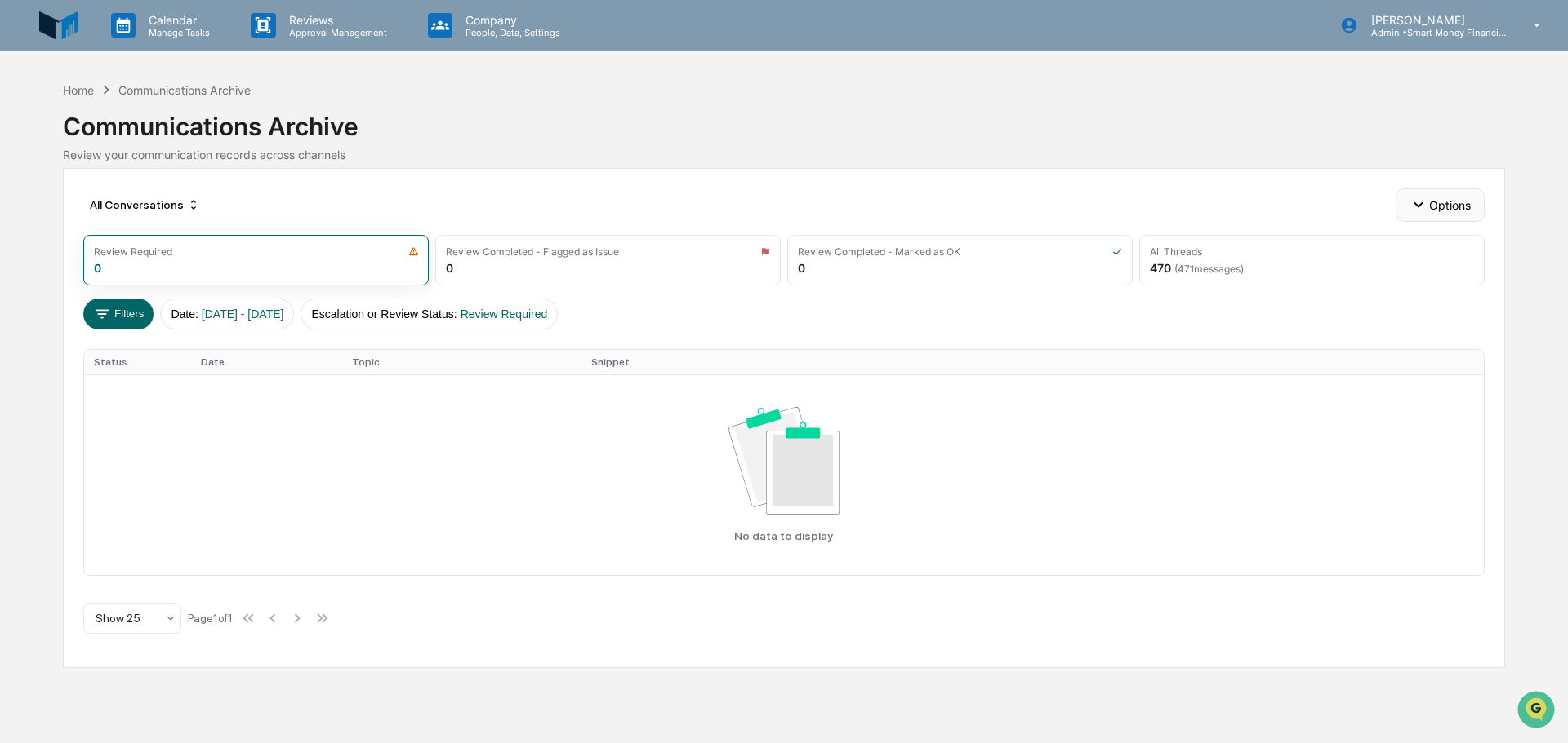
click at [1469, 192] on button "Options" at bounding box center [1440, 204] width 89 height 32
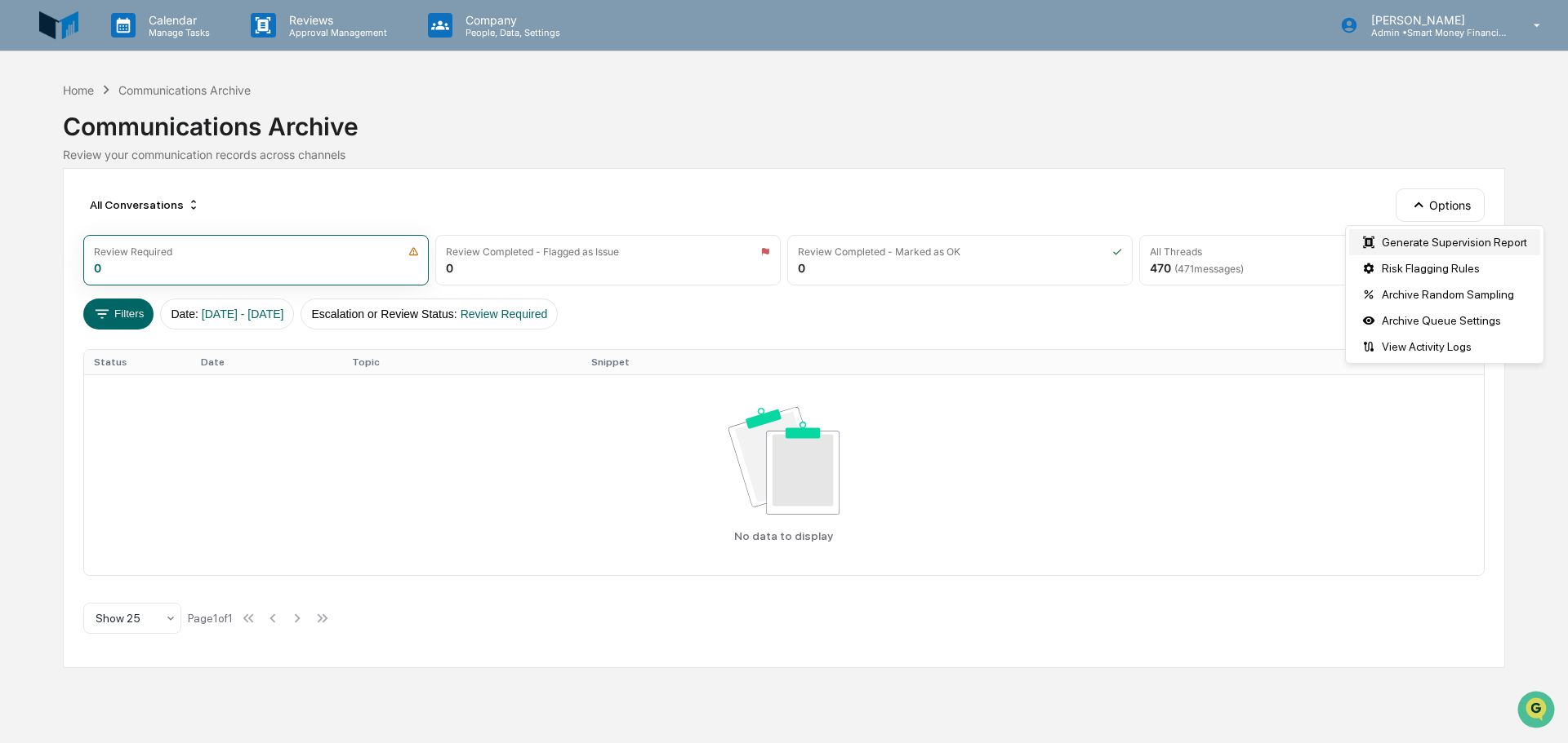
click at [1469, 241] on div "Generate Supervision Report" at bounding box center [1444, 242] width 191 height 26
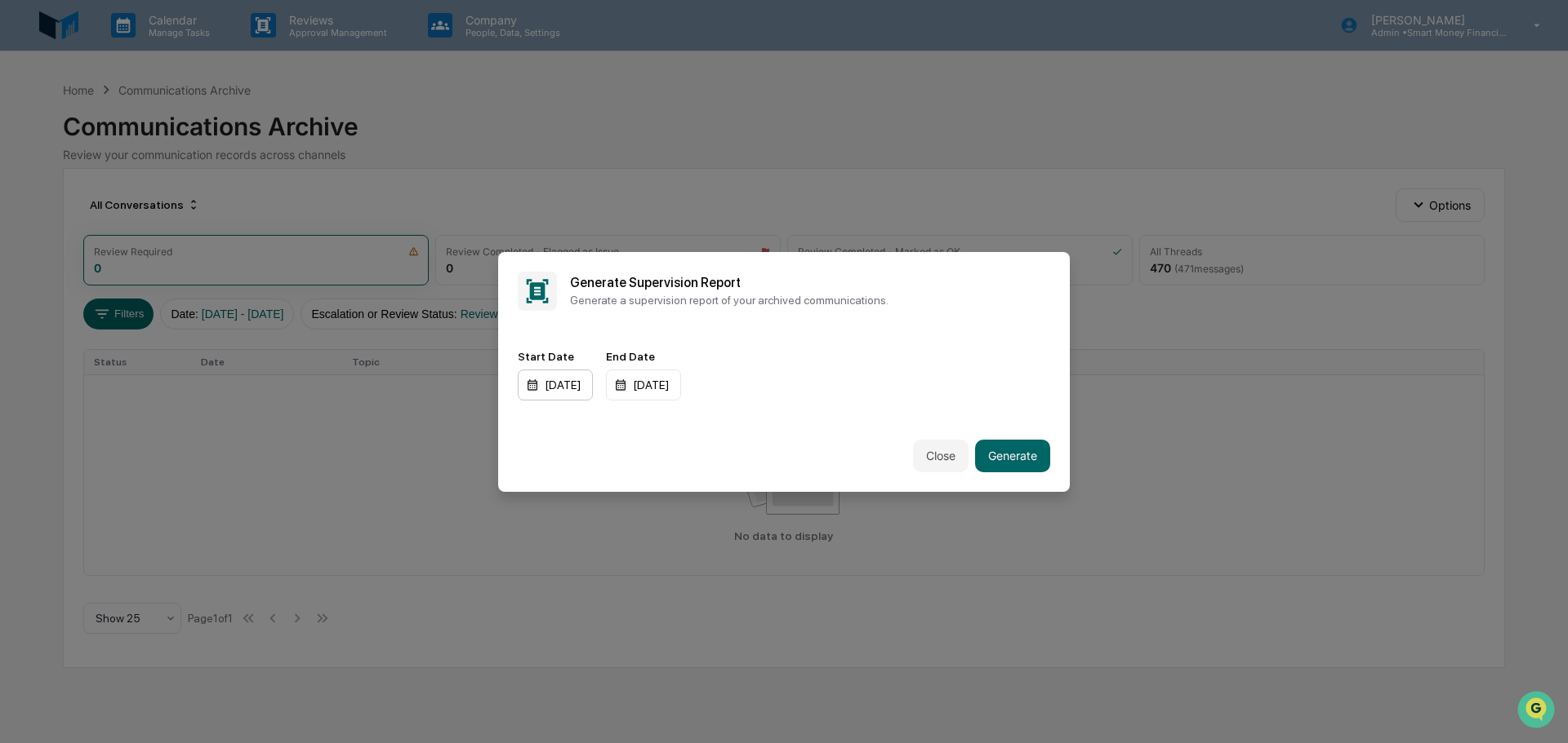
click at [589, 394] on div "01/01/2024" at bounding box center [556, 386] width 76 height 31
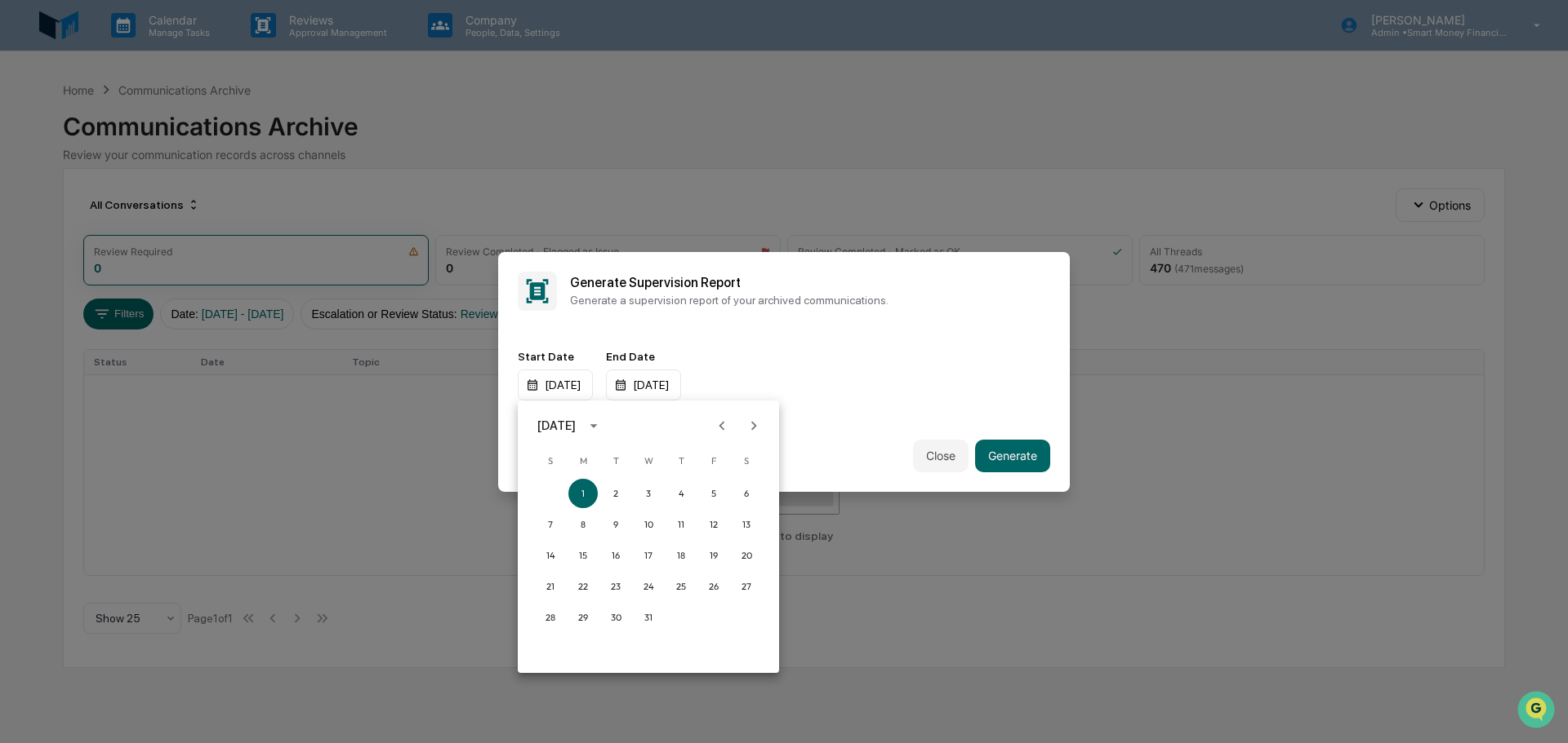
click at [573, 384] on div at bounding box center [784, 371] width 1568 height 743
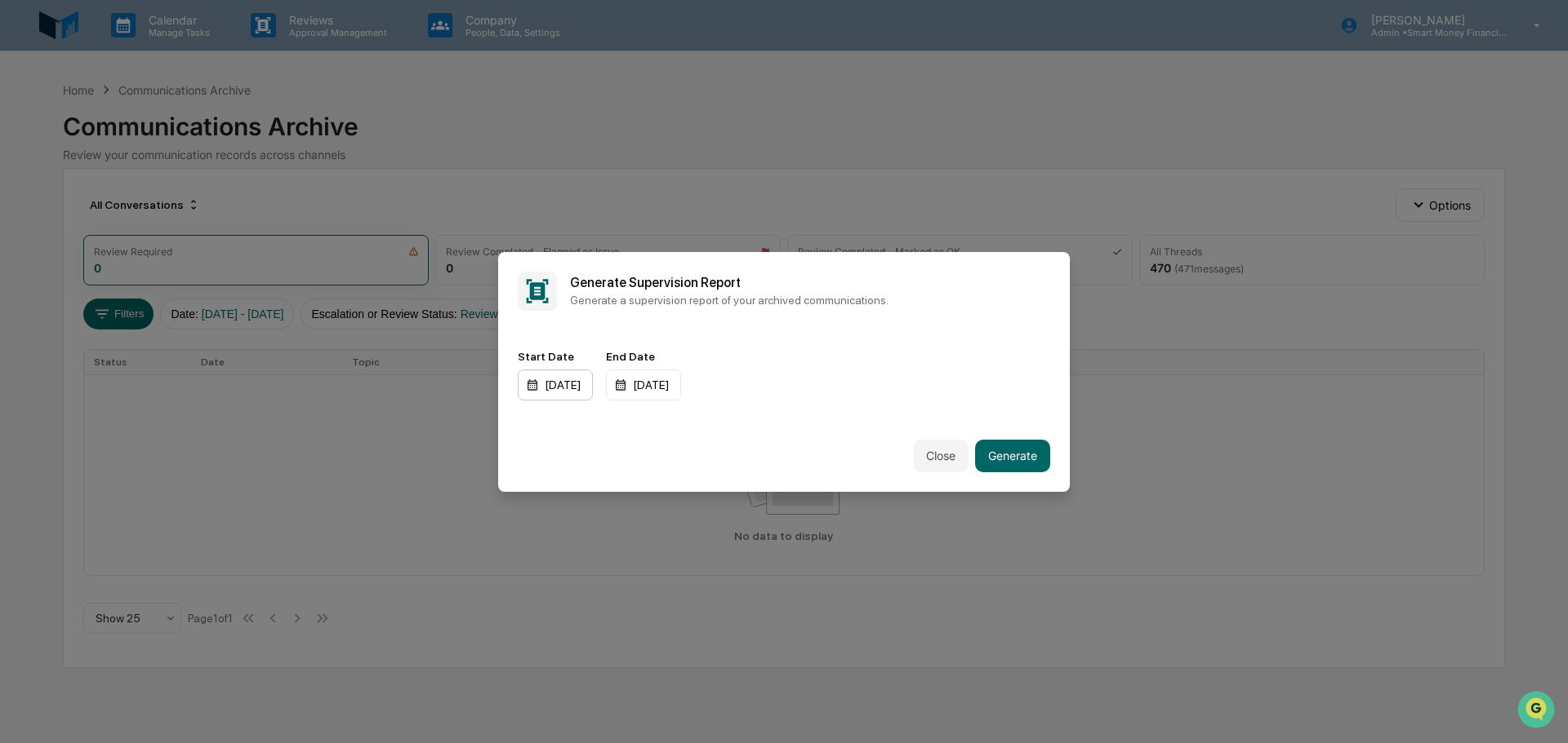
click at [593, 387] on div "01/01/2024" at bounding box center [556, 386] width 76 height 31
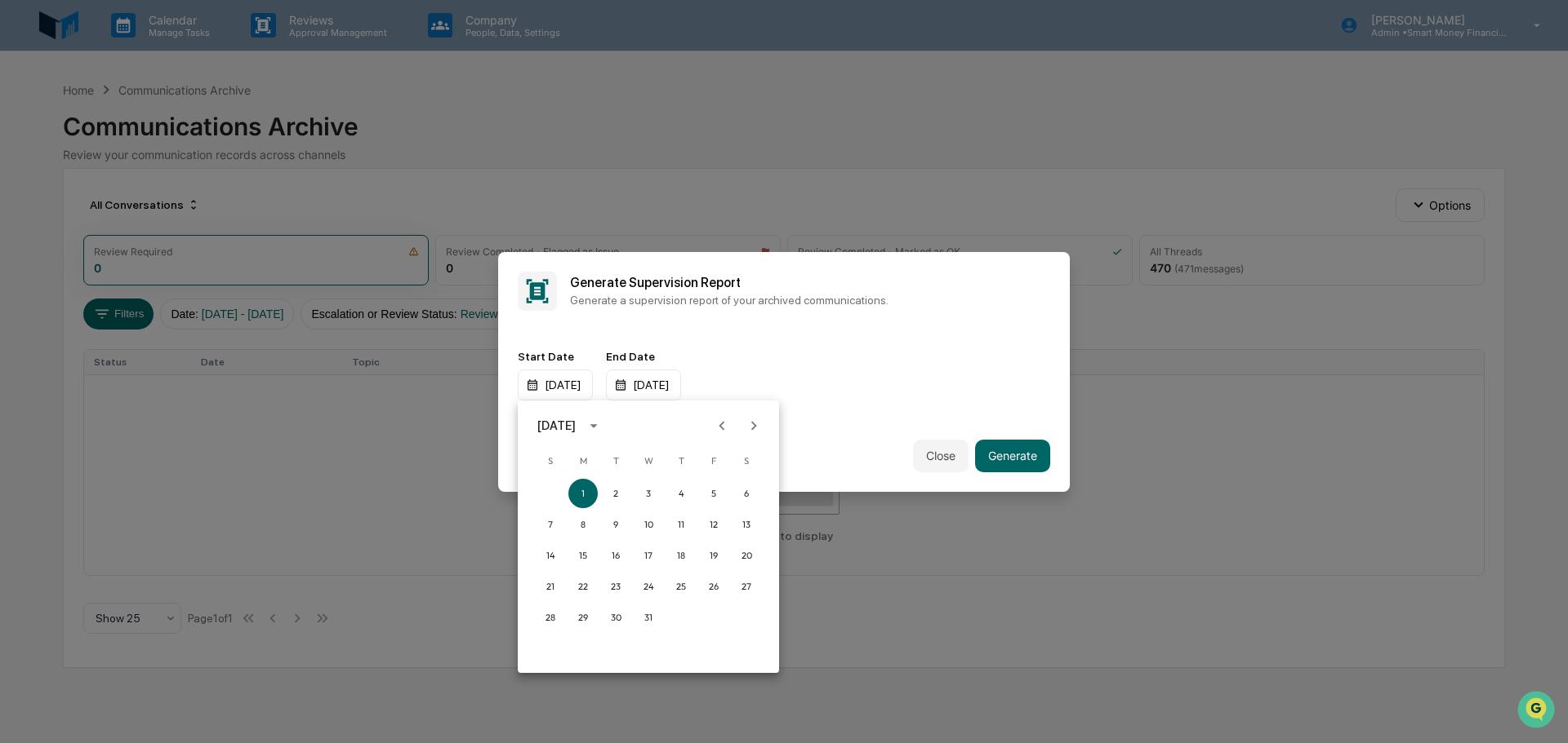
click at [722, 355] on div at bounding box center [784, 371] width 1568 height 743
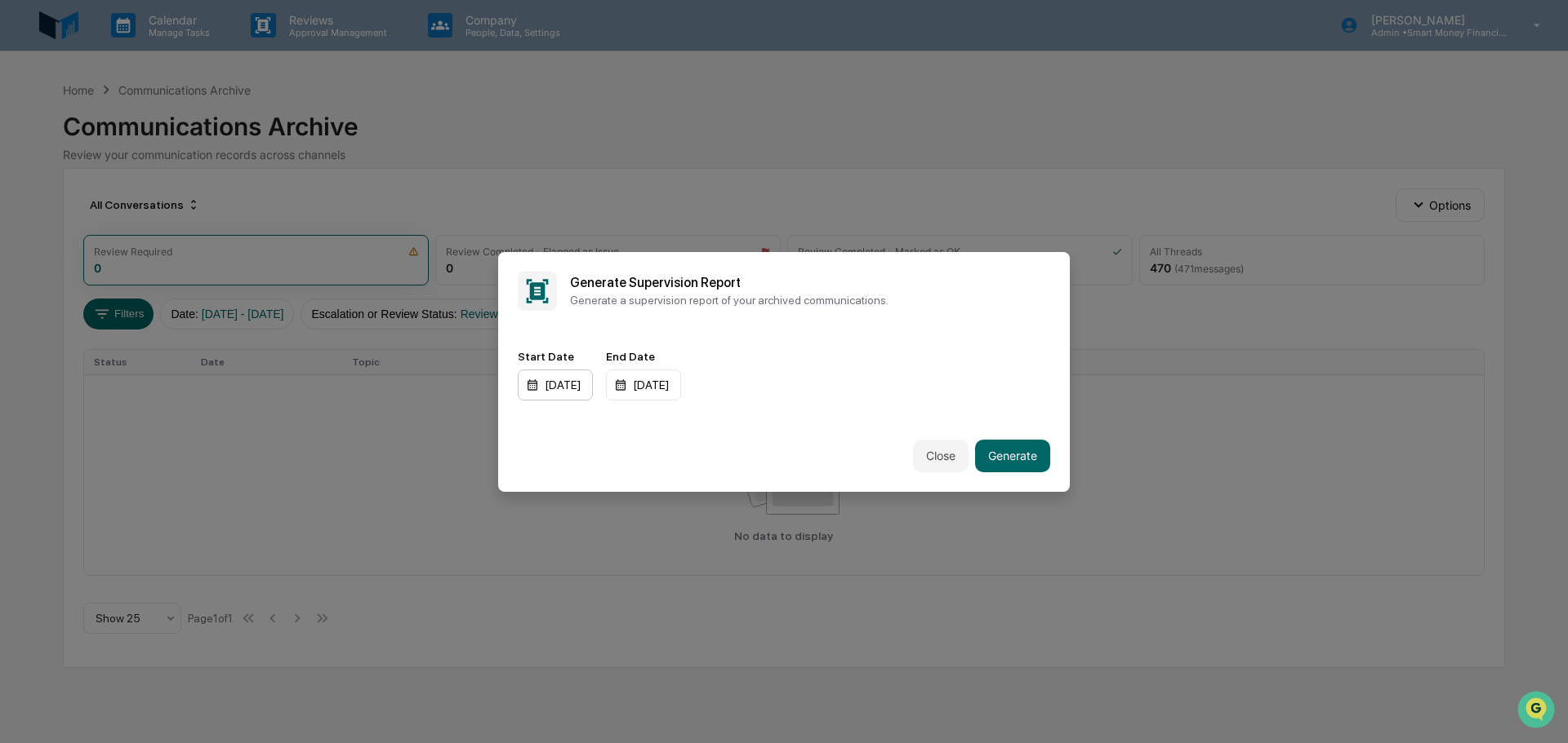
click at [593, 377] on div "01/01/2024" at bounding box center [556, 386] width 76 height 31
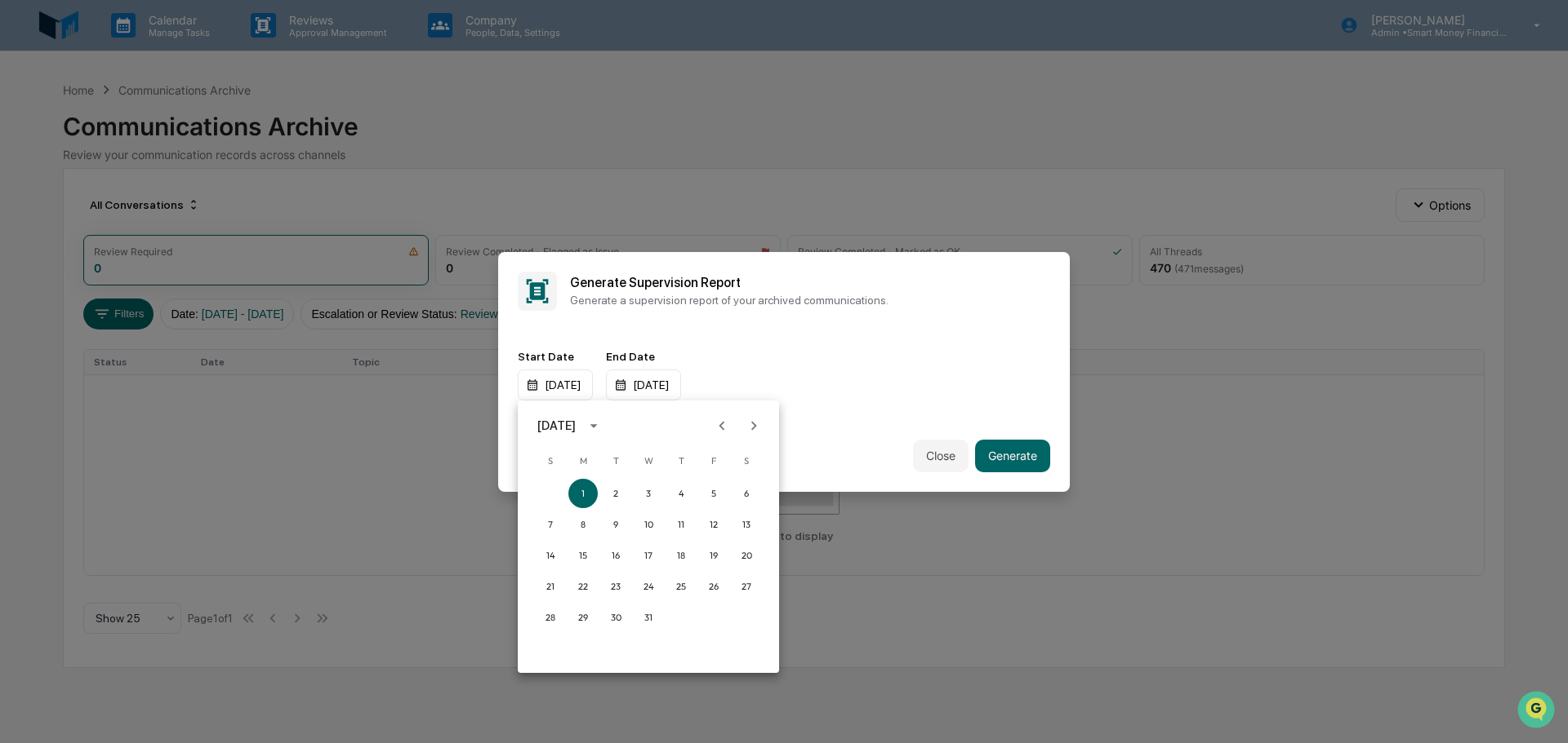
click at [603, 424] on icon "calendar view is open, switch to year view" at bounding box center [594, 426] width 18 height 18
click at [608, 384] on div at bounding box center [784, 371] width 1568 height 743
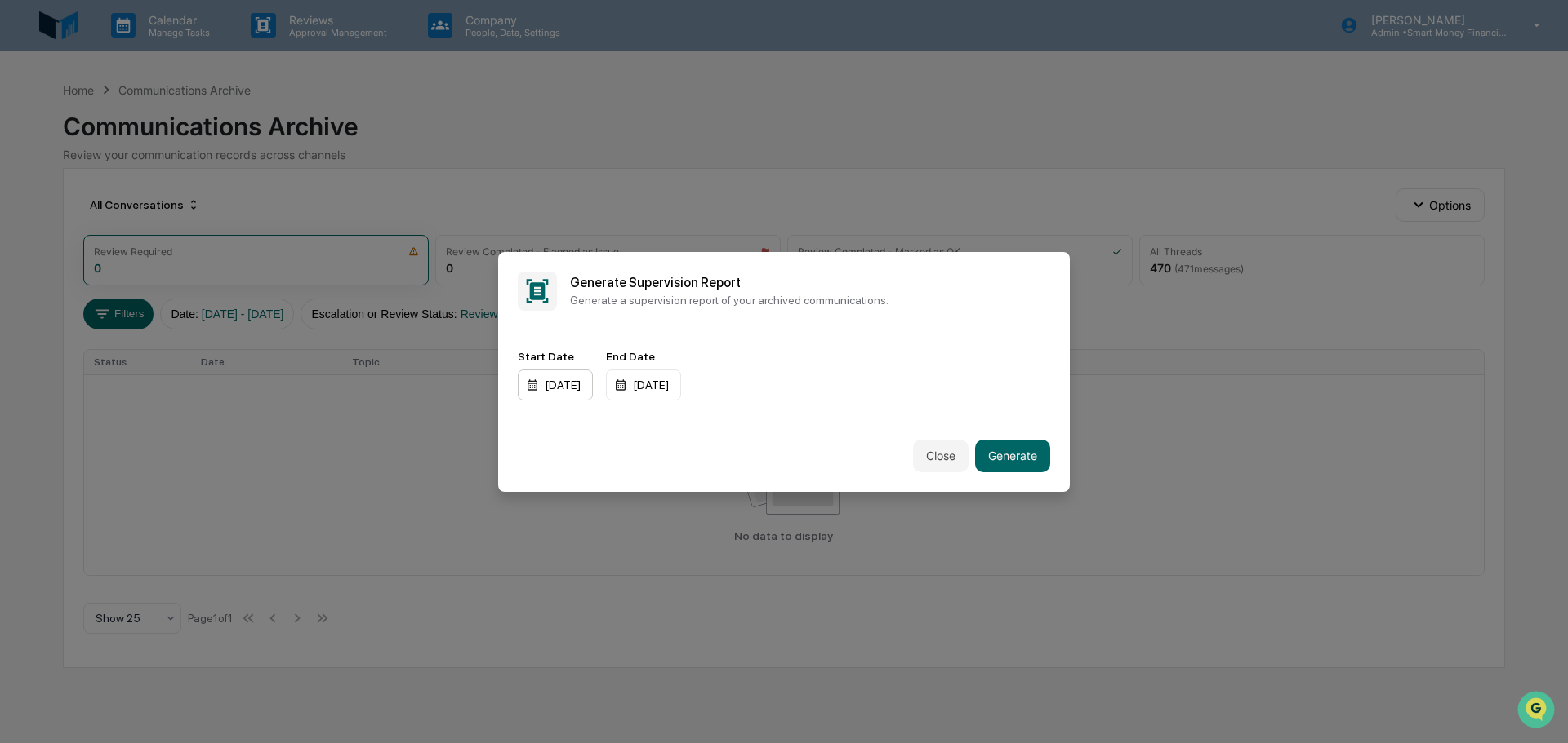
click at [593, 385] on div "01/01/2024" at bounding box center [556, 386] width 76 height 31
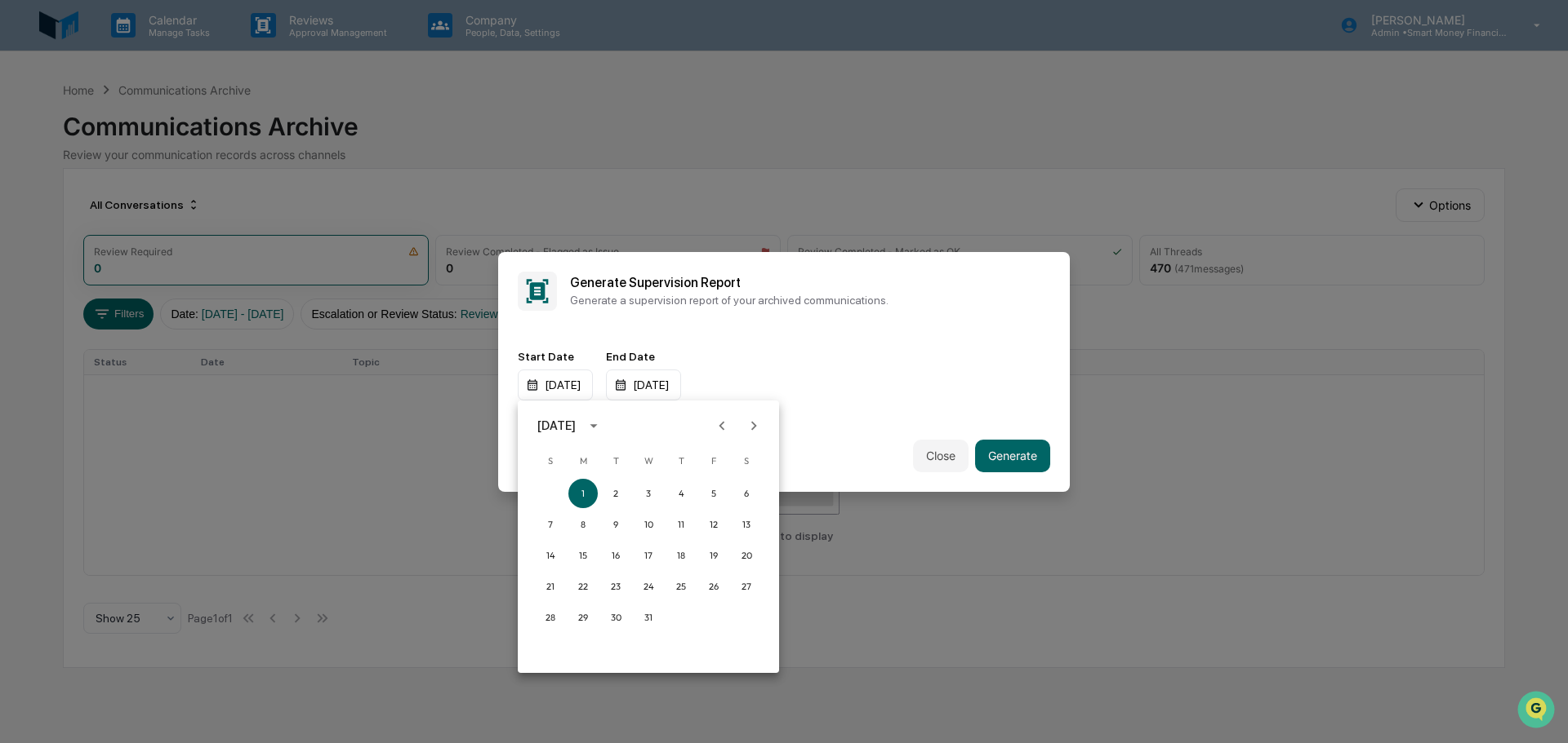
click at [607, 428] on button "calendar view is open, switch to year view" at bounding box center [593, 426] width 26 height 26
click at [712, 517] on button "2022" at bounding box center [733, 520] width 59 height 29
click at [606, 388] on div at bounding box center [784, 371] width 1568 height 743
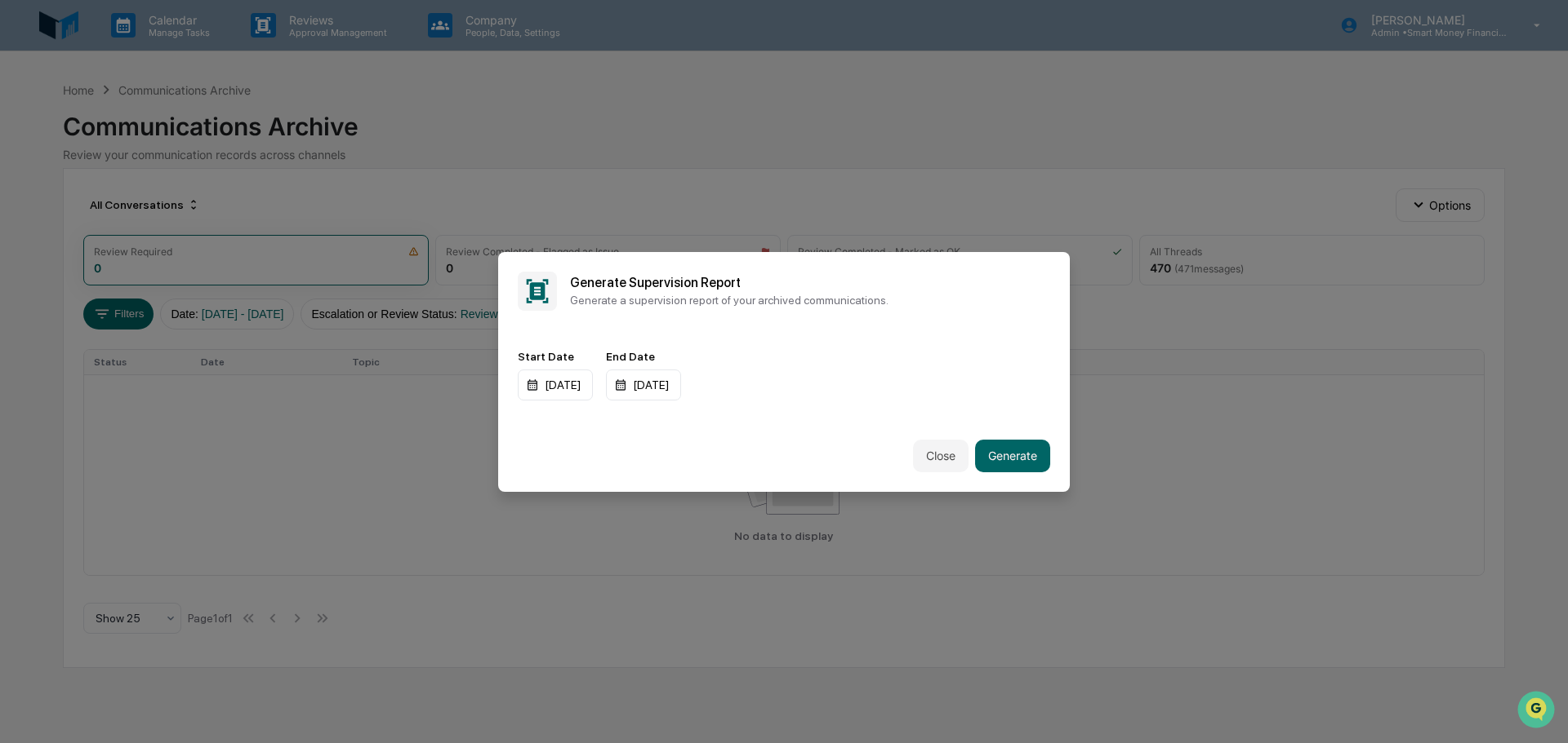
click at [593, 384] on div "01/01/2024" at bounding box center [556, 386] width 76 height 31
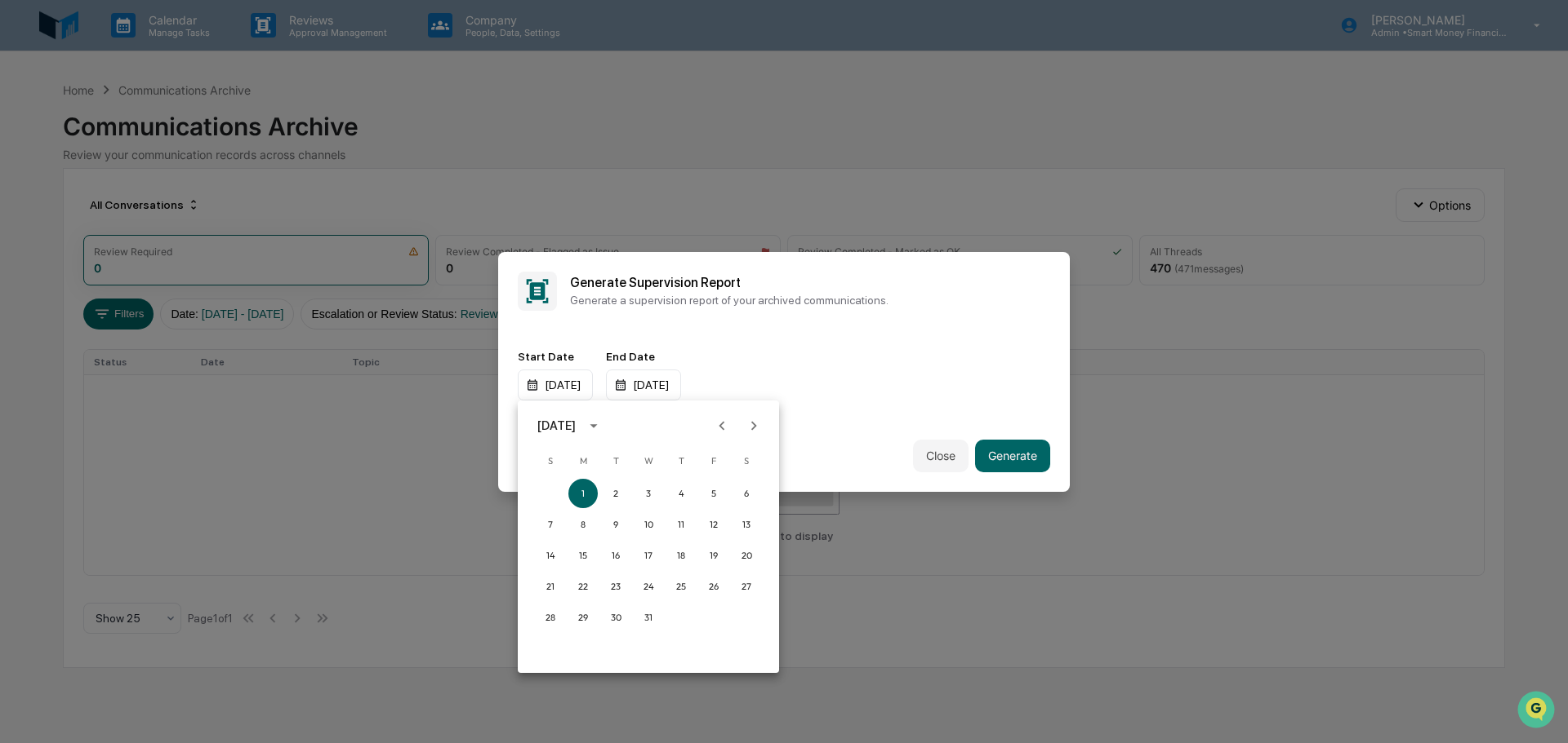
click at [576, 434] on div "January 2024" at bounding box center [556, 426] width 39 height 18
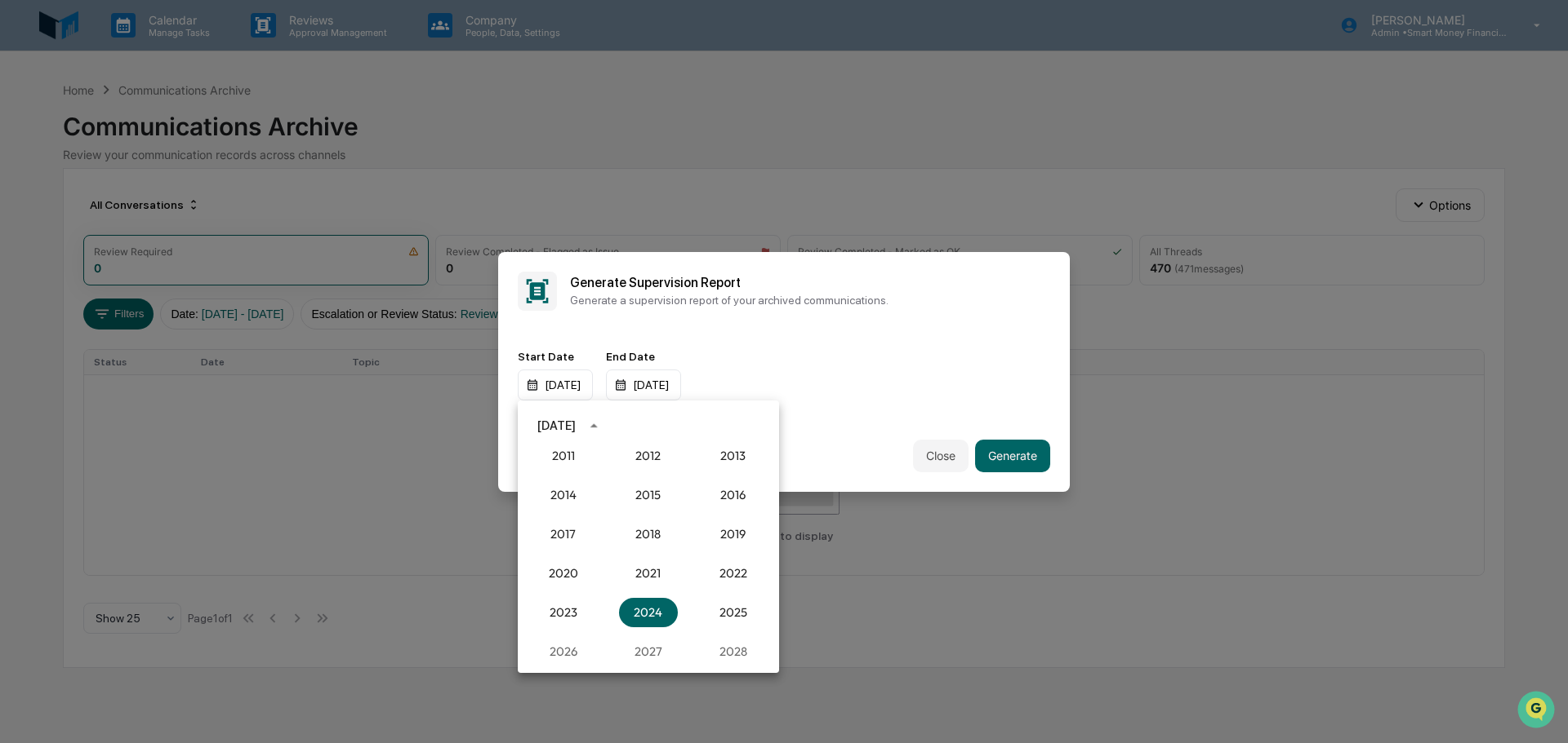
scroll to position [1430, 0]
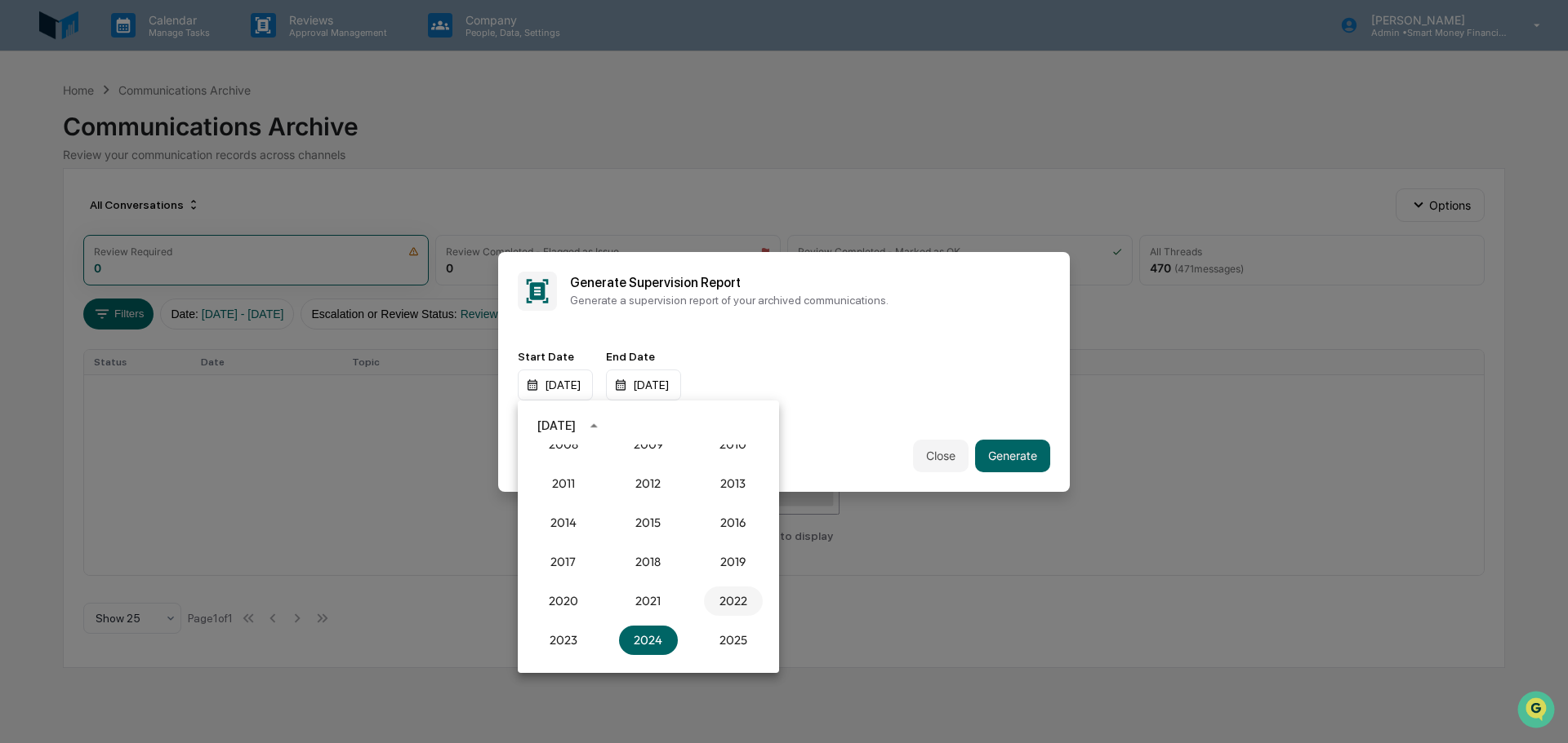
click at [725, 599] on button "2022" at bounding box center [733, 601] width 59 height 29
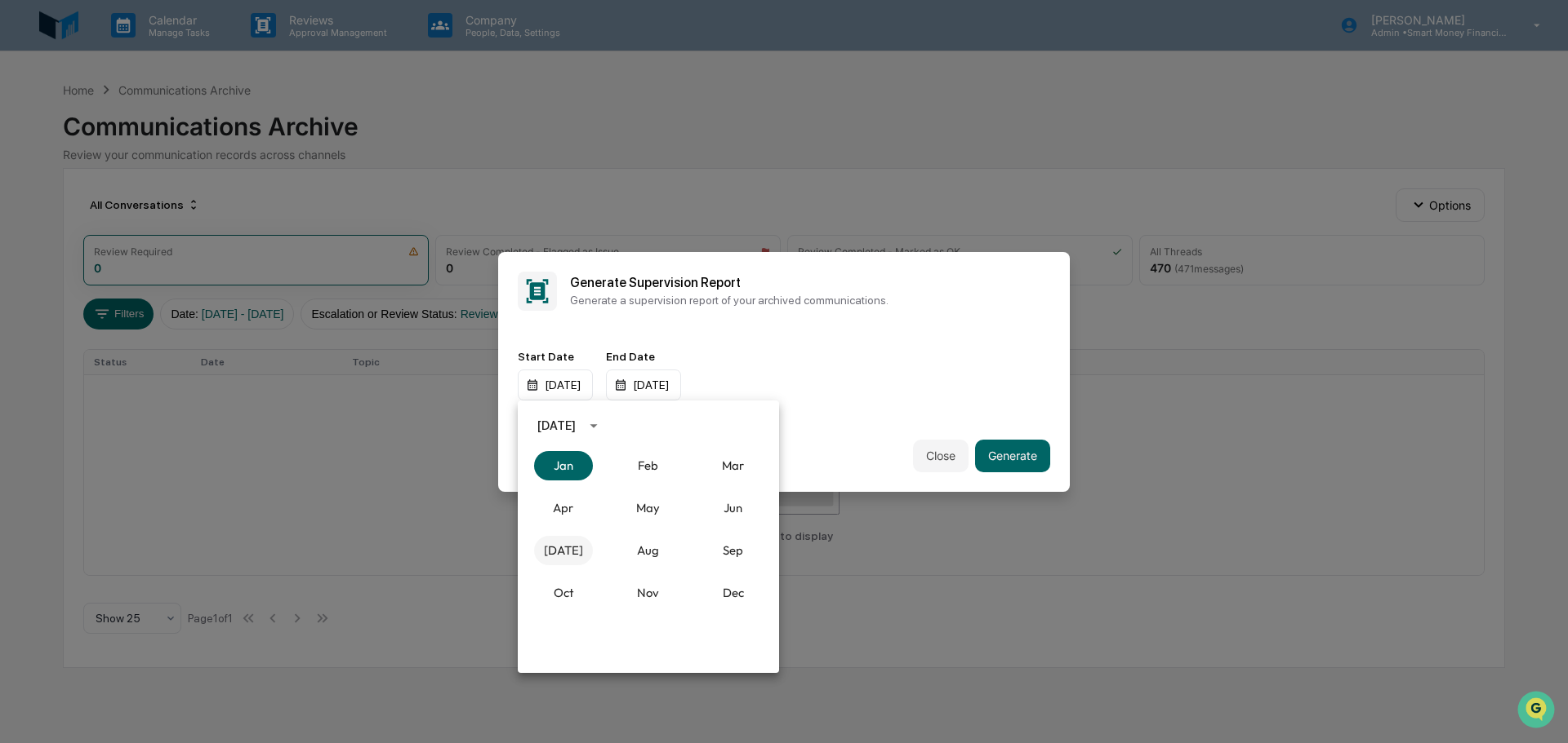
click at [555, 549] on button "Jul" at bounding box center [564, 551] width 59 height 29
click at [717, 492] on button "1" at bounding box center [714, 493] width 29 height 29
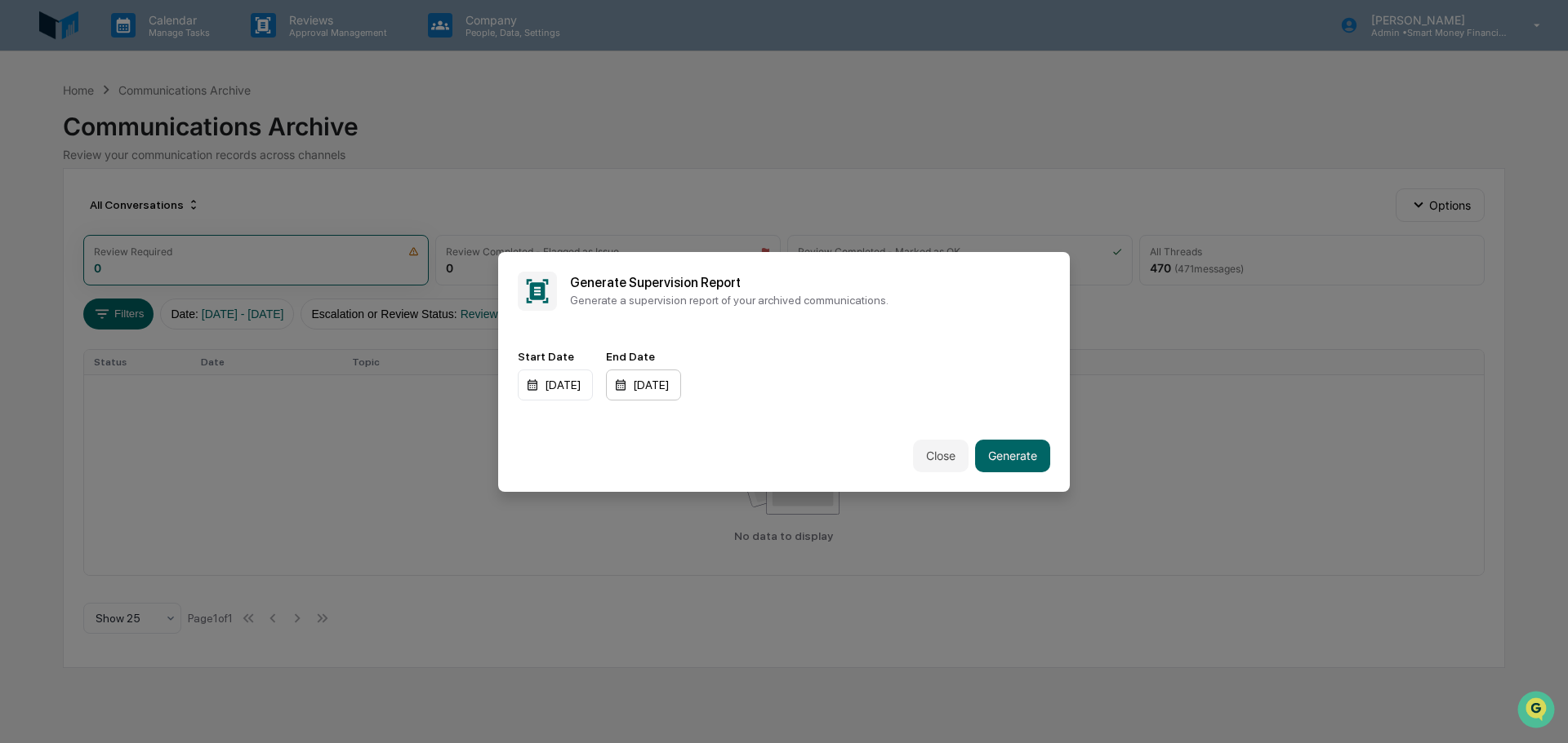
click at [593, 388] on div "12/31/2025" at bounding box center [556, 386] width 76 height 31
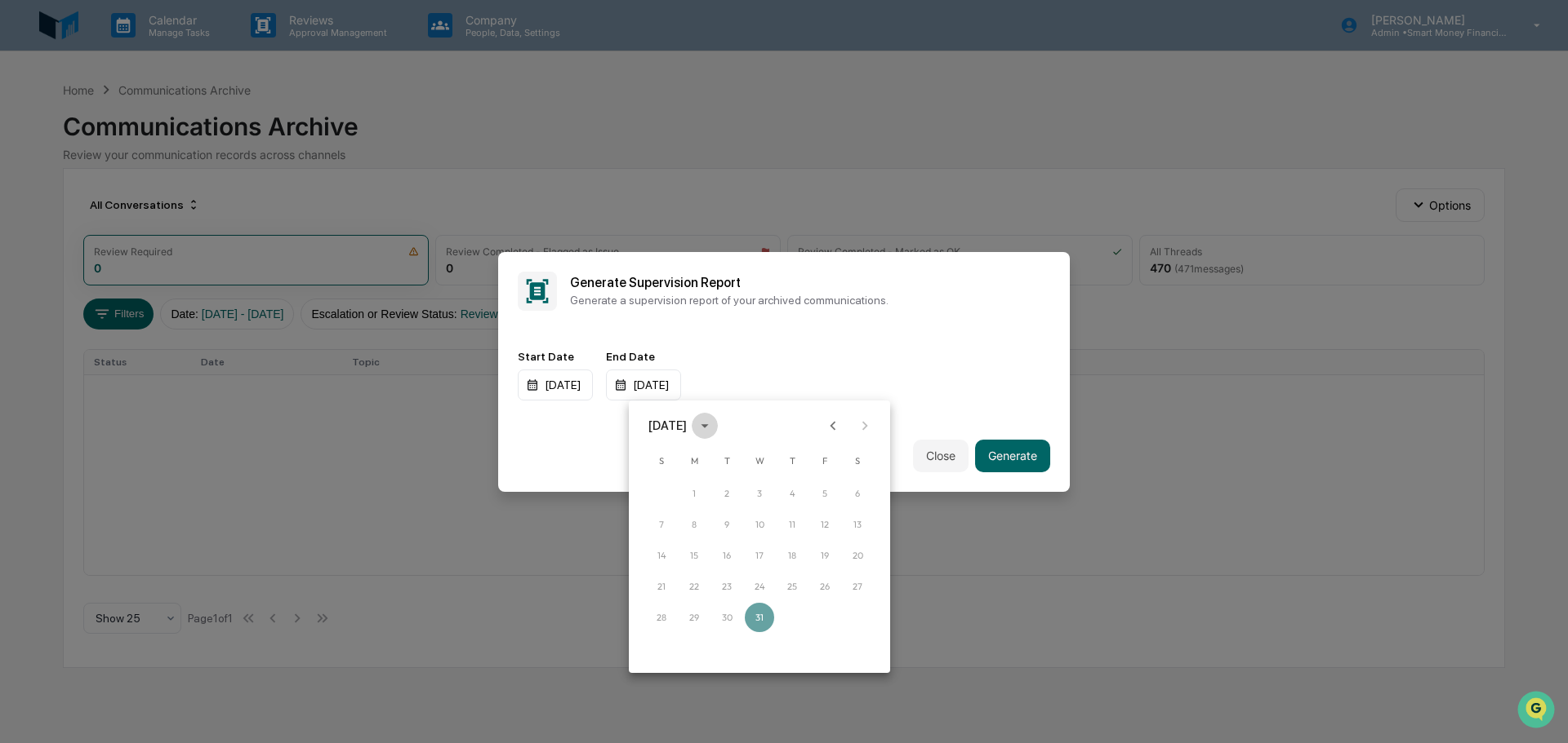
click at [714, 430] on icon "calendar view is open, switch to year view" at bounding box center [705, 426] width 18 height 18
click at [825, 506] on button "2022" at bounding box center [845, 520] width 59 height 29
click at [850, 542] on button "Sep" at bounding box center [845, 551] width 59 height 29
click at [825, 618] on button "30" at bounding box center [825, 618] width 29 height 29
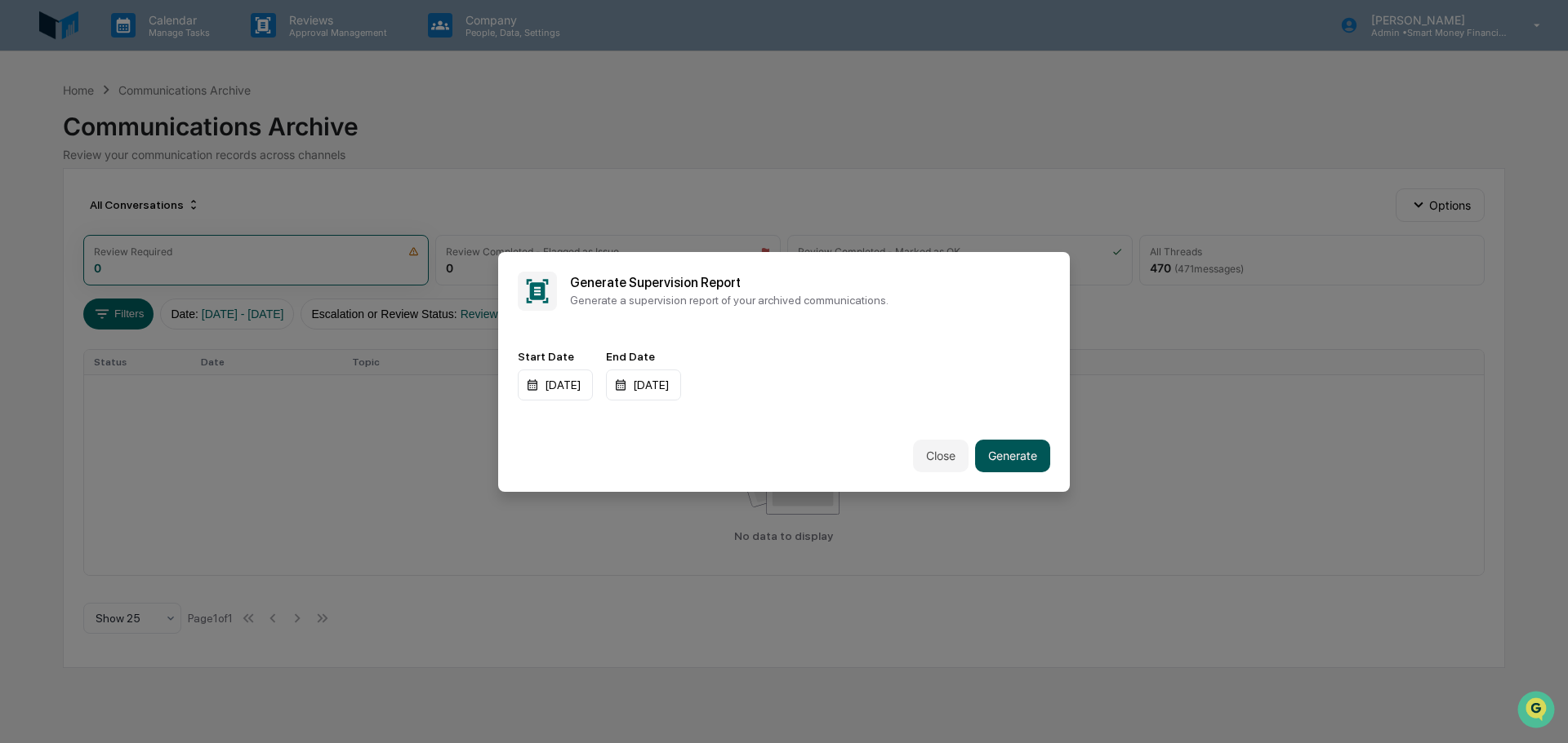
click at [995, 445] on button "Generate" at bounding box center [1012, 456] width 76 height 32
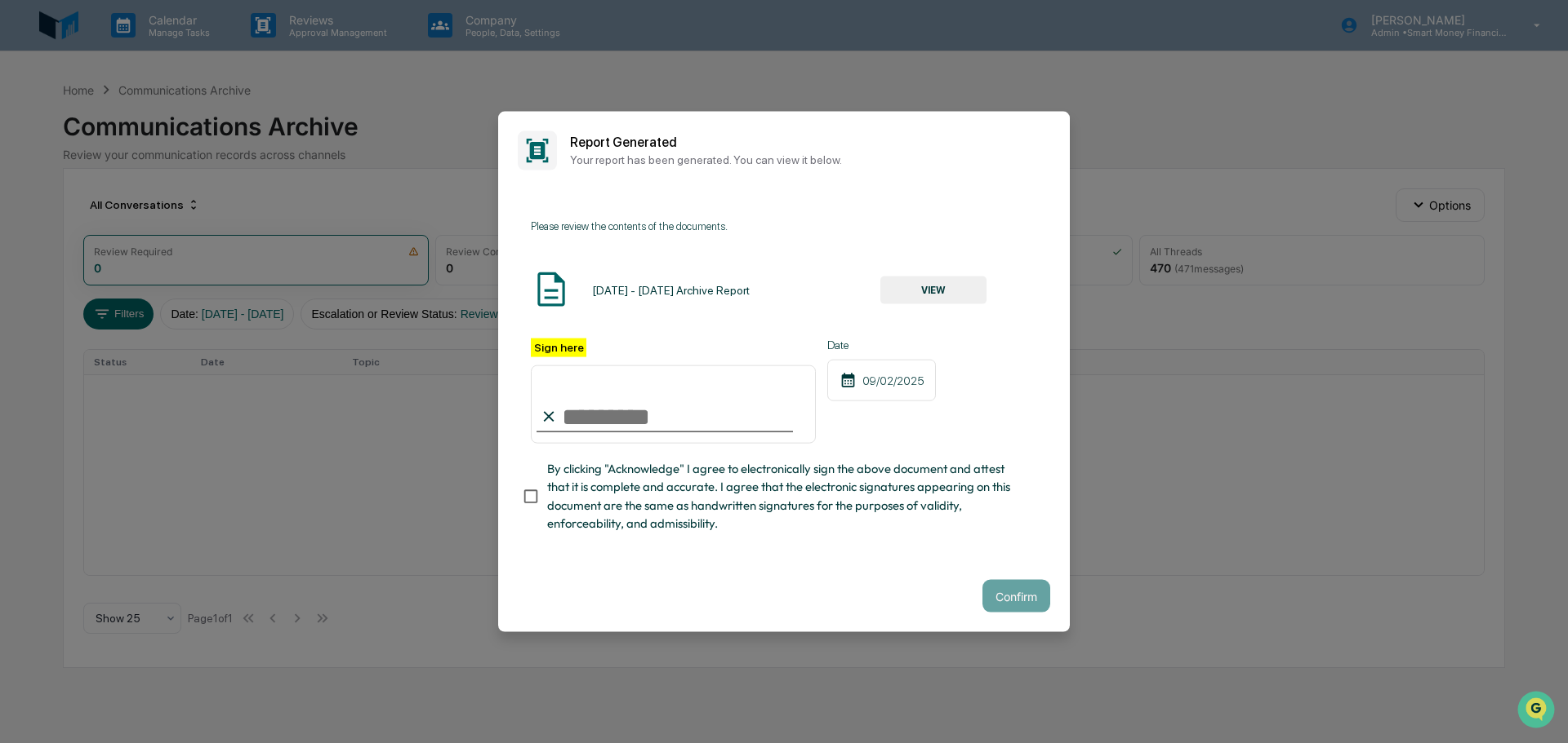
click at [942, 293] on button "VIEW" at bounding box center [933, 290] width 106 height 28
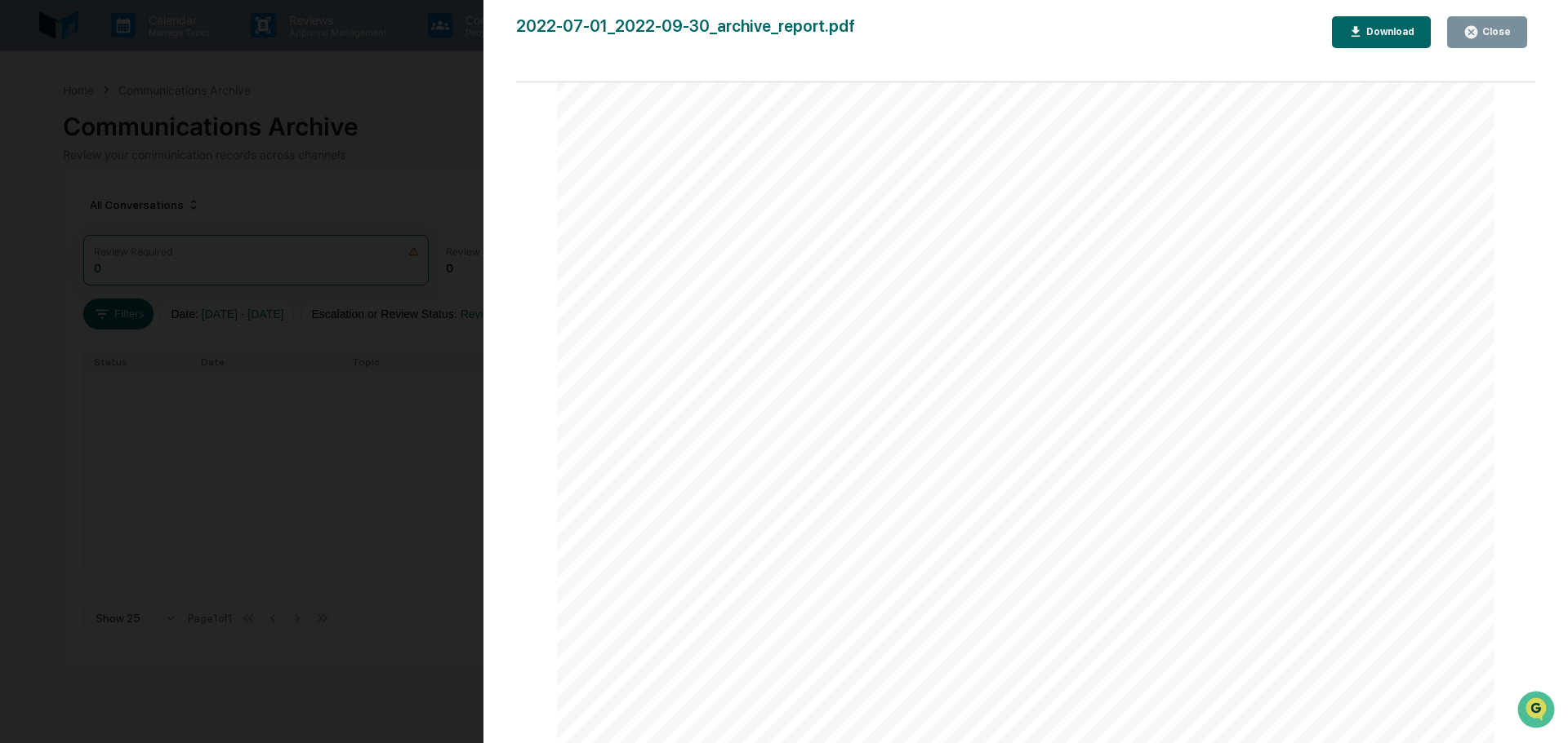
scroll to position [571, 0]
click at [1486, 32] on div "Close" at bounding box center [1494, 31] width 32 height 11
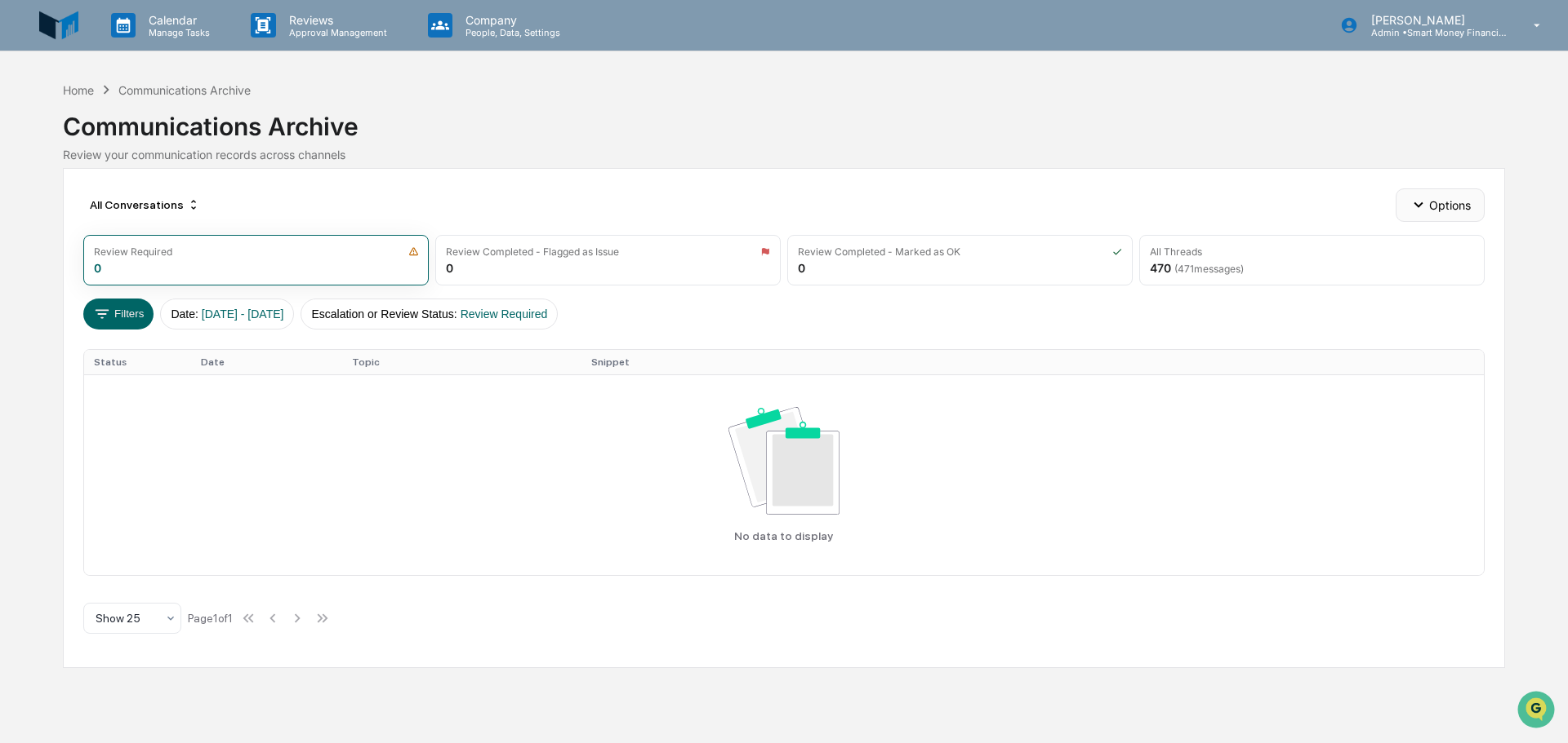
click at [1417, 208] on icon "button" at bounding box center [1419, 205] width 18 height 18
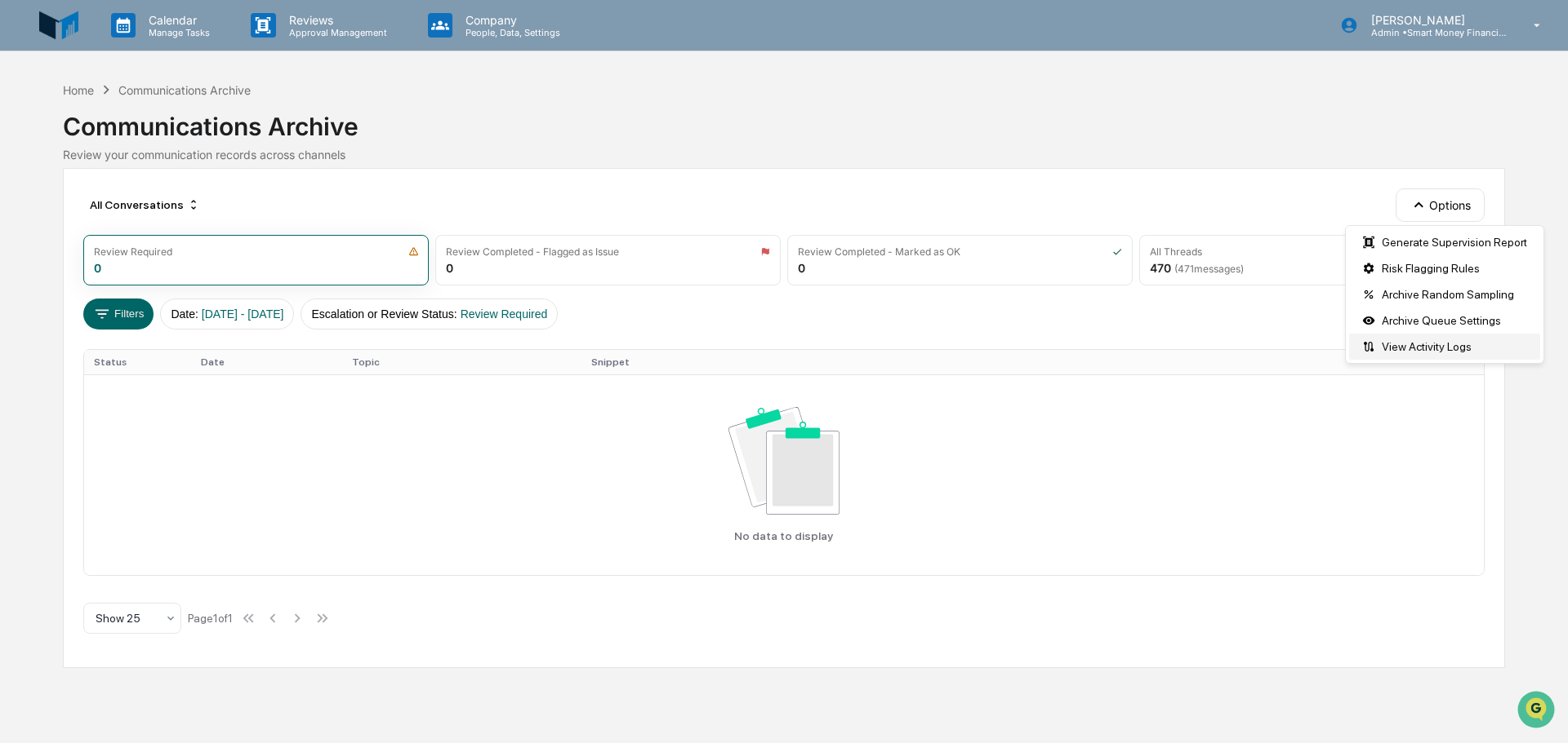
click at [1403, 347] on div "View Activity Logs" at bounding box center [1444, 347] width 191 height 26
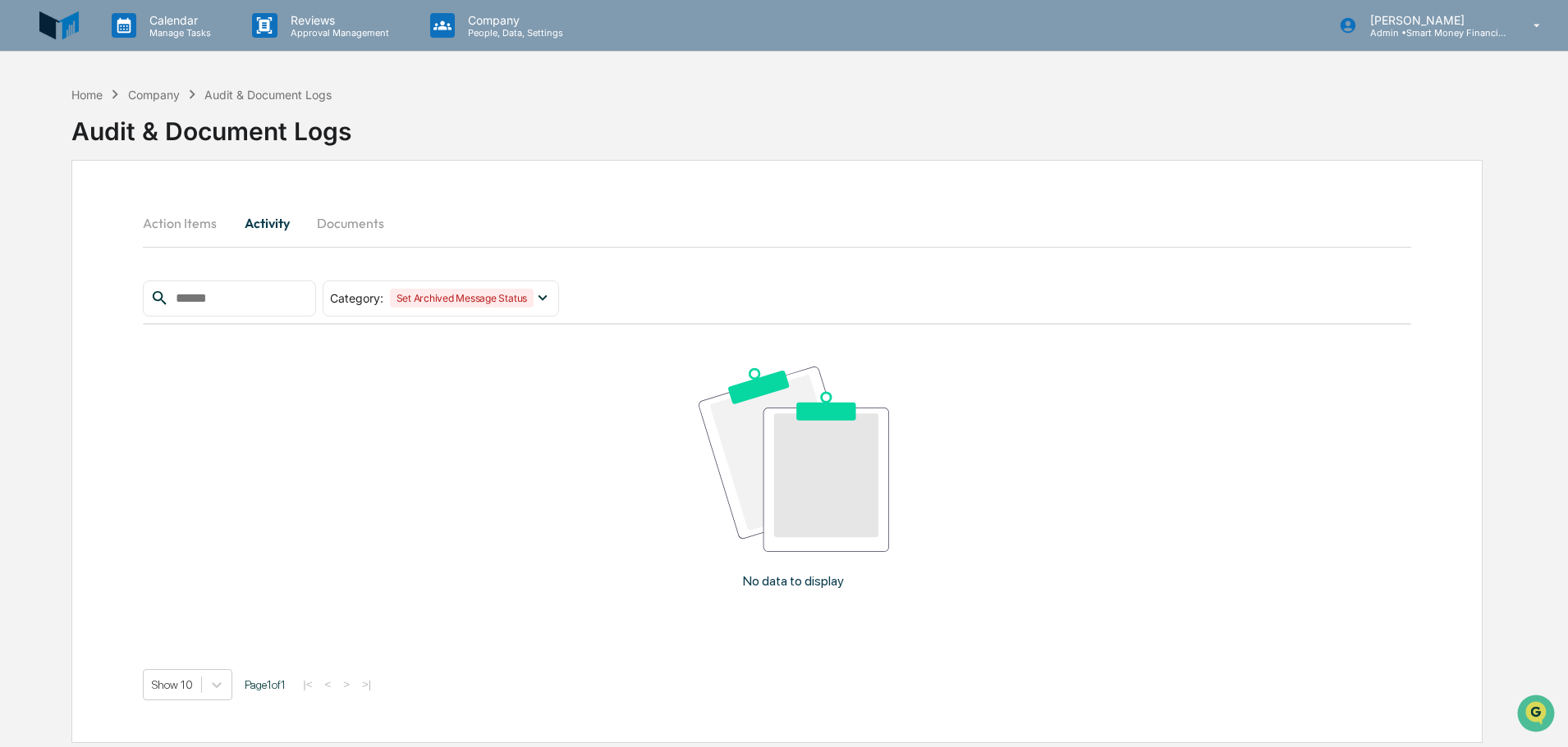
click at [368, 240] on button "Documents" at bounding box center [350, 223] width 94 height 40
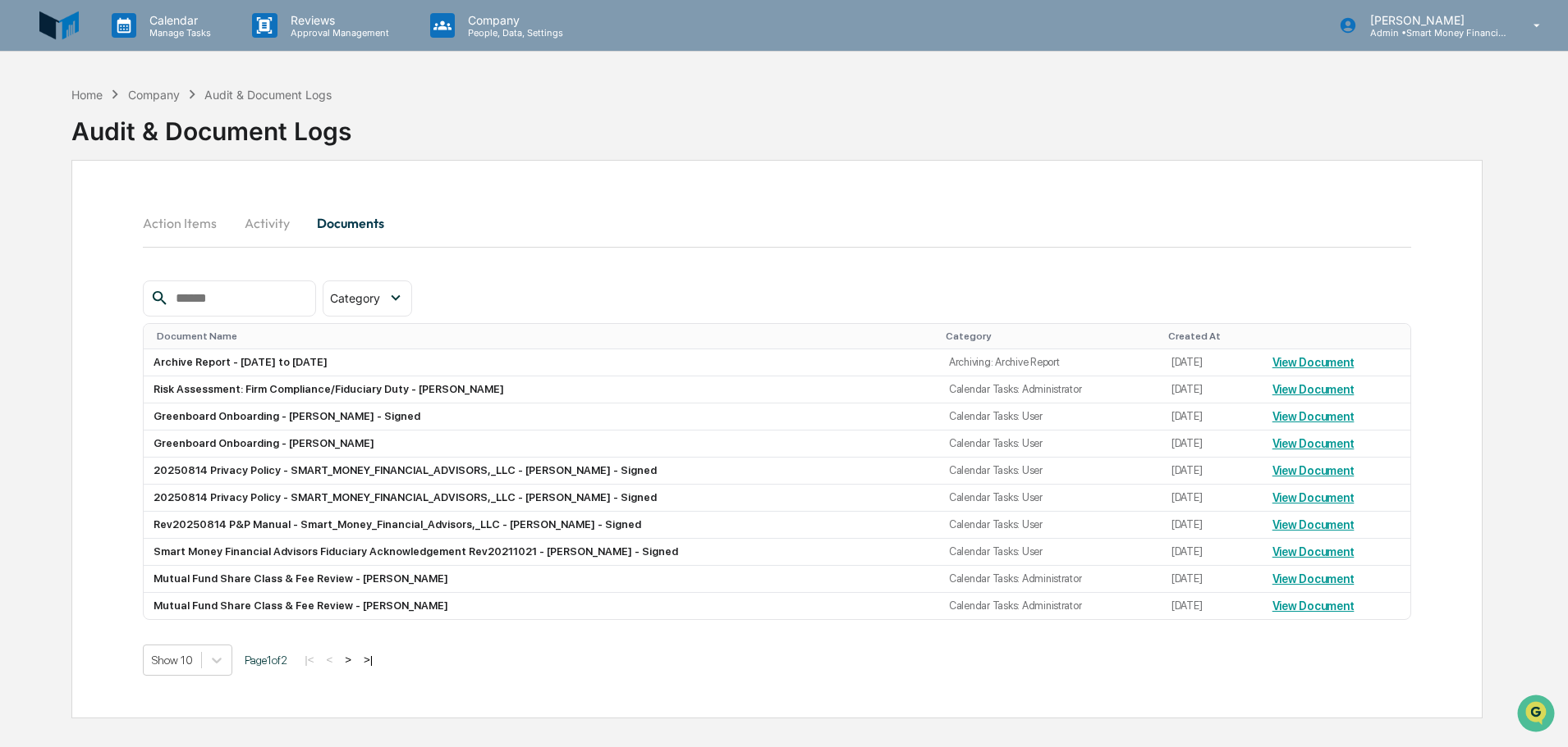
click at [176, 219] on button "Action Items" at bounding box center [186, 223] width 87 height 40
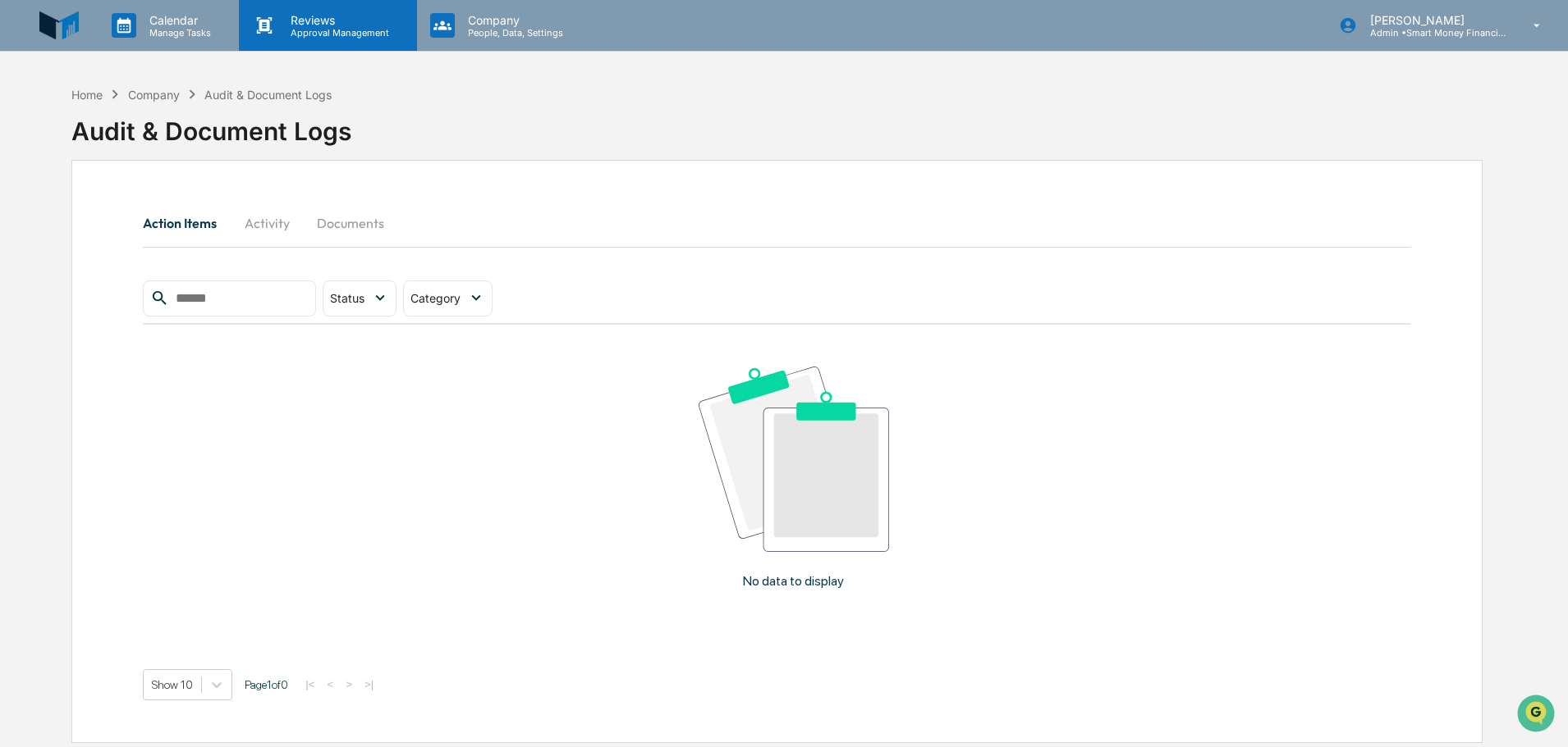
click at [278, 31] on p "Approval Management" at bounding box center [337, 32] width 119 height 11
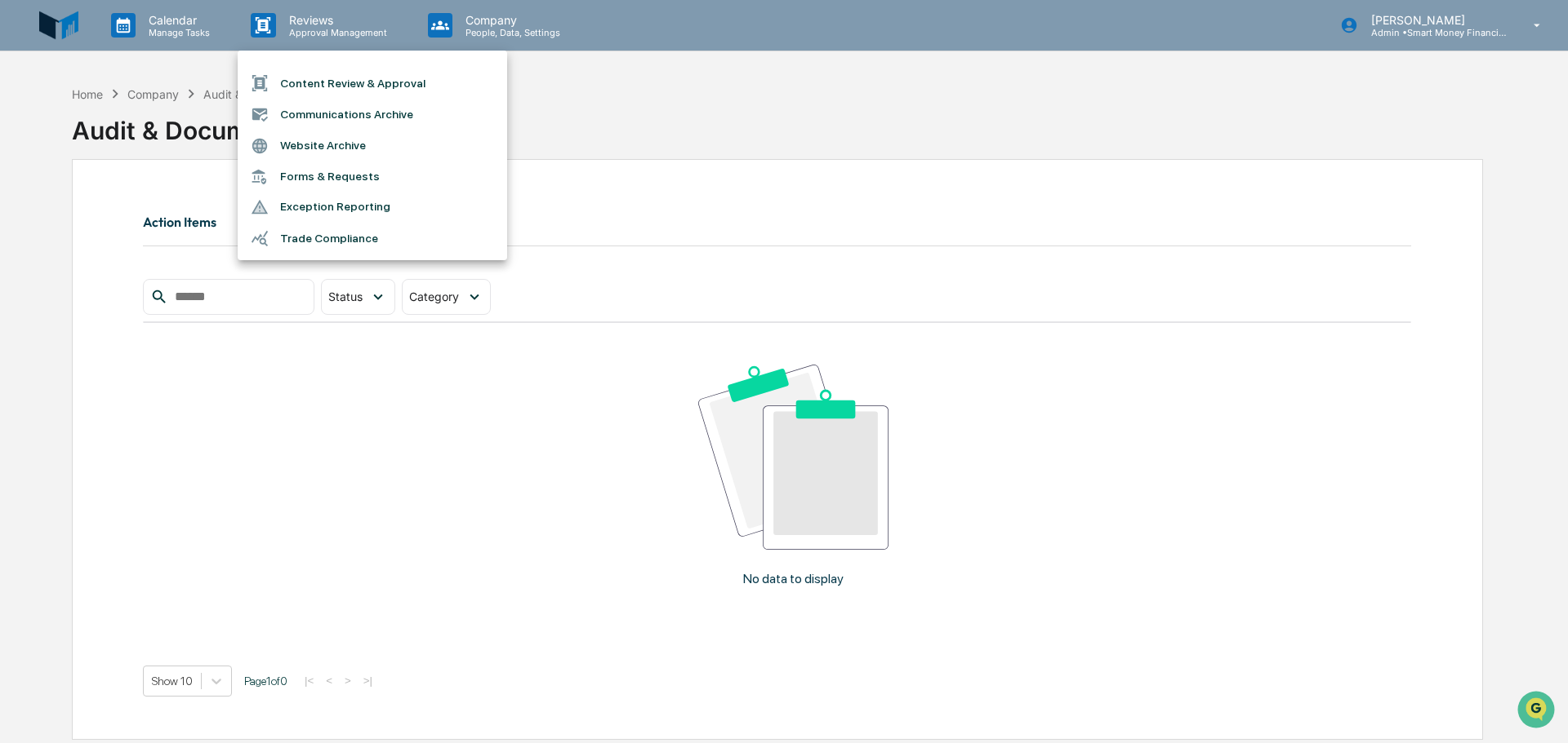
click at [340, 126] on li "Communications Archive" at bounding box center [372, 114] width 270 height 31
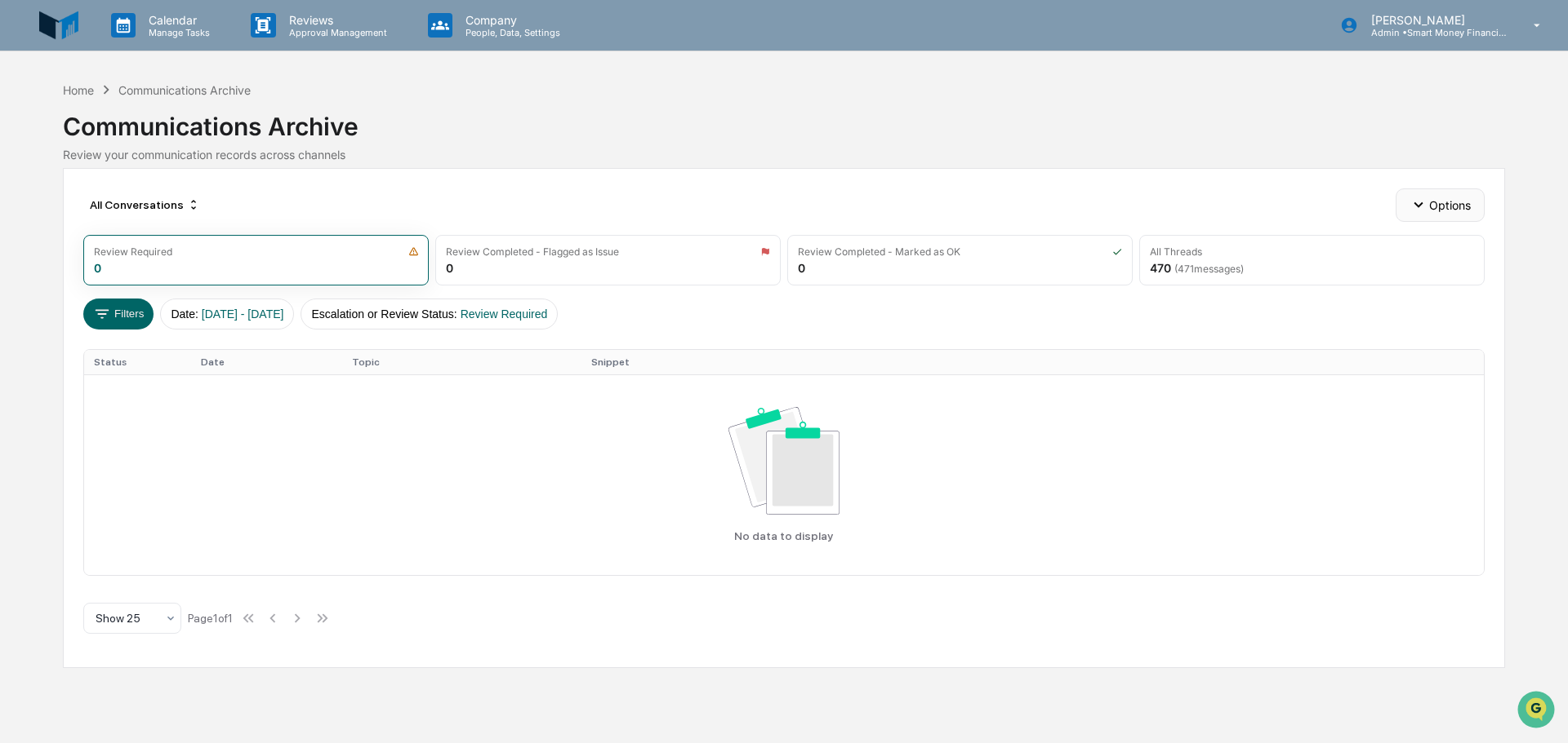
click at [1439, 201] on button "Options" at bounding box center [1440, 204] width 89 height 32
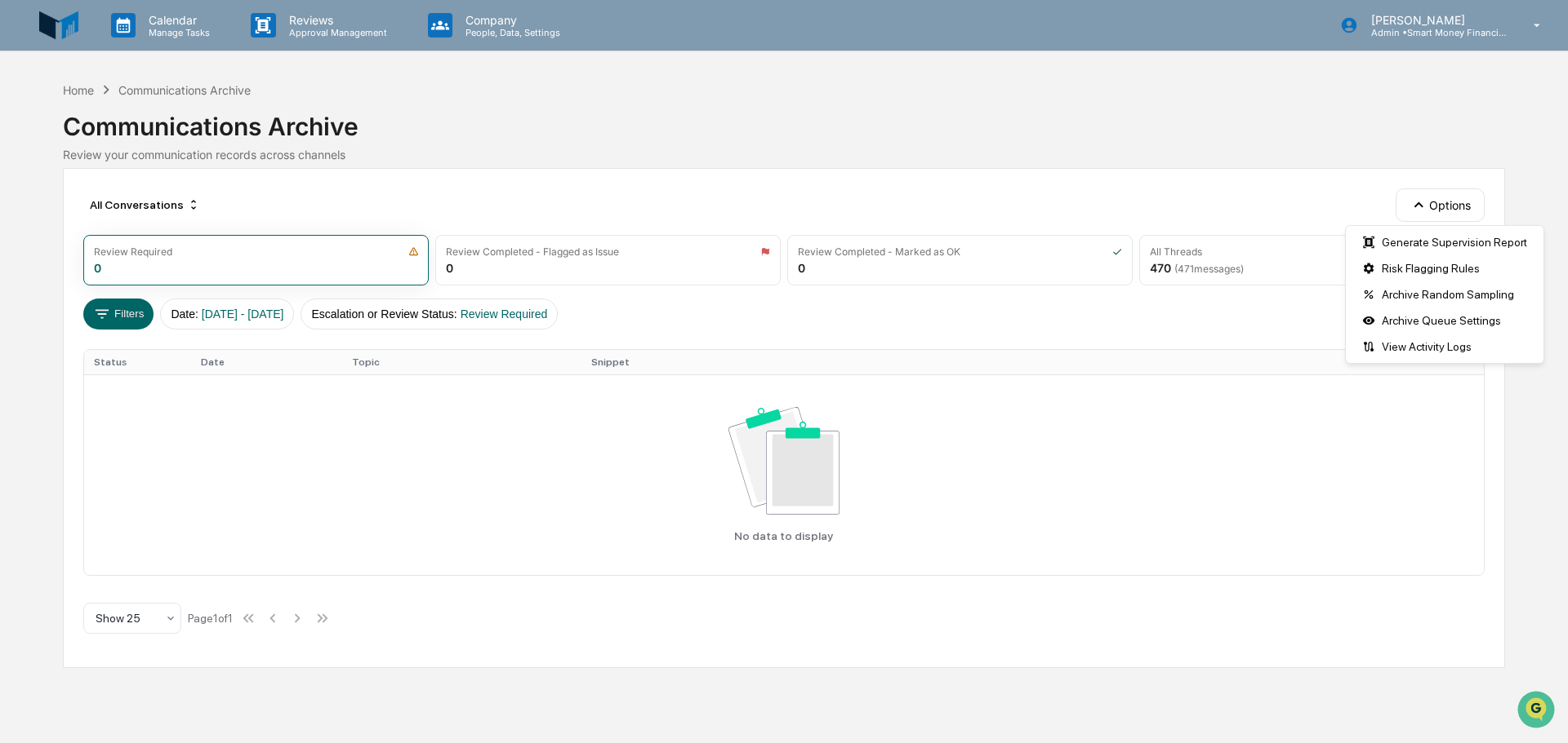
click at [1220, 214] on div "All Conversations Options" at bounding box center [783, 204] width 1401 height 32
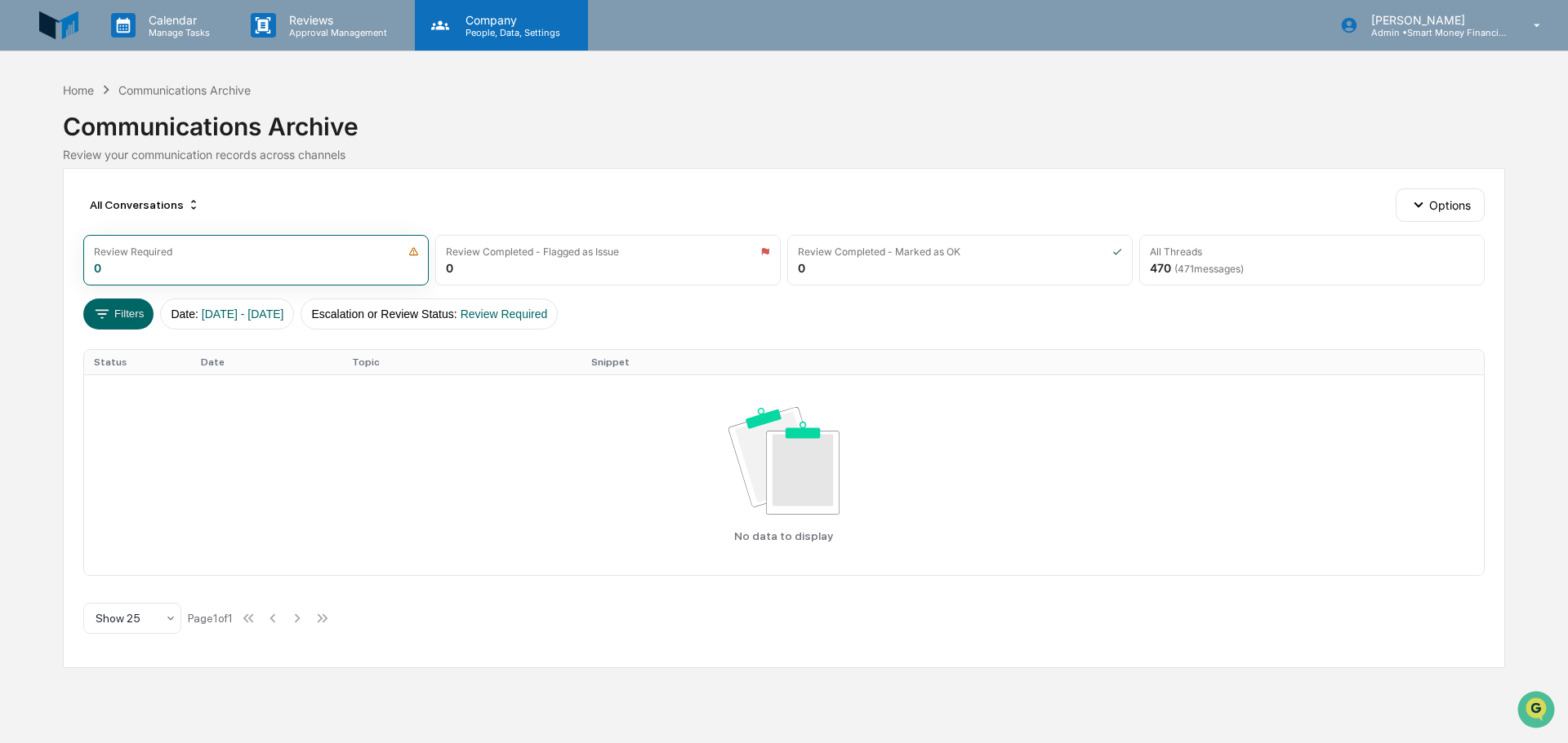
click at [439, 26] on icon at bounding box center [440, 25] width 18 height 9
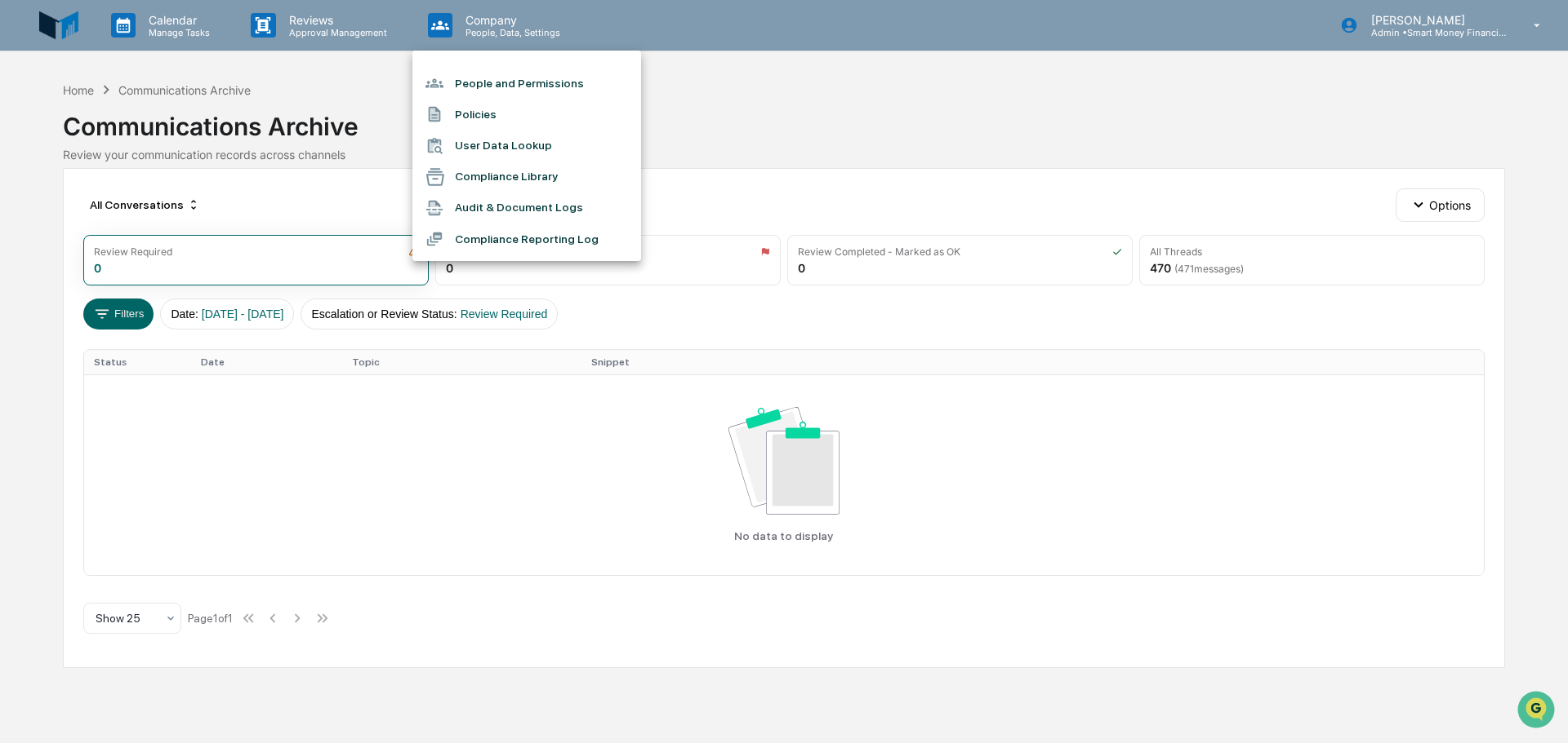
click at [521, 165] on li "Compliance Library" at bounding box center [527, 178] width 228 height 31
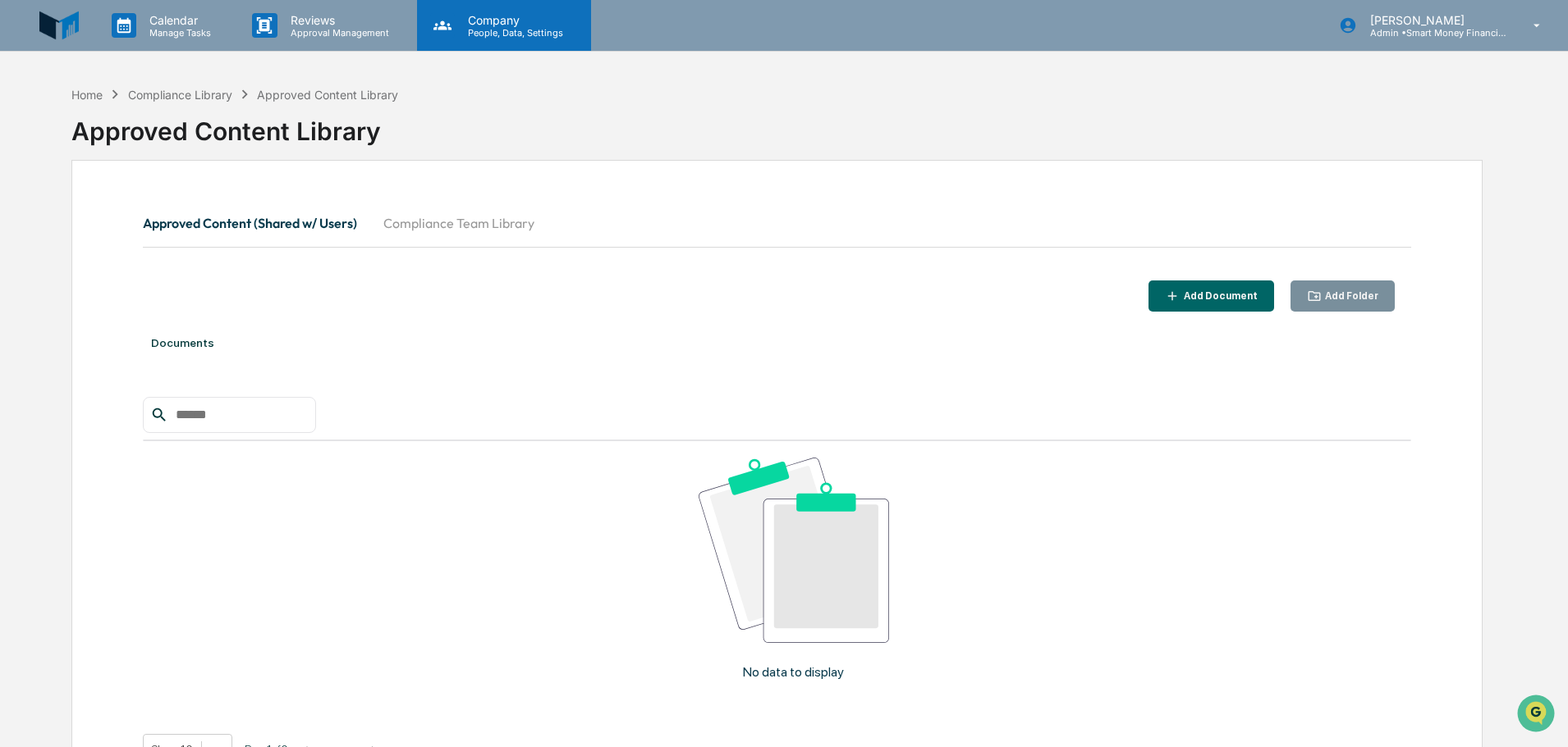
click at [457, 39] on div "Company People, Data, Settings" at bounding box center [504, 25] width 174 height 51
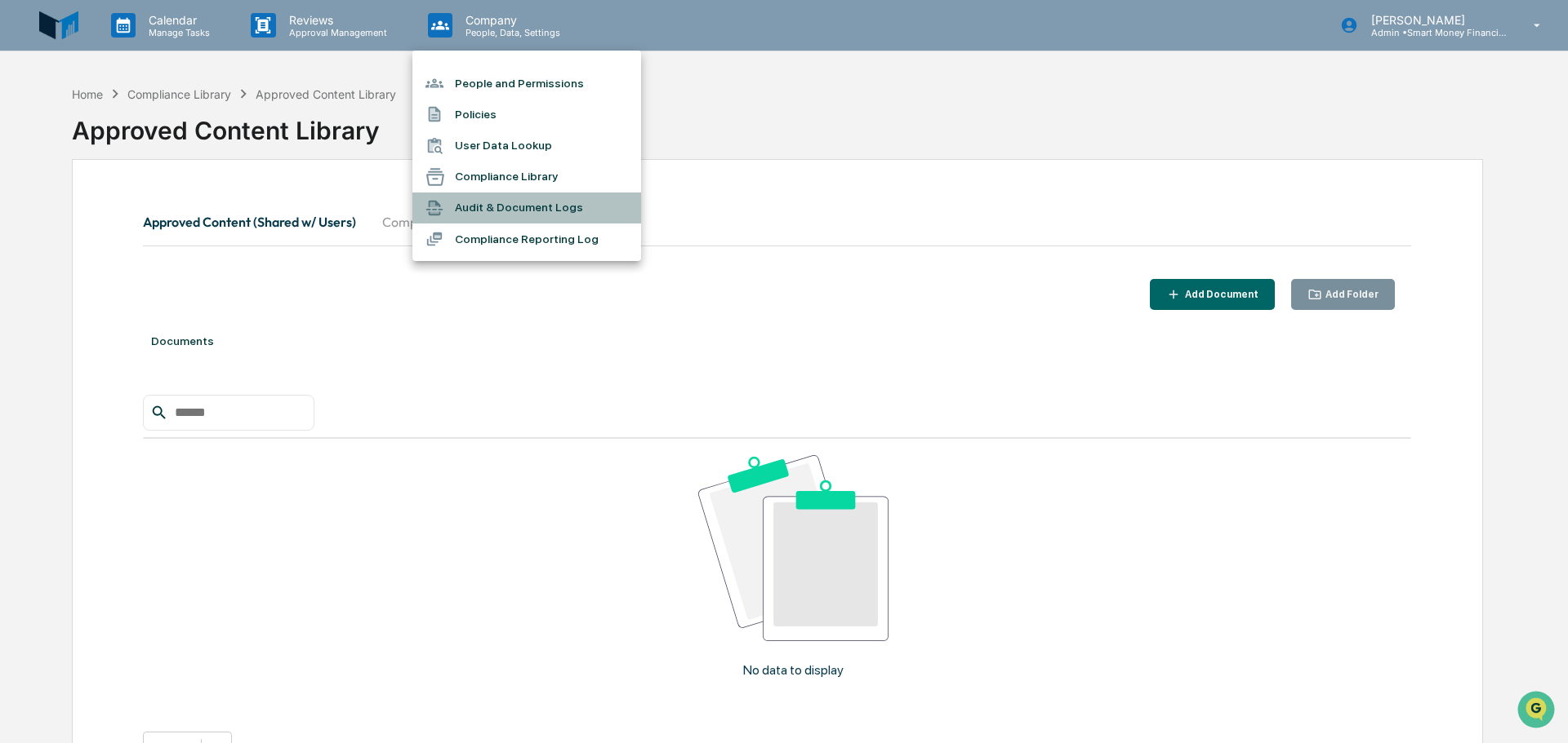
click at [508, 197] on li "Audit & Document Logs" at bounding box center [527, 208] width 228 height 31
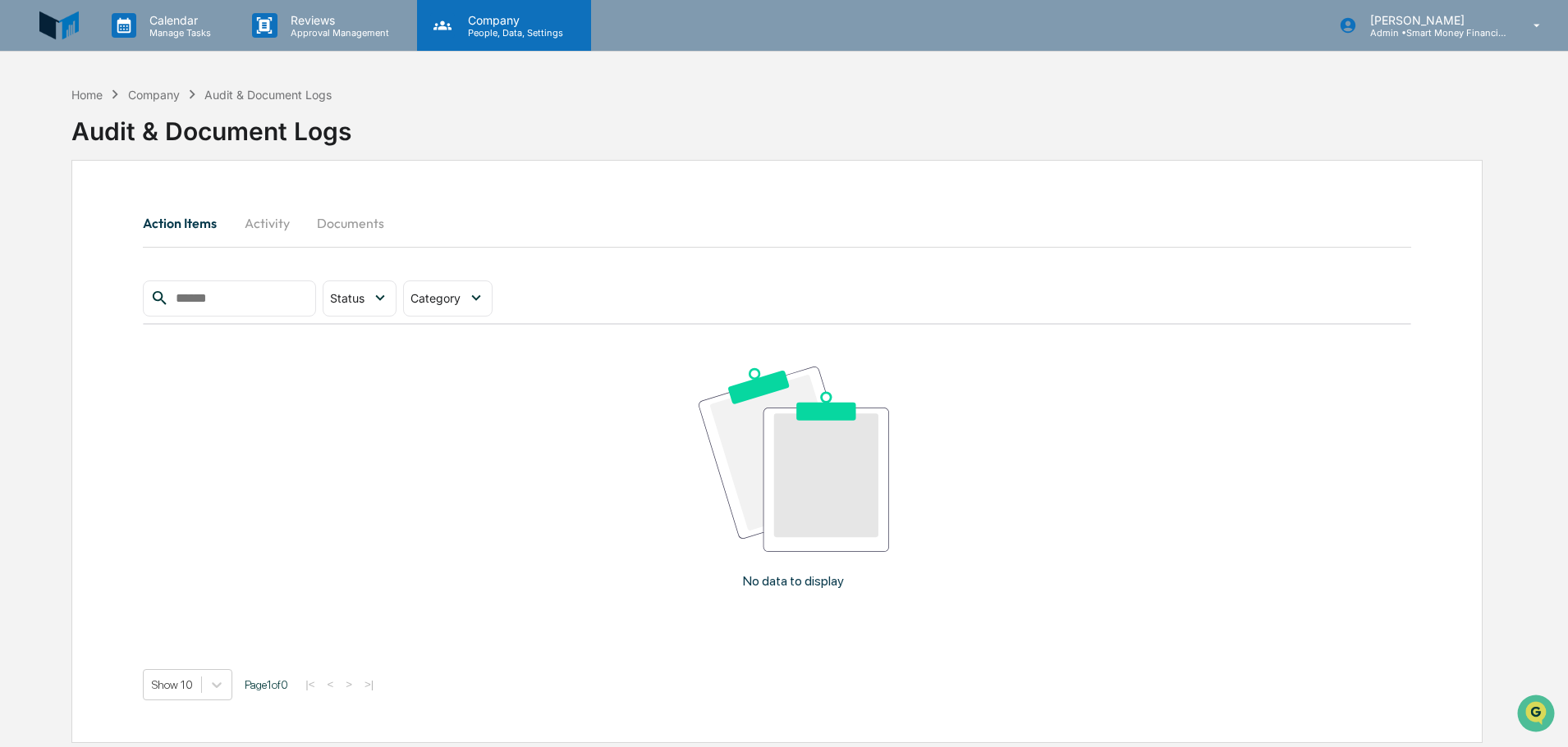
click at [470, 20] on p "Company" at bounding box center [513, 19] width 117 height 14
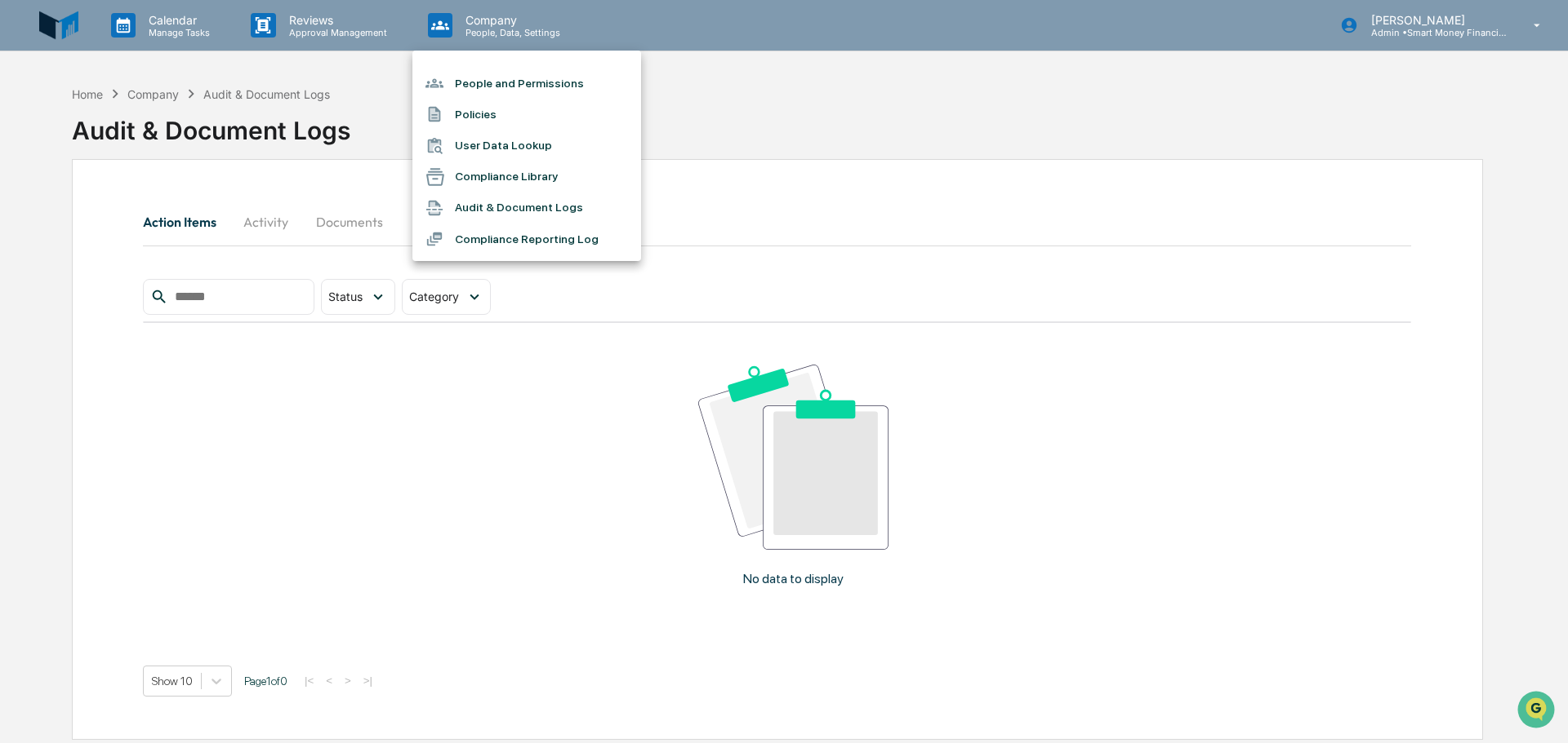
click at [529, 234] on li "Compliance Reporting Log" at bounding box center [527, 239] width 228 height 31
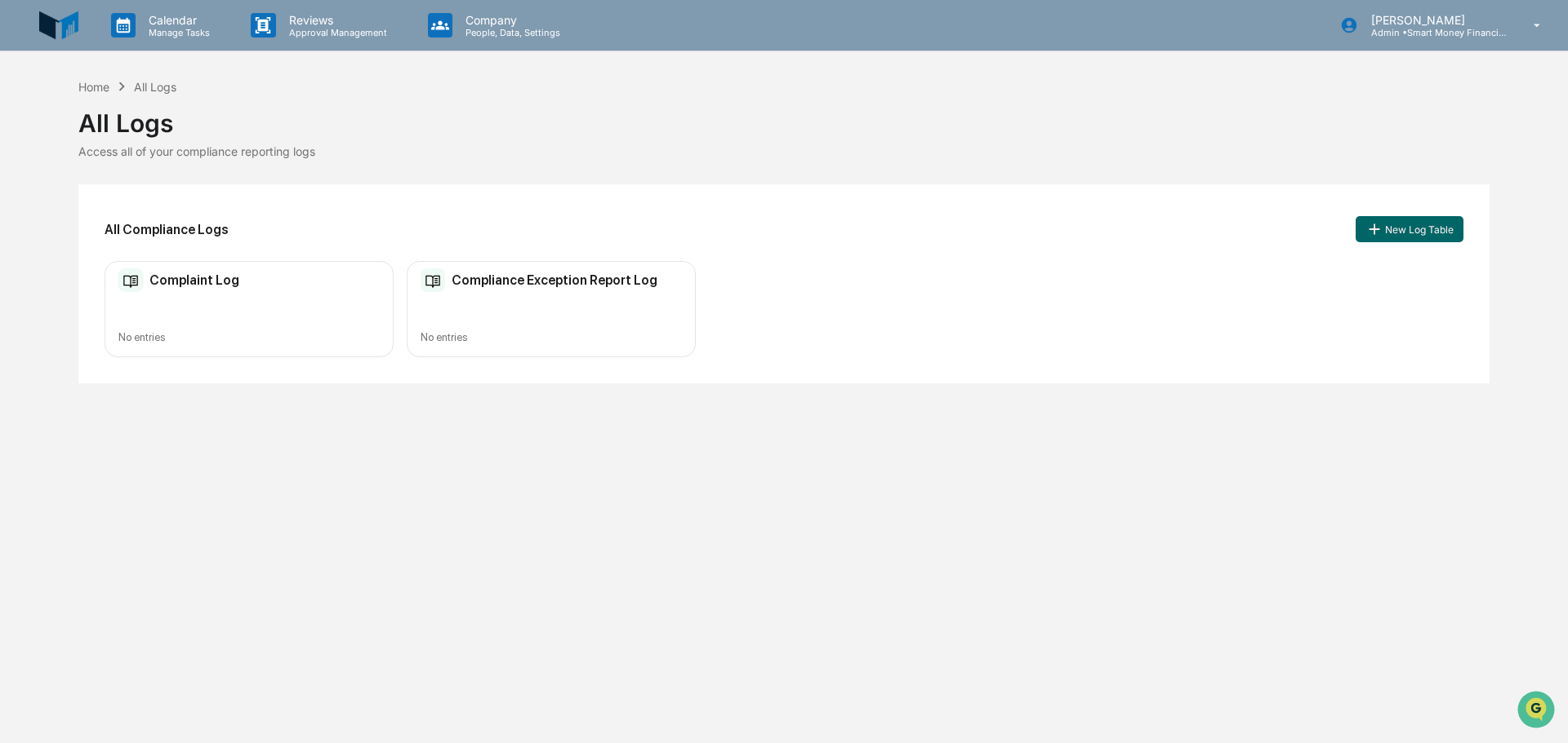
click at [65, 32] on img at bounding box center [59, 25] width 40 height 40
